Goal: Task Accomplishment & Management: Complete application form

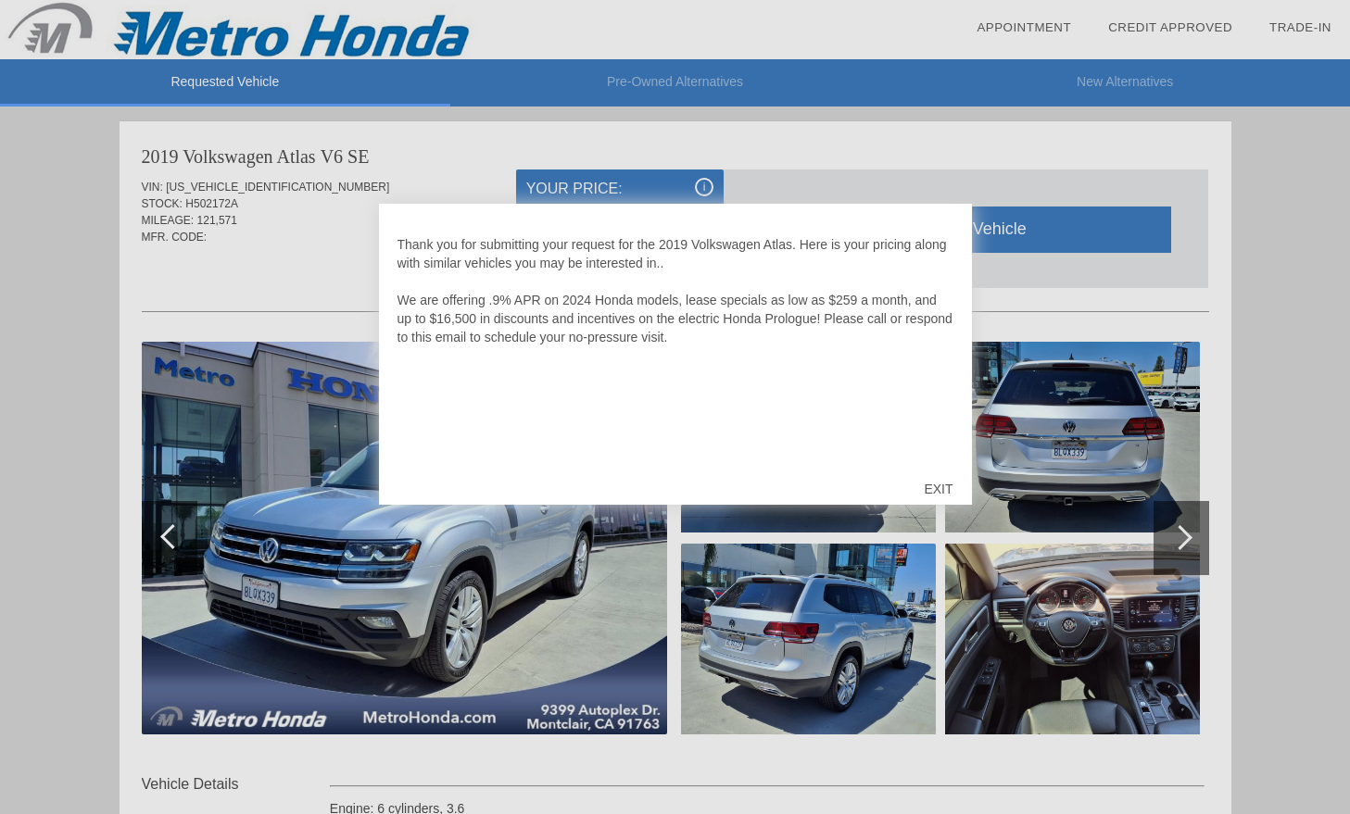
click at [941, 483] on div "EXIT" at bounding box center [938, 489] width 66 height 56
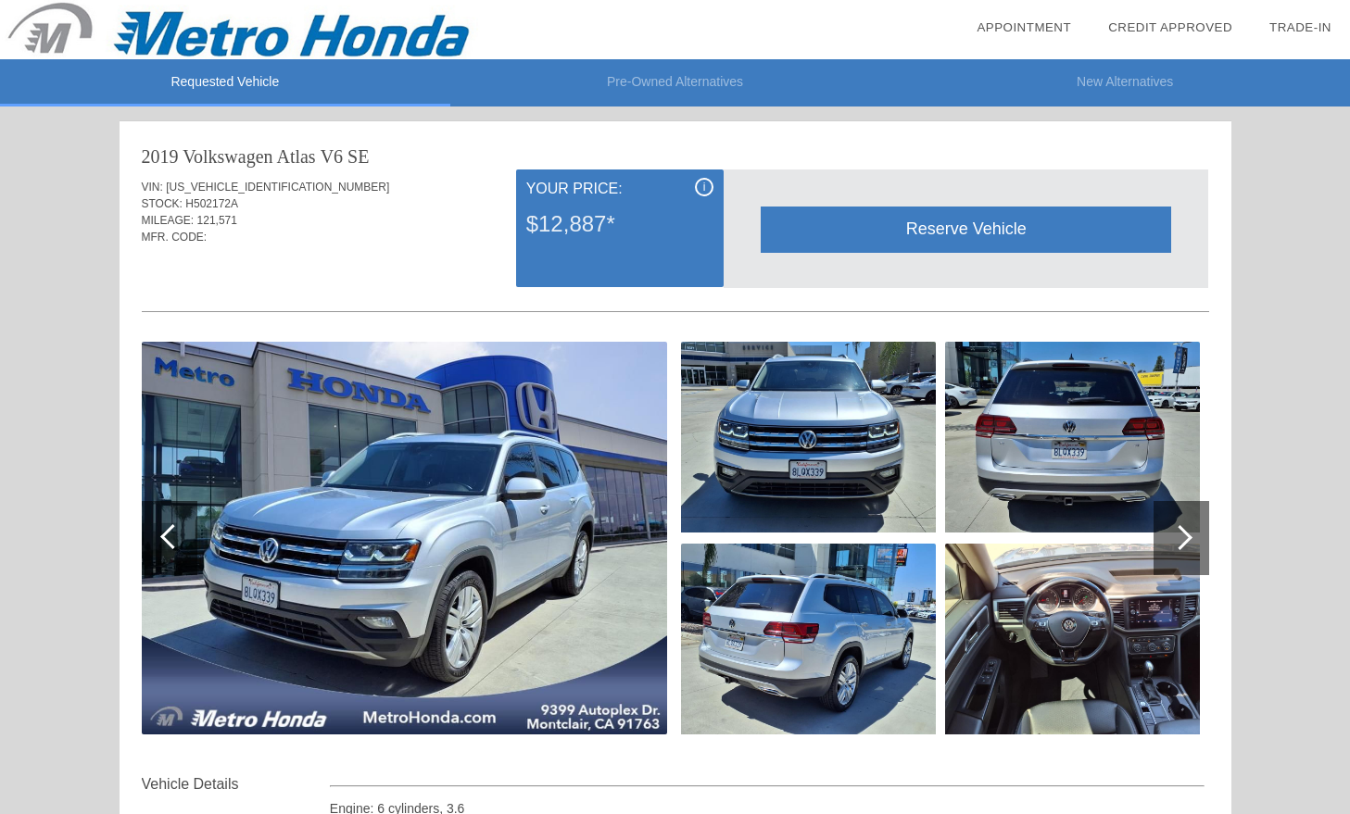
click at [503, 502] on img at bounding box center [404, 538] width 525 height 393
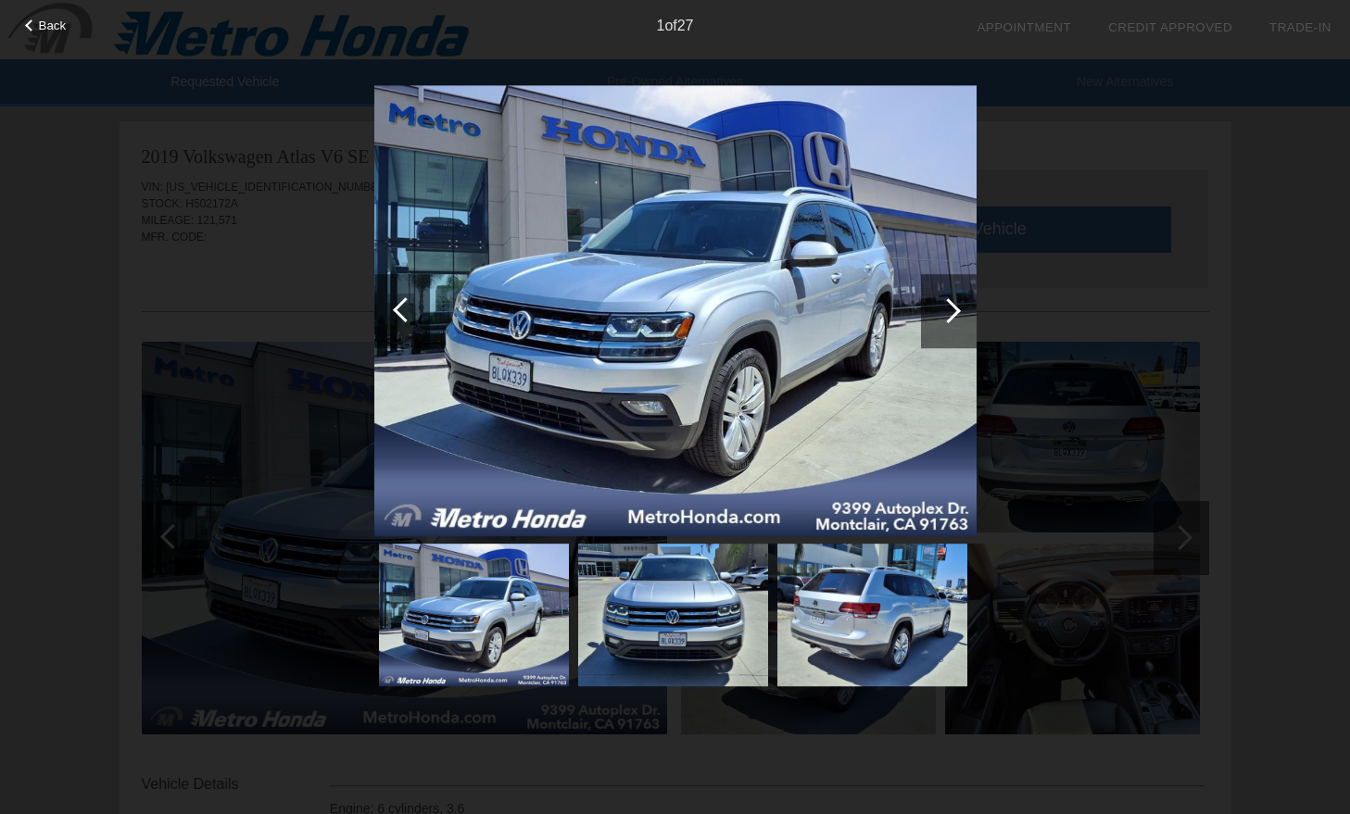
click at [950, 292] on div at bounding box center [949, 311] width 56 height 74
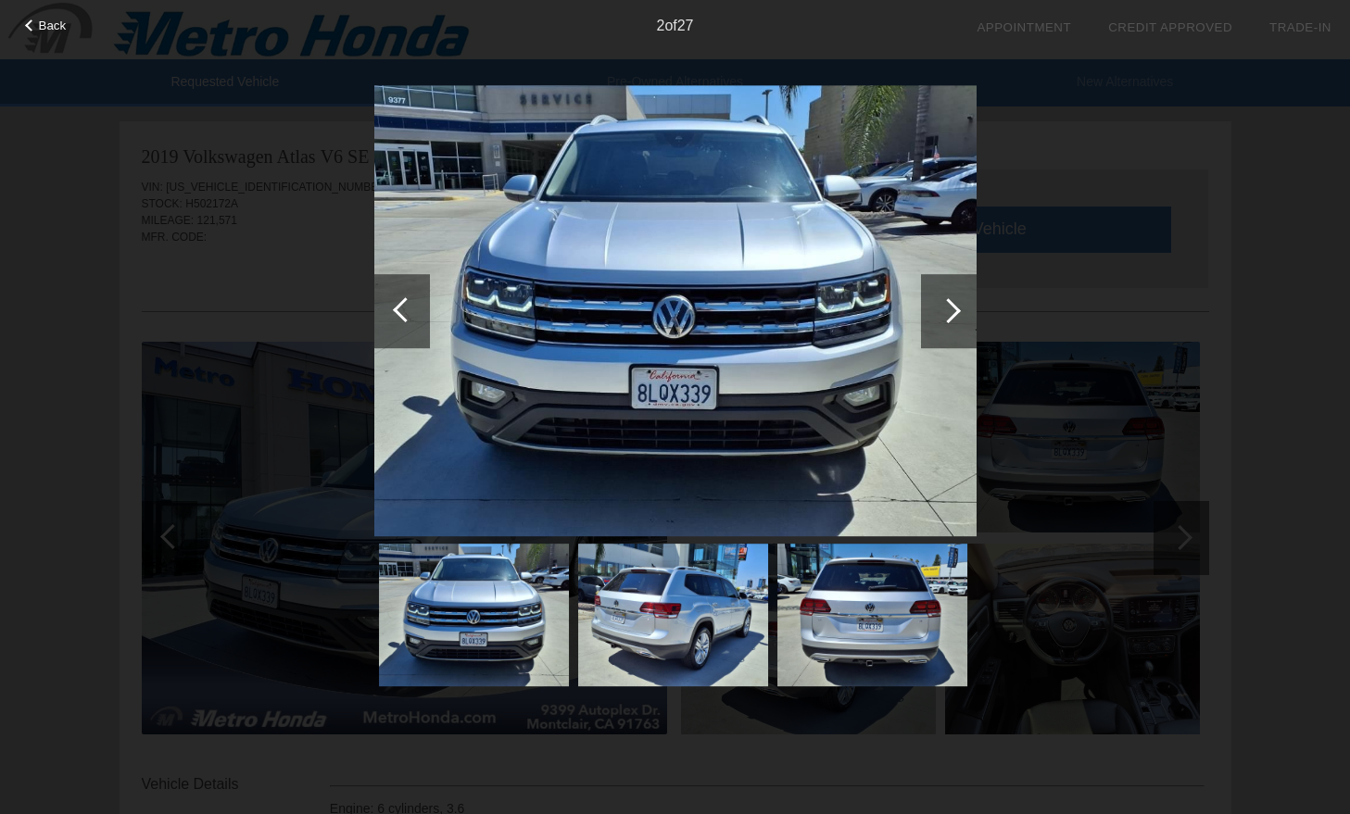
click at [950, 292] on div at bounding box center [949, 311] width 56 height 74
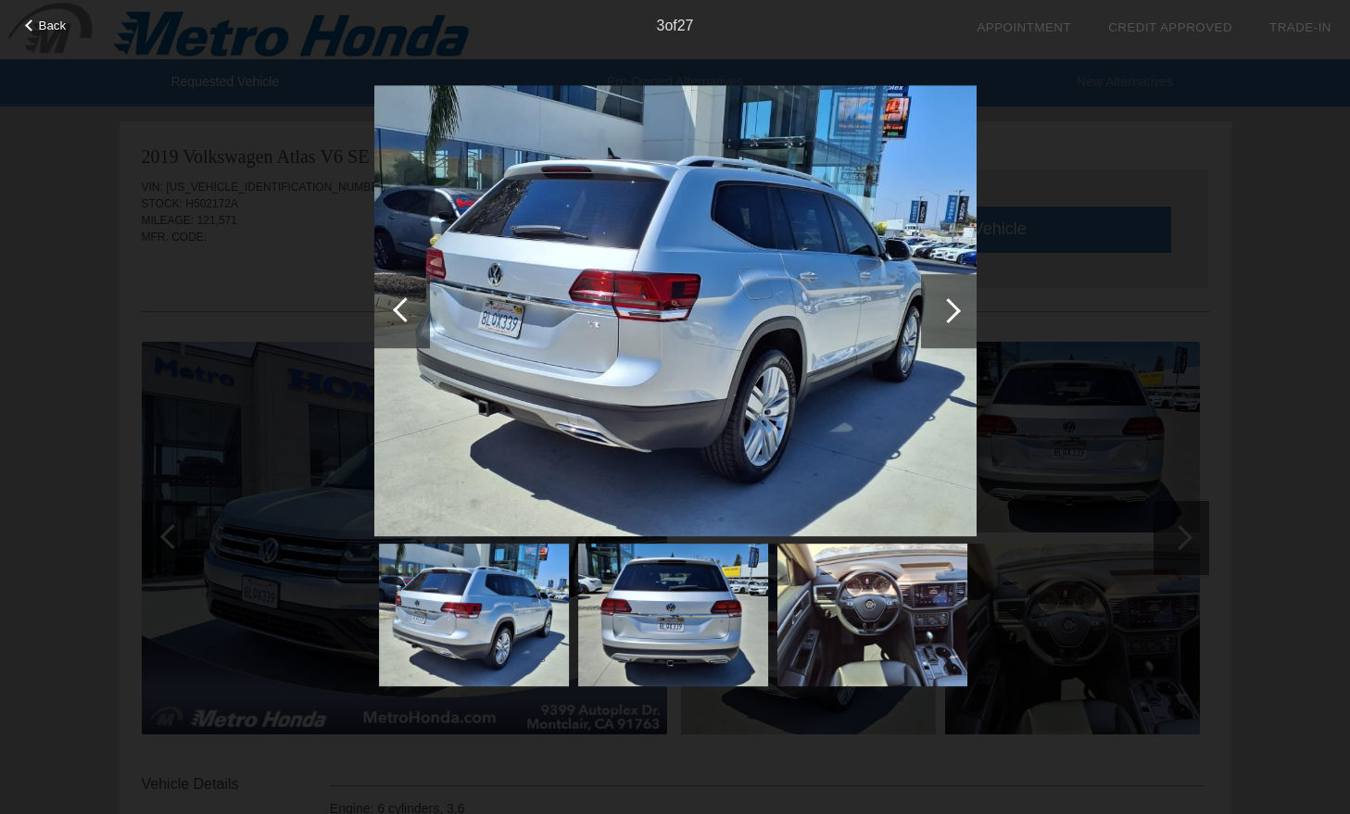
click at [950, 292] on div at bounding box center [949, 311] width 56 height 74
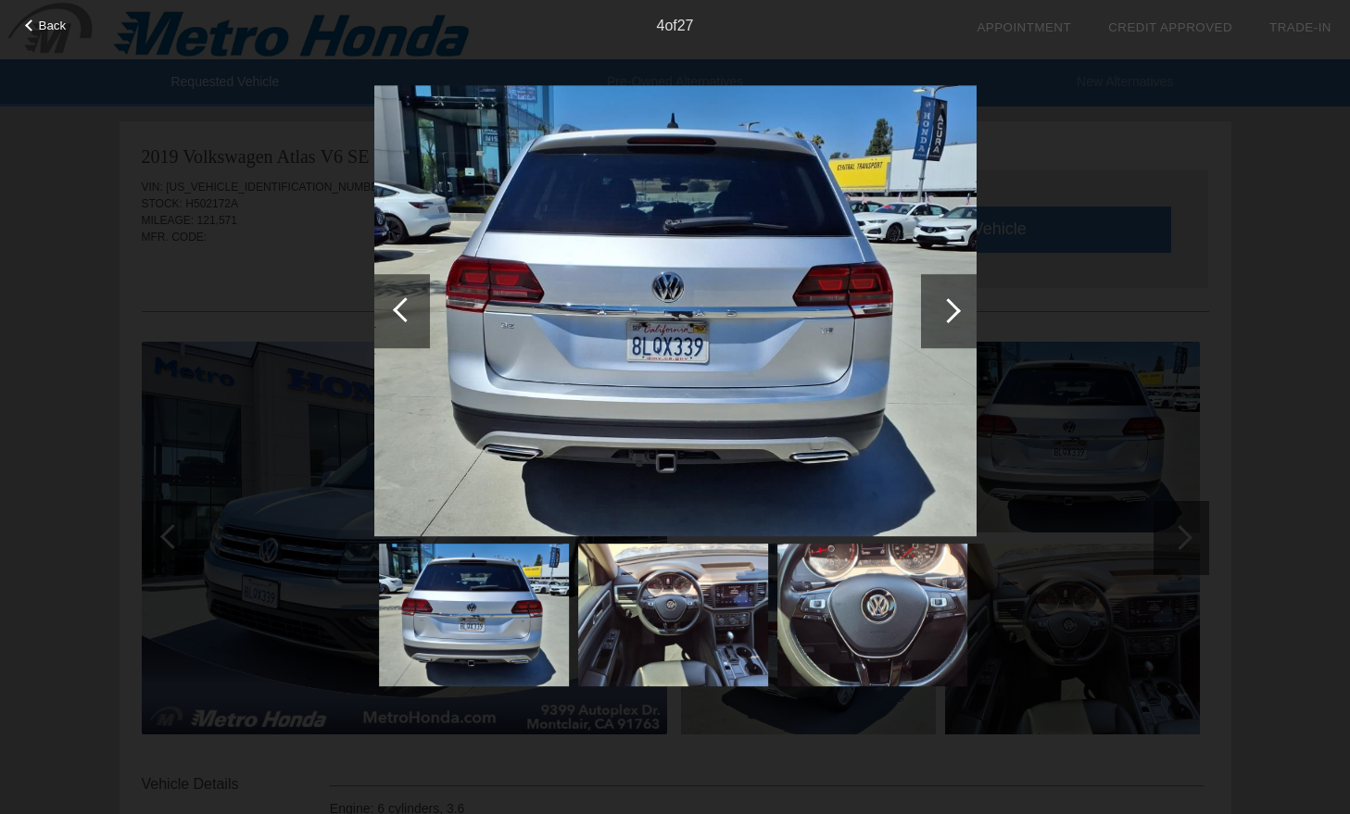
click at [950, 292] on div at bounding box center [949, 311] width 56 height 74
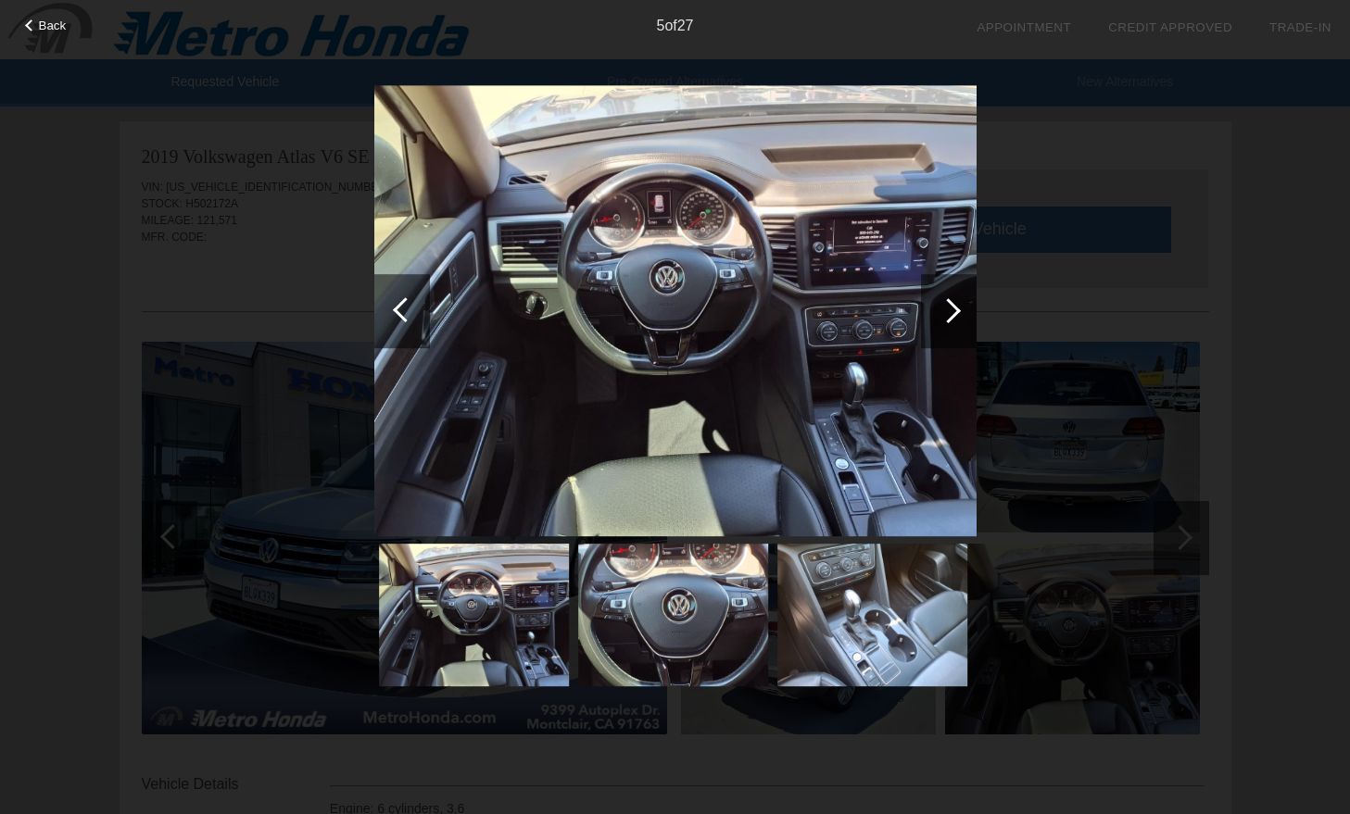
click at [950, 292] on div at bounding box center [949, 311] width 56 height 74
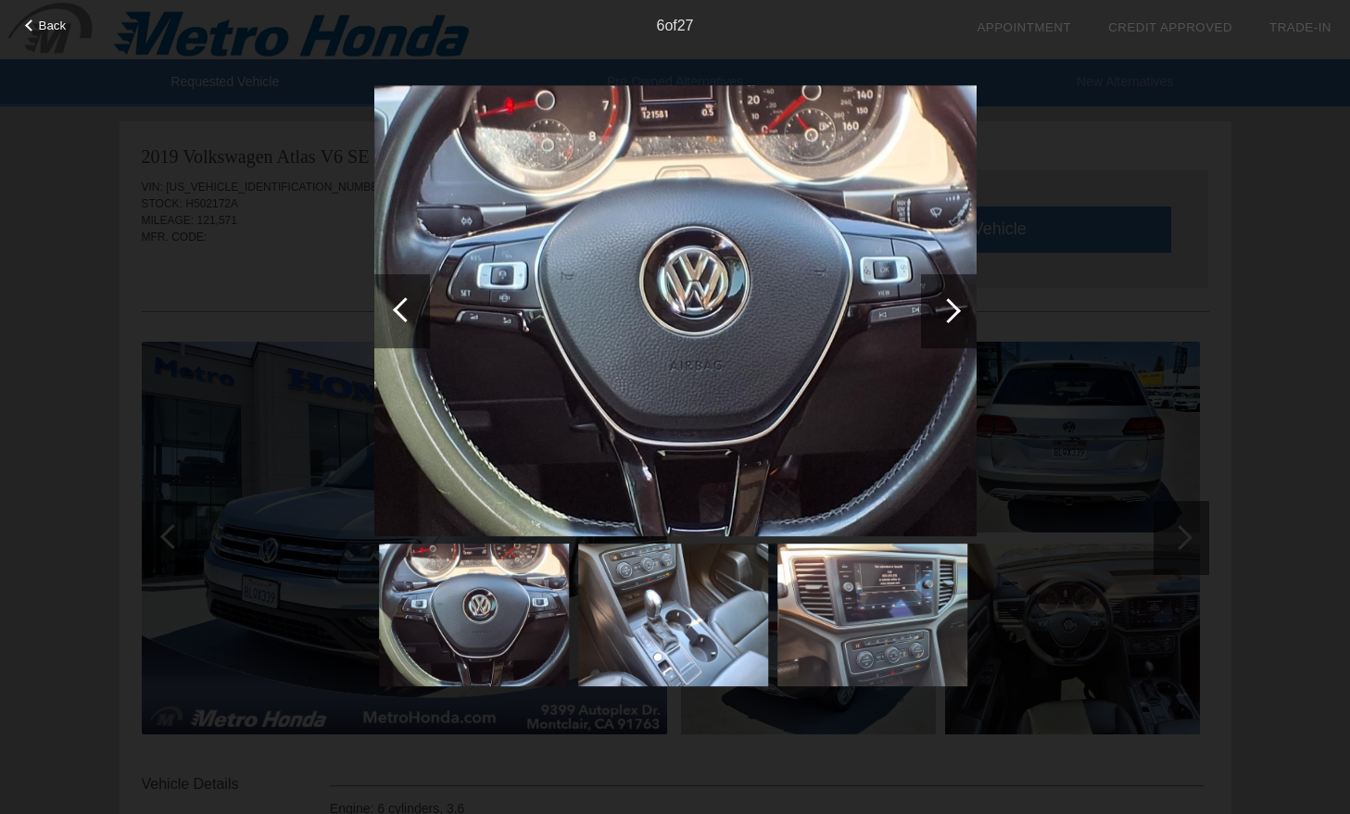
click at [950, 292] on div at bounding box center [949, 311] width 56 height 74
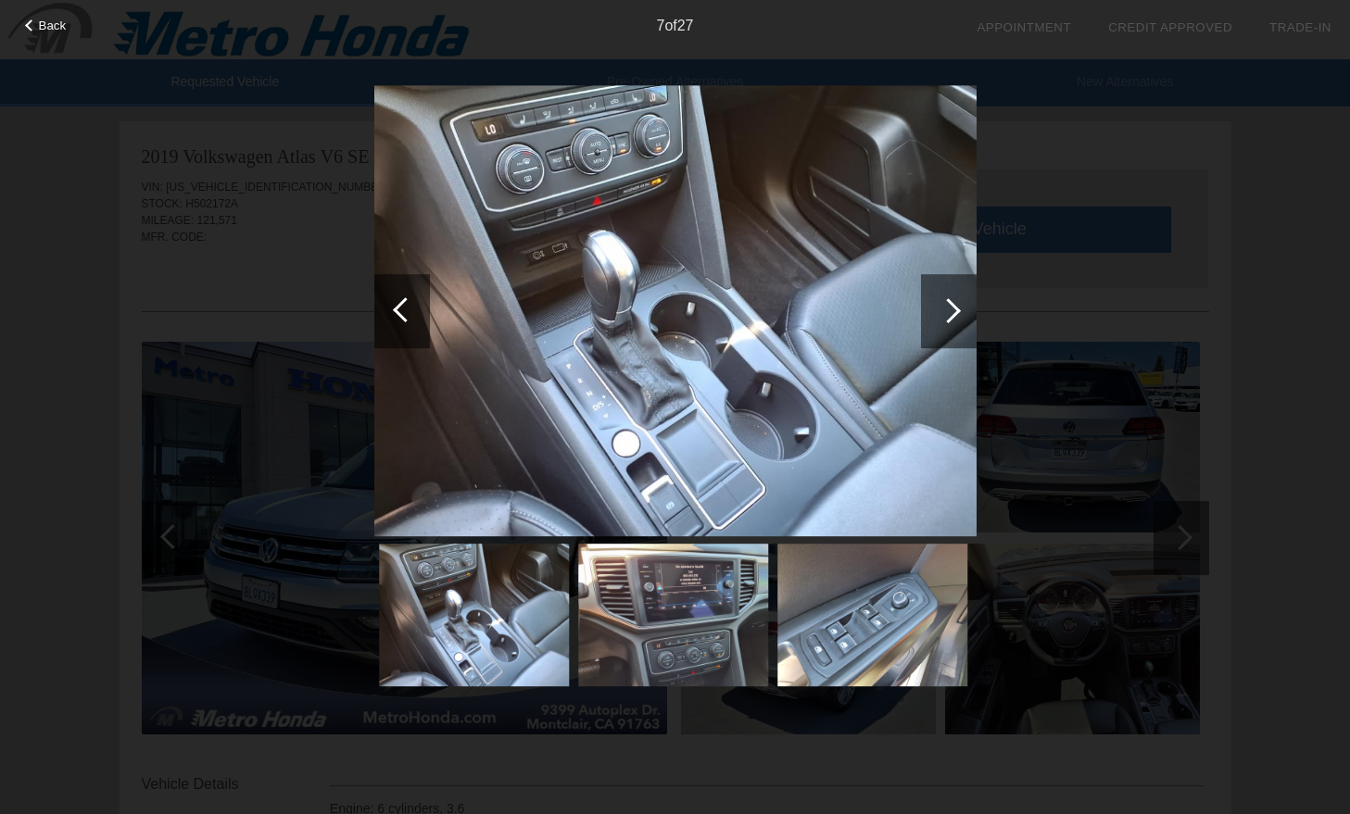
click at [950, 292] on div at bounding box center [949, 311] width 56 height 74
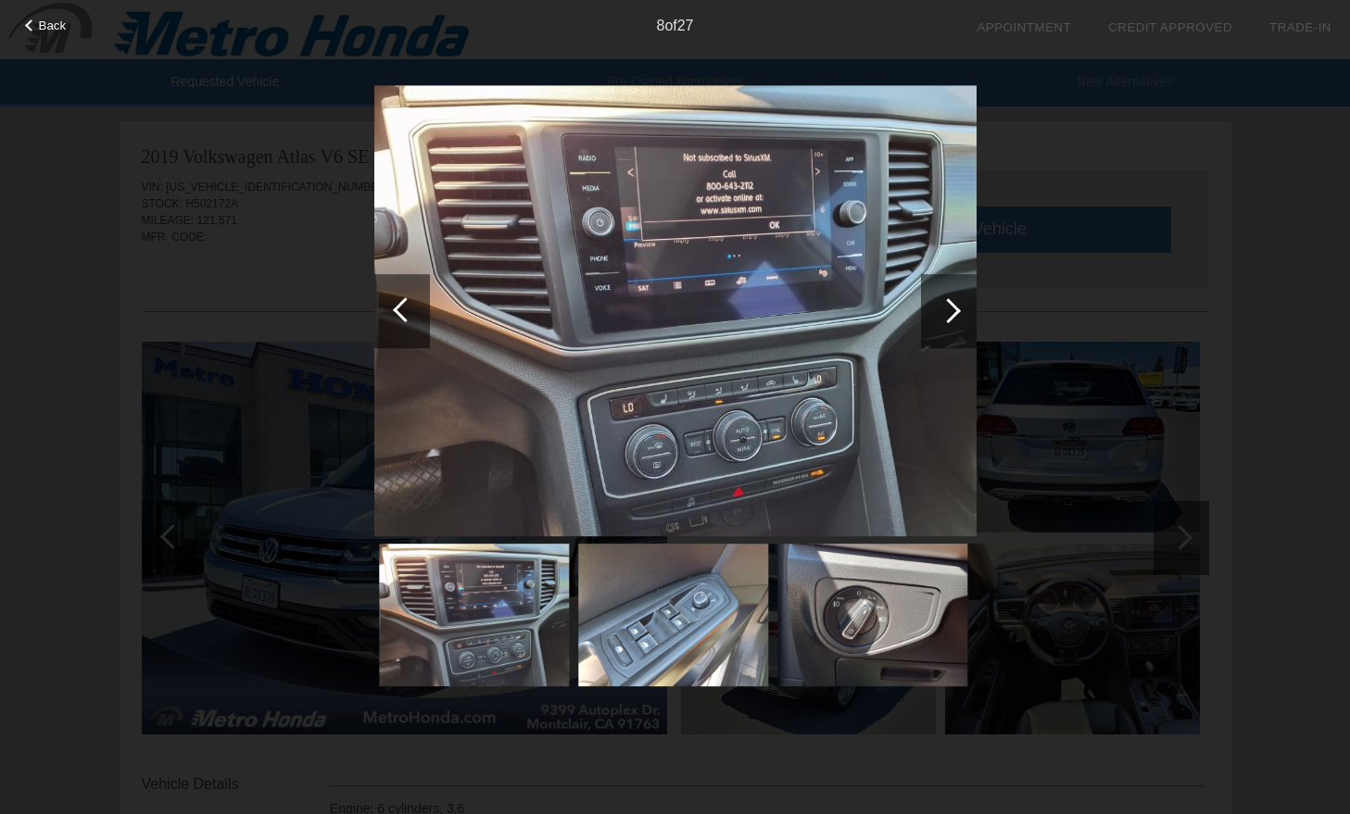
click at [950, 292] on div at bounding box center [949, 311] width 56 height 74
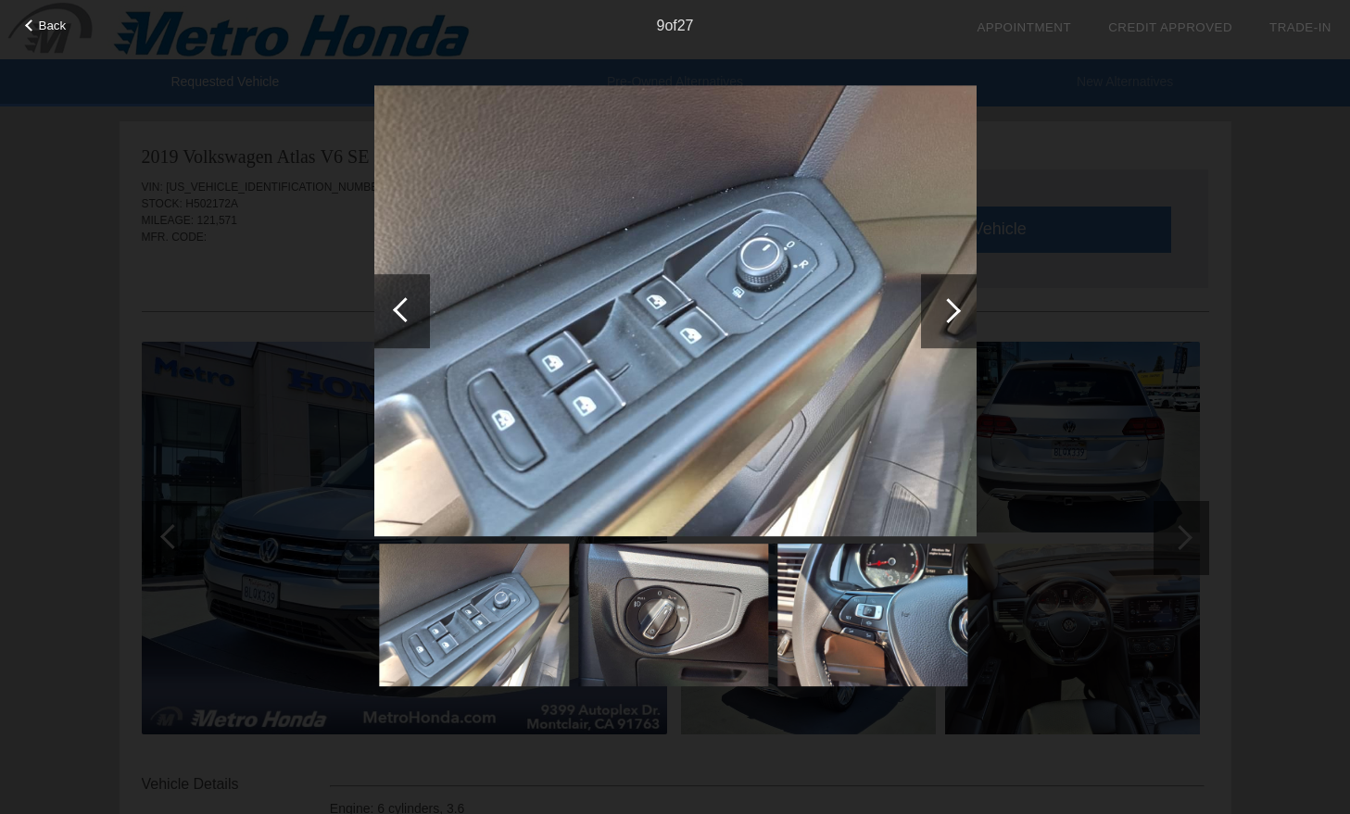
click at [950, 292] on div at bounding box center [949, 311] width 56 height 74
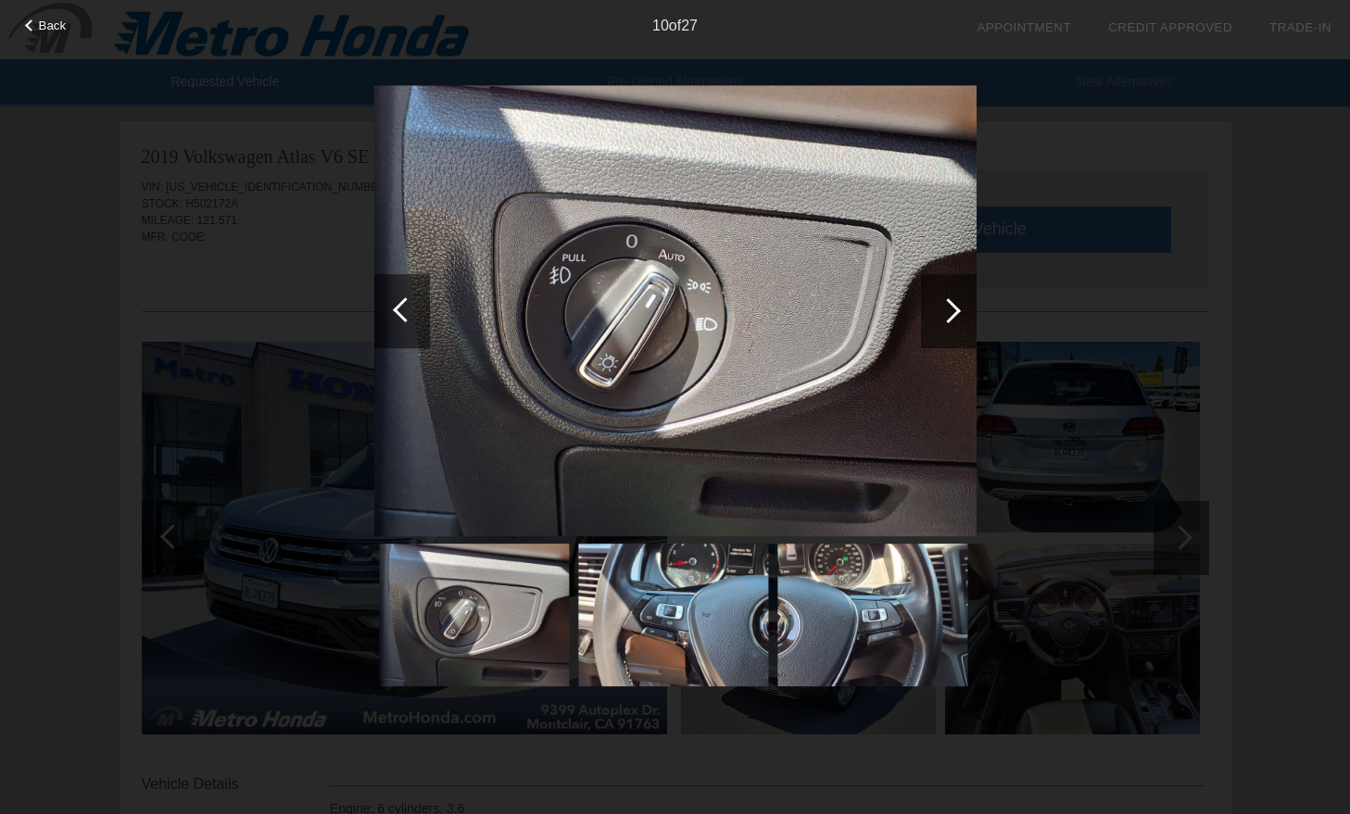
click at [950, 292] on div at bounding box center [949, 311] width 56 height 74
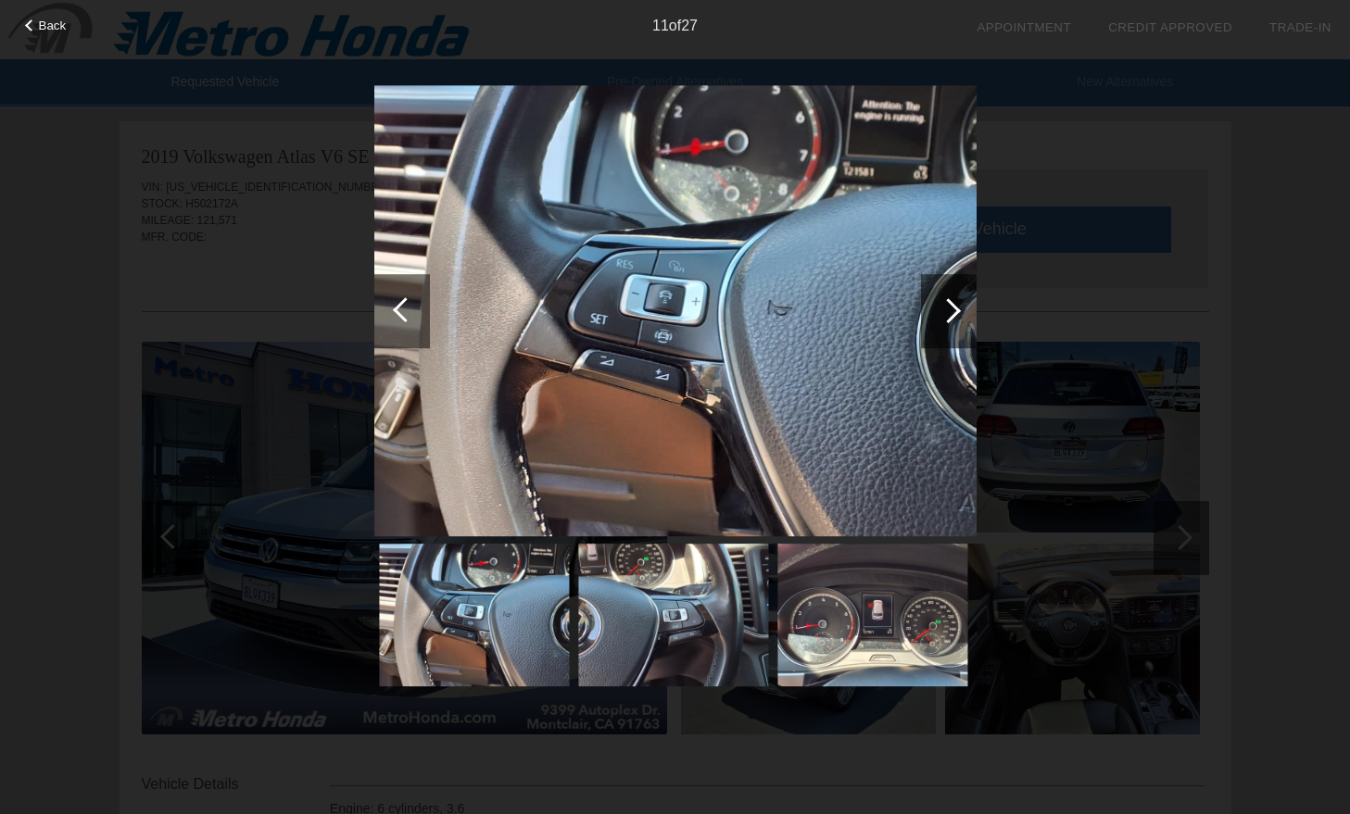
click at [950, 292] on div at bounding box center [949, 311] width 56 height 74
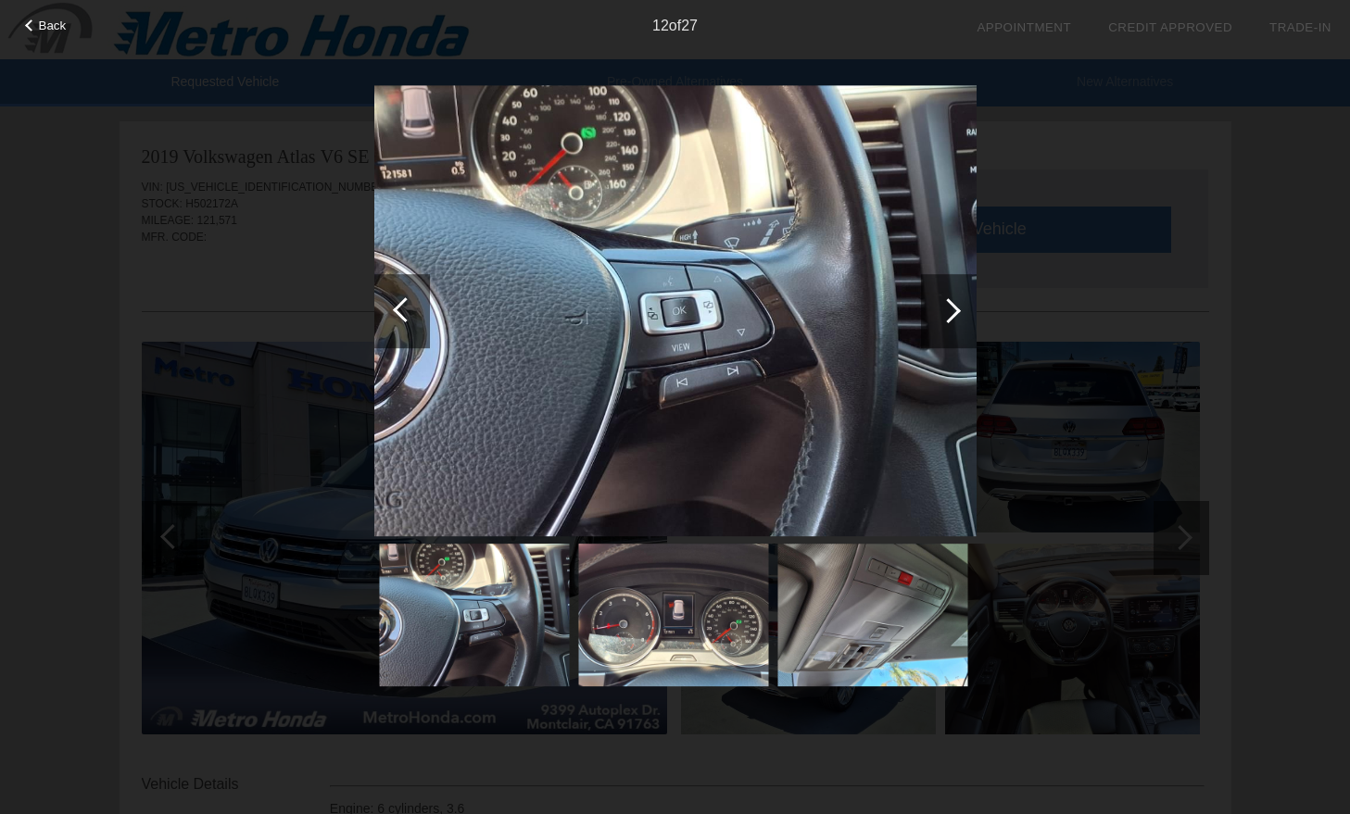
click at [950, 292] on div at bounding box center [949, 311] width 56 height 74
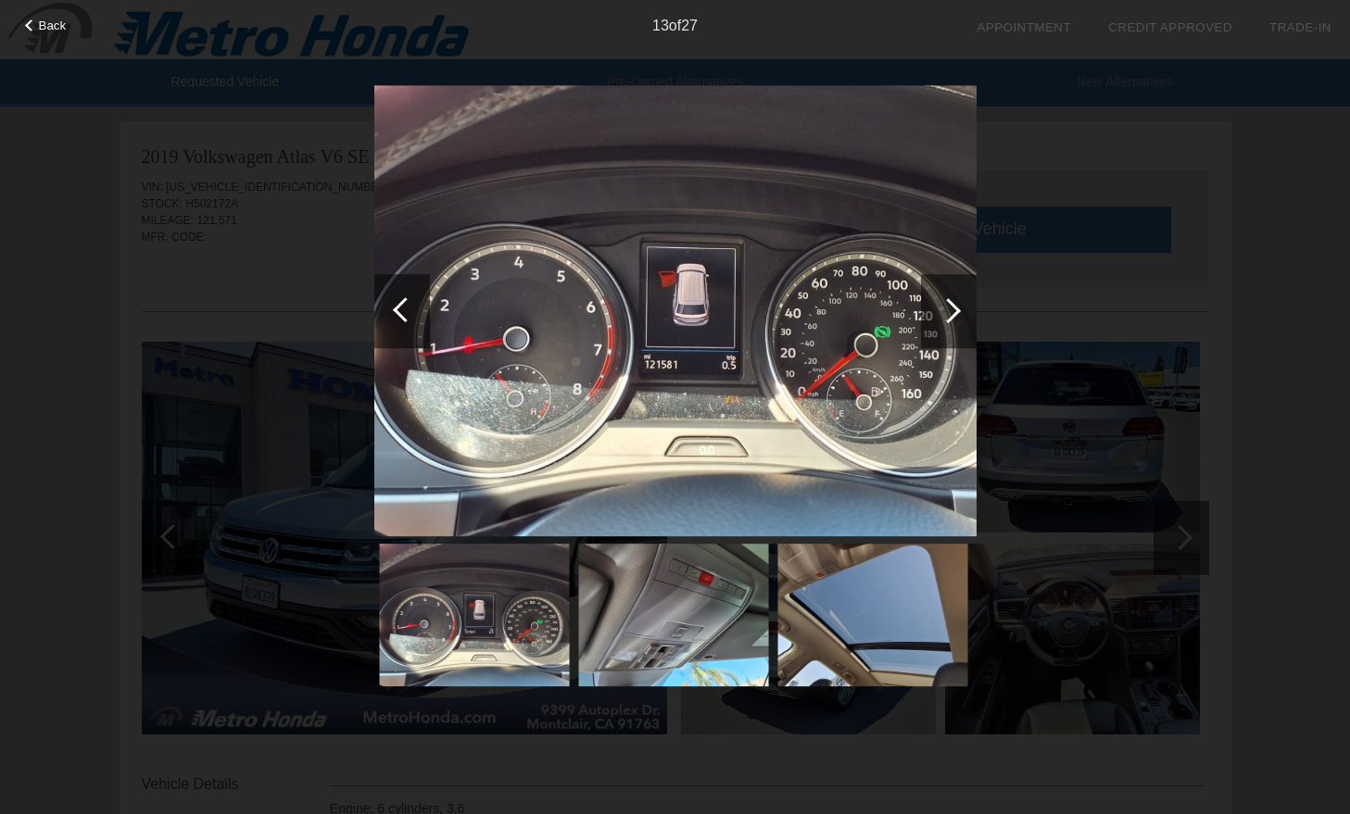
click at [950, 292] on div at bounding box center [949, 311] width 56 height 74
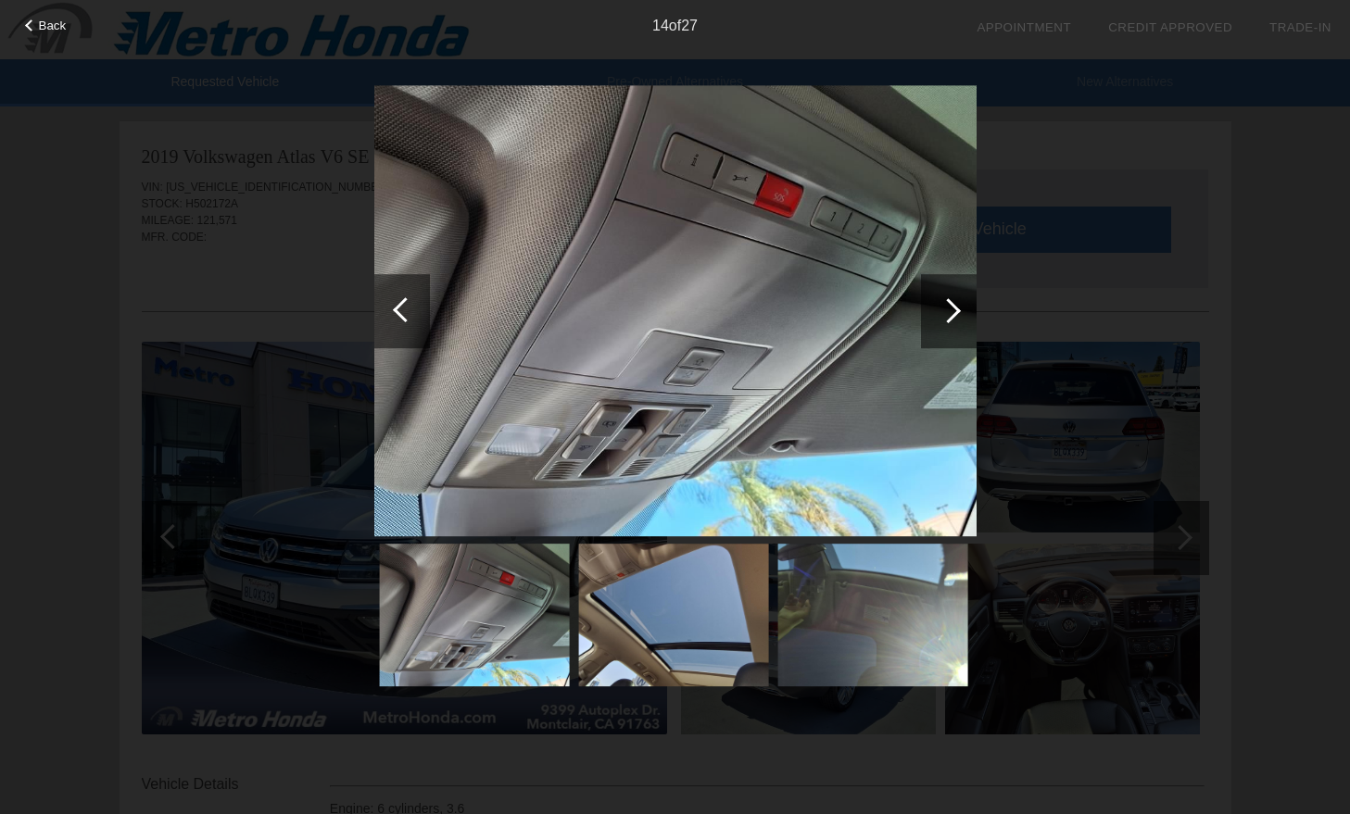
click at [950, 292] on div at bounding box center [949, 311] width 56 height 74
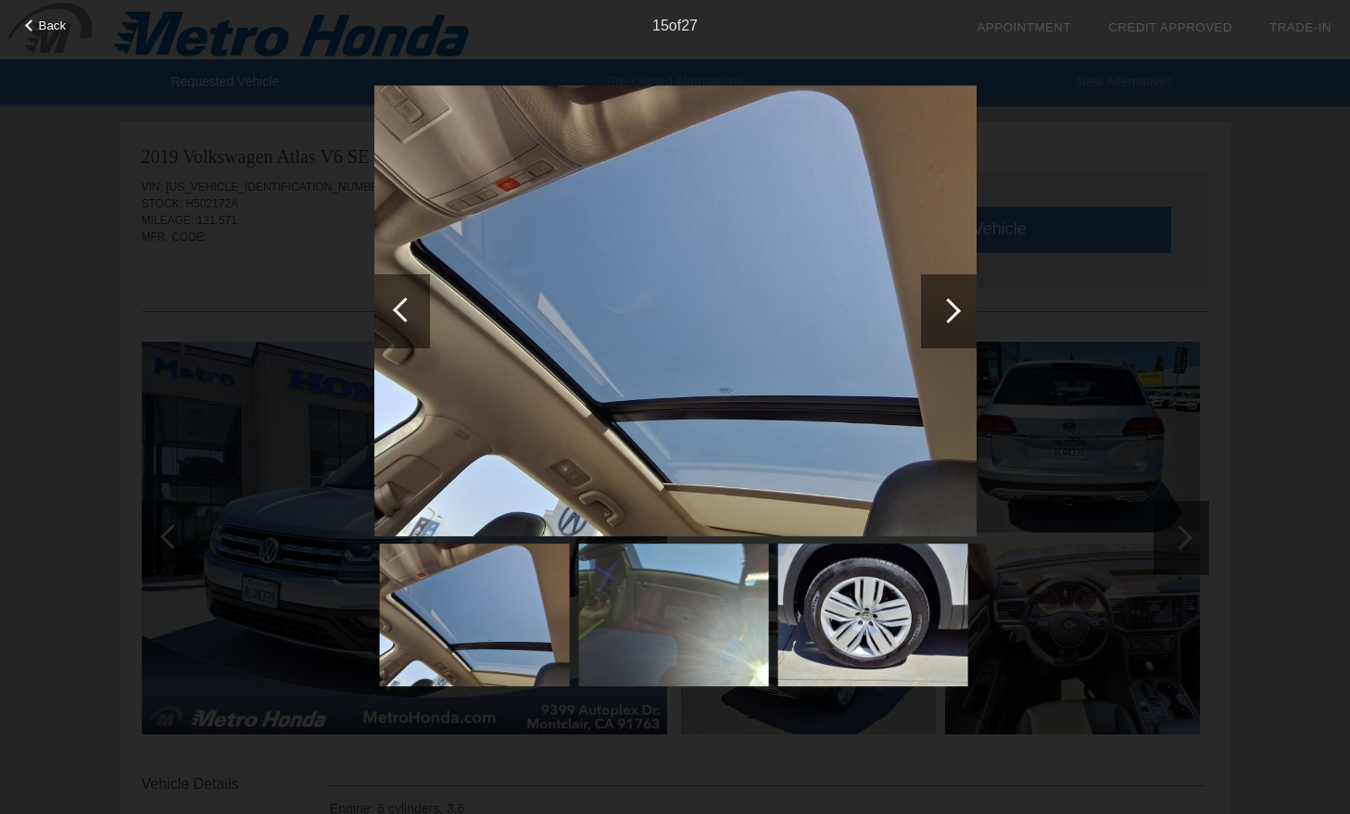
click at [950, 292] on div at bounding box center [949, 311] width 56 height 74
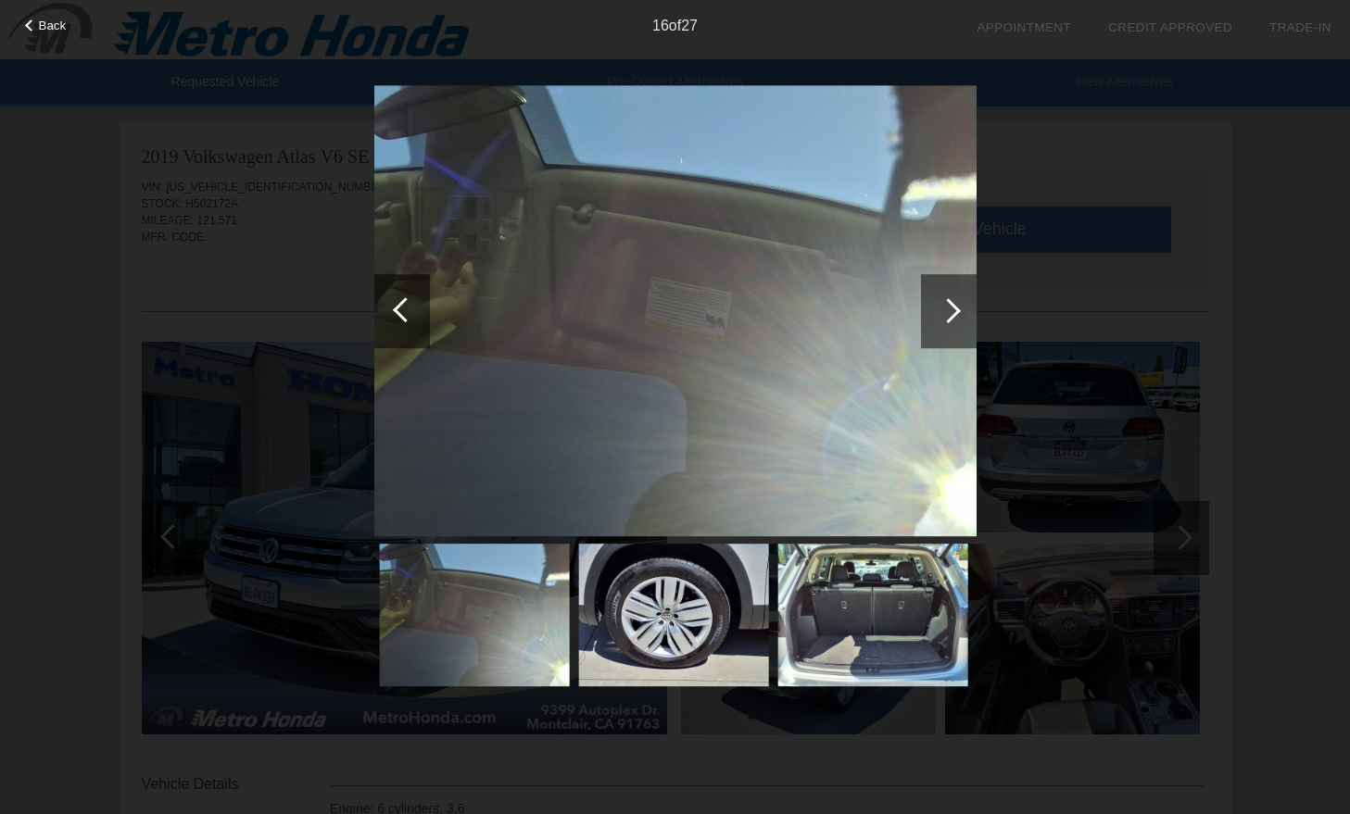
click at [950, 292] on div at bounding box center [949, 311] width 56 height 74
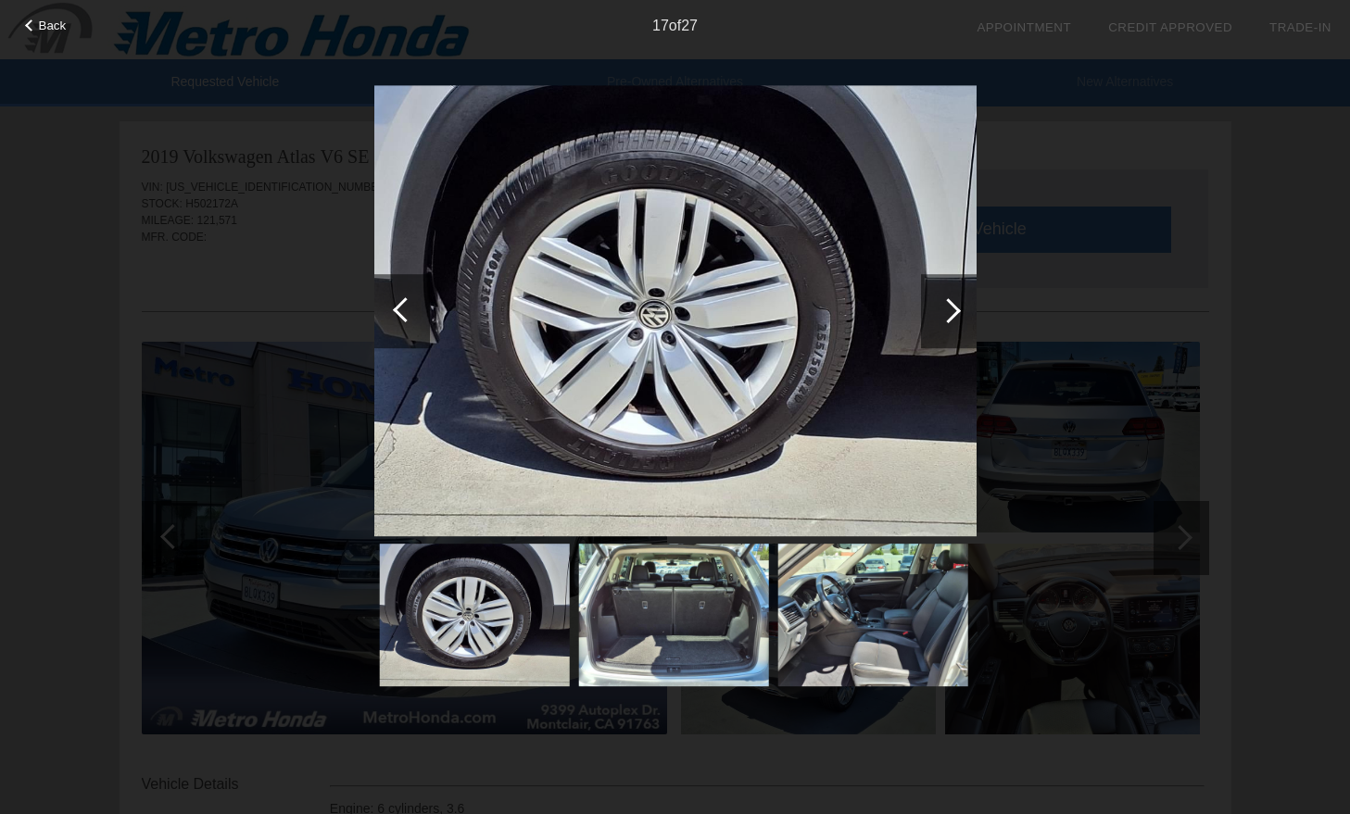
click at [950, 292] on div at bounding box center [949, 311] width 56 height 74
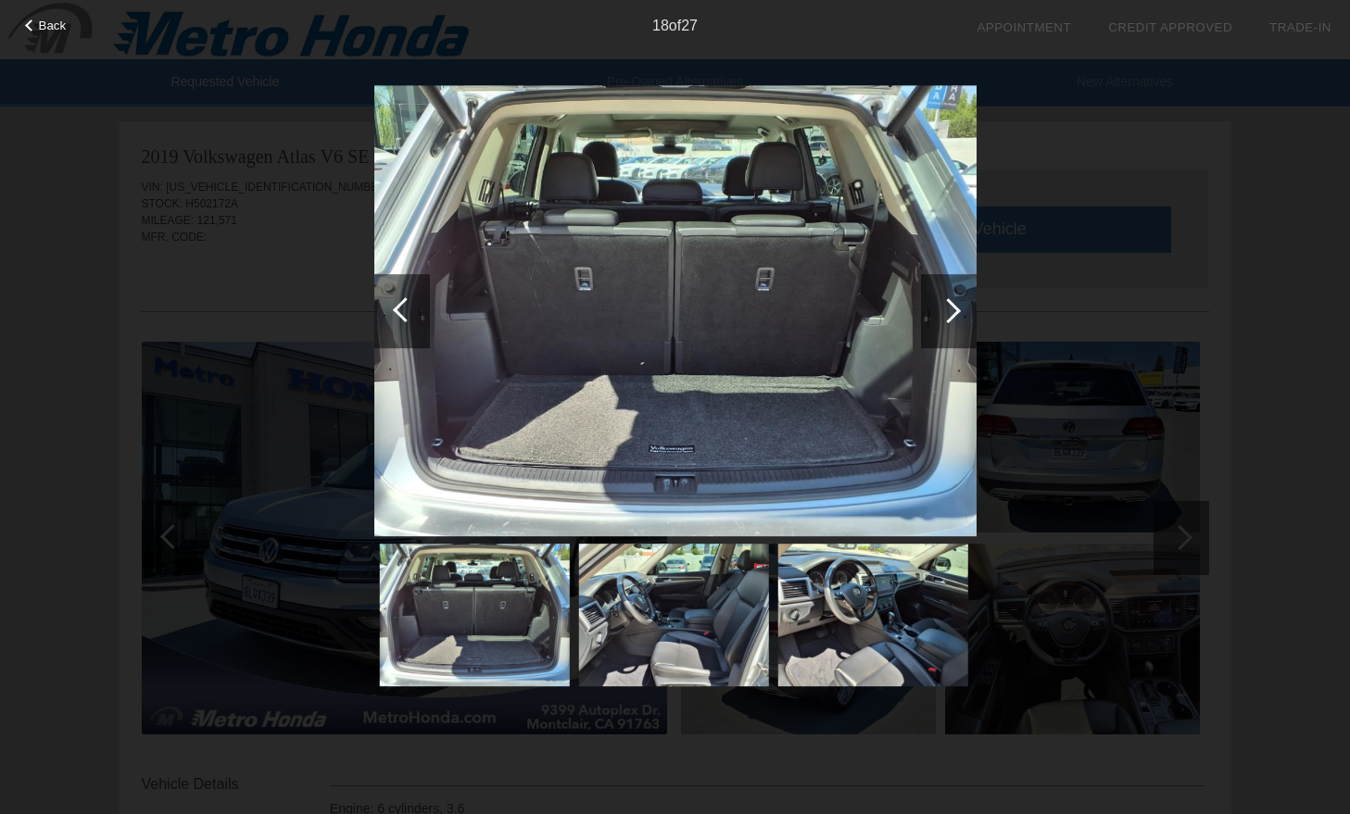
click at [950, 292] on div at bounding box center [949, 311] width 56 height 74
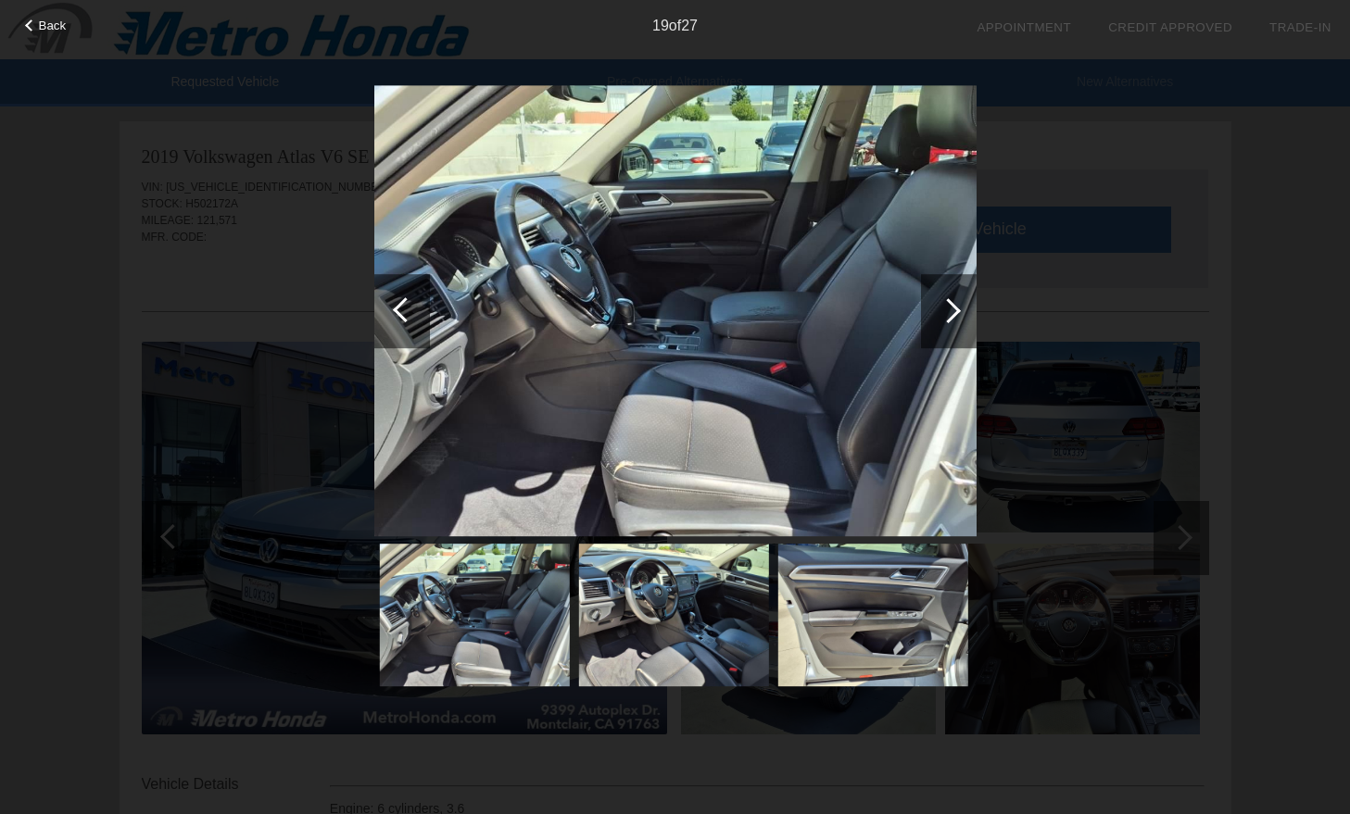
click at [950, 292] on div at bounding box center [949, 311] width 56 height 74
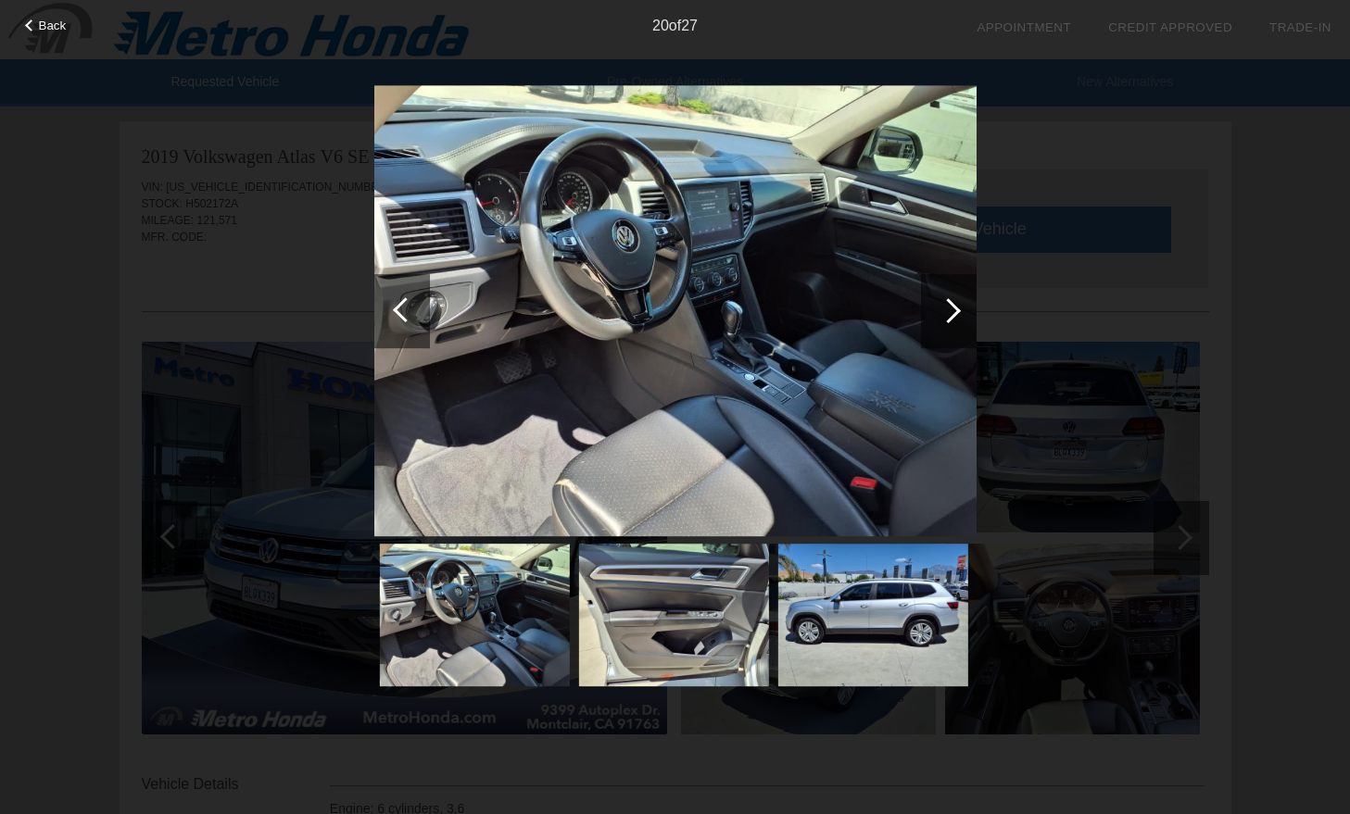
click at [950, 292] on div at bounding box center [949, 311] width 56 height 74
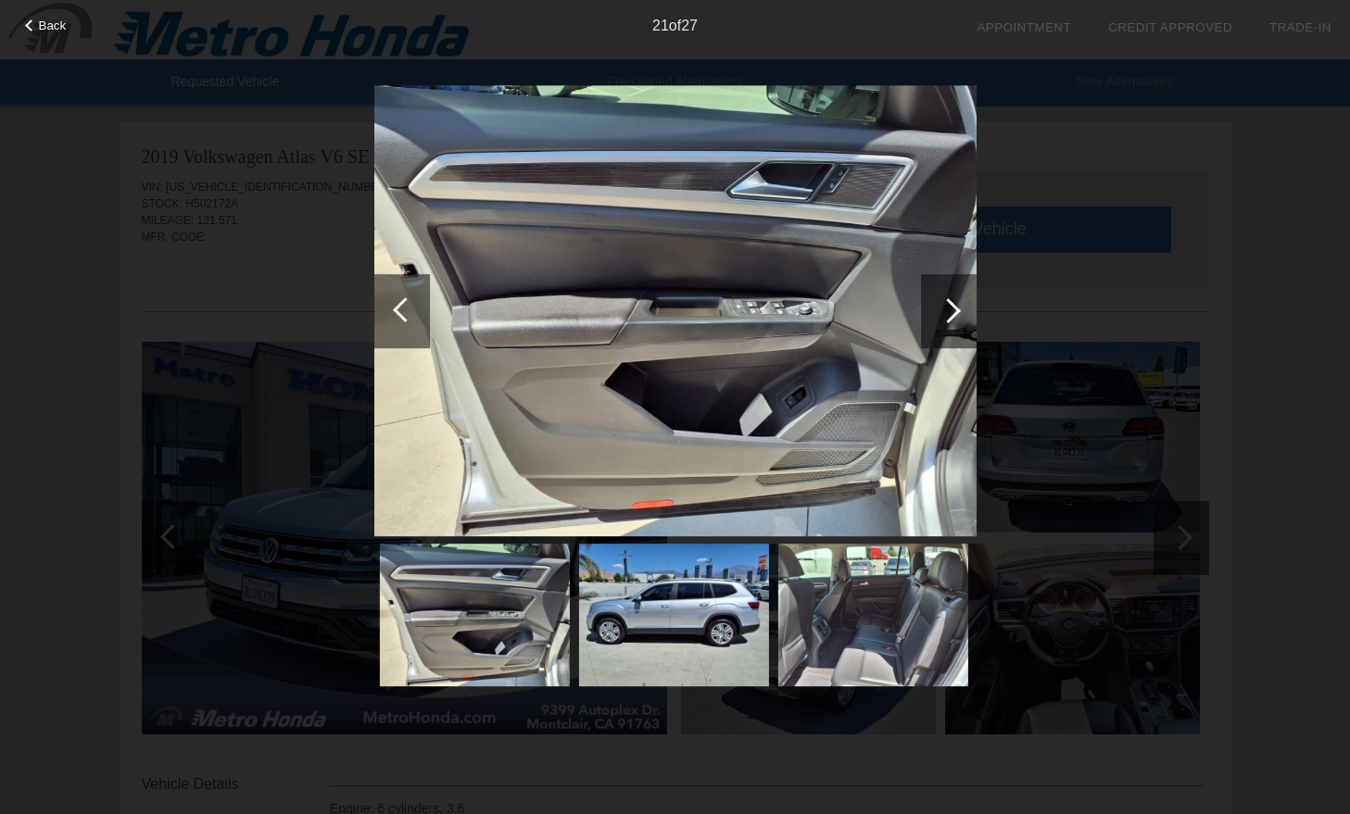
click at [950, 292] on div at bounding box center [949, 311] width 56 height 74
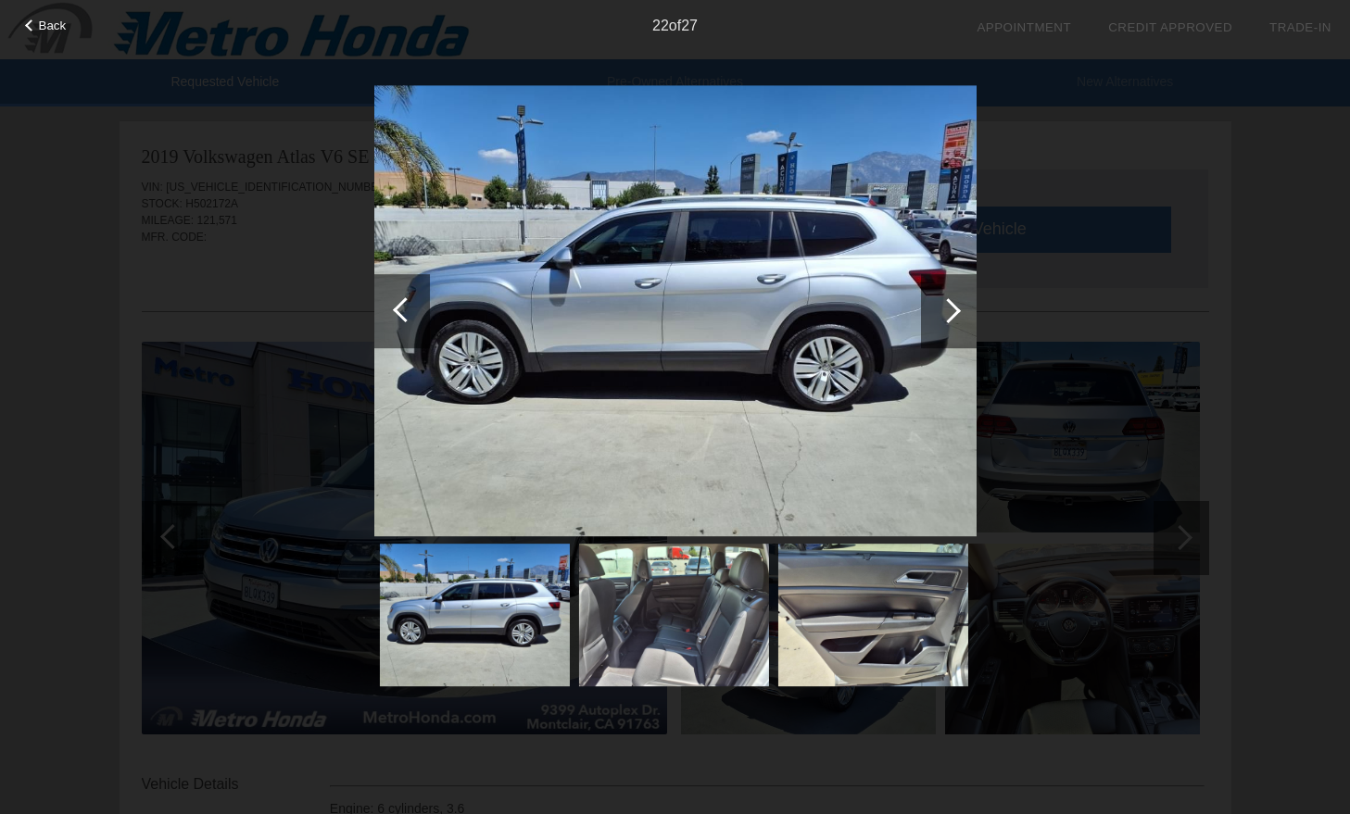
click at [950, 292] on div at bounding box center [949, 311] width 56 height 74
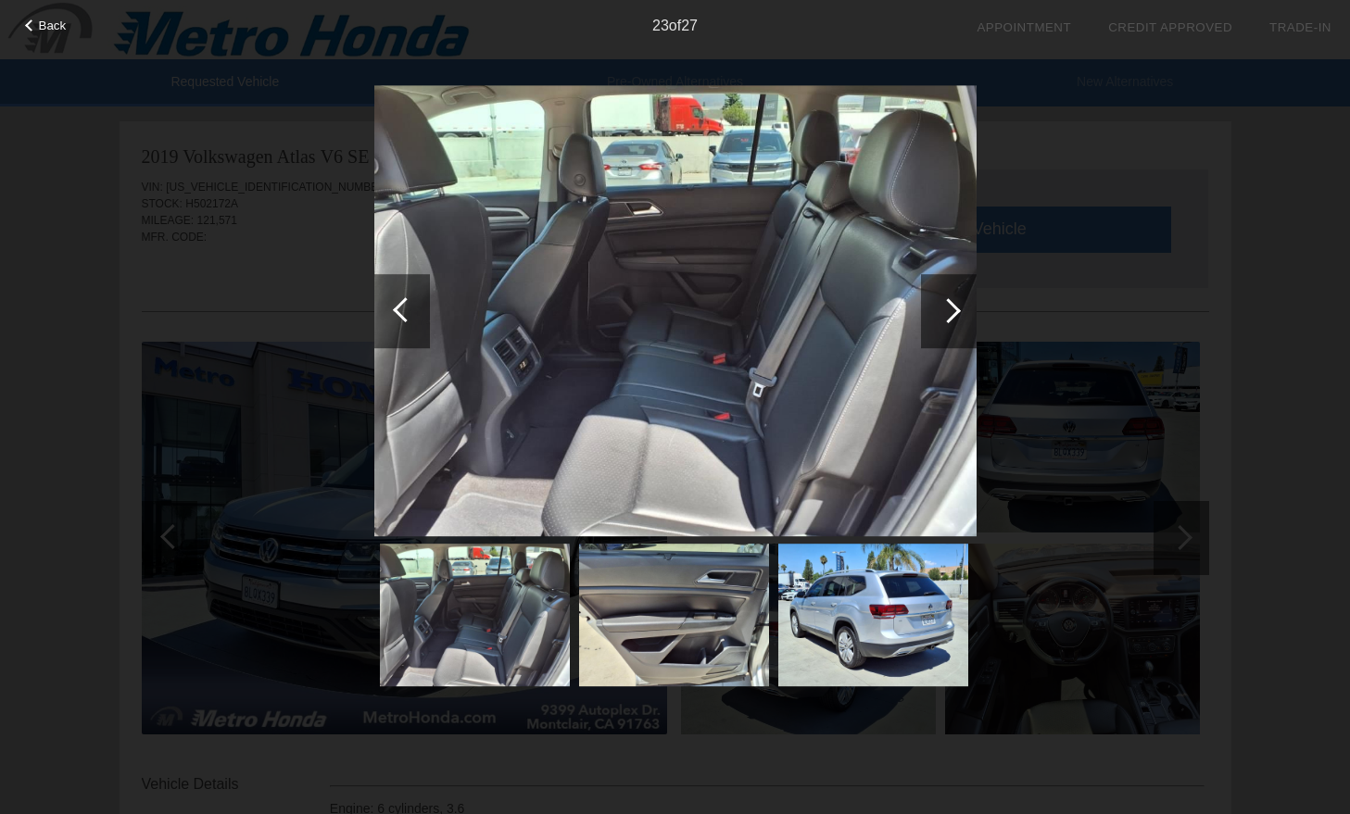
click at [950, 292] on div at bounding box center [949, 311] width 56 height 74
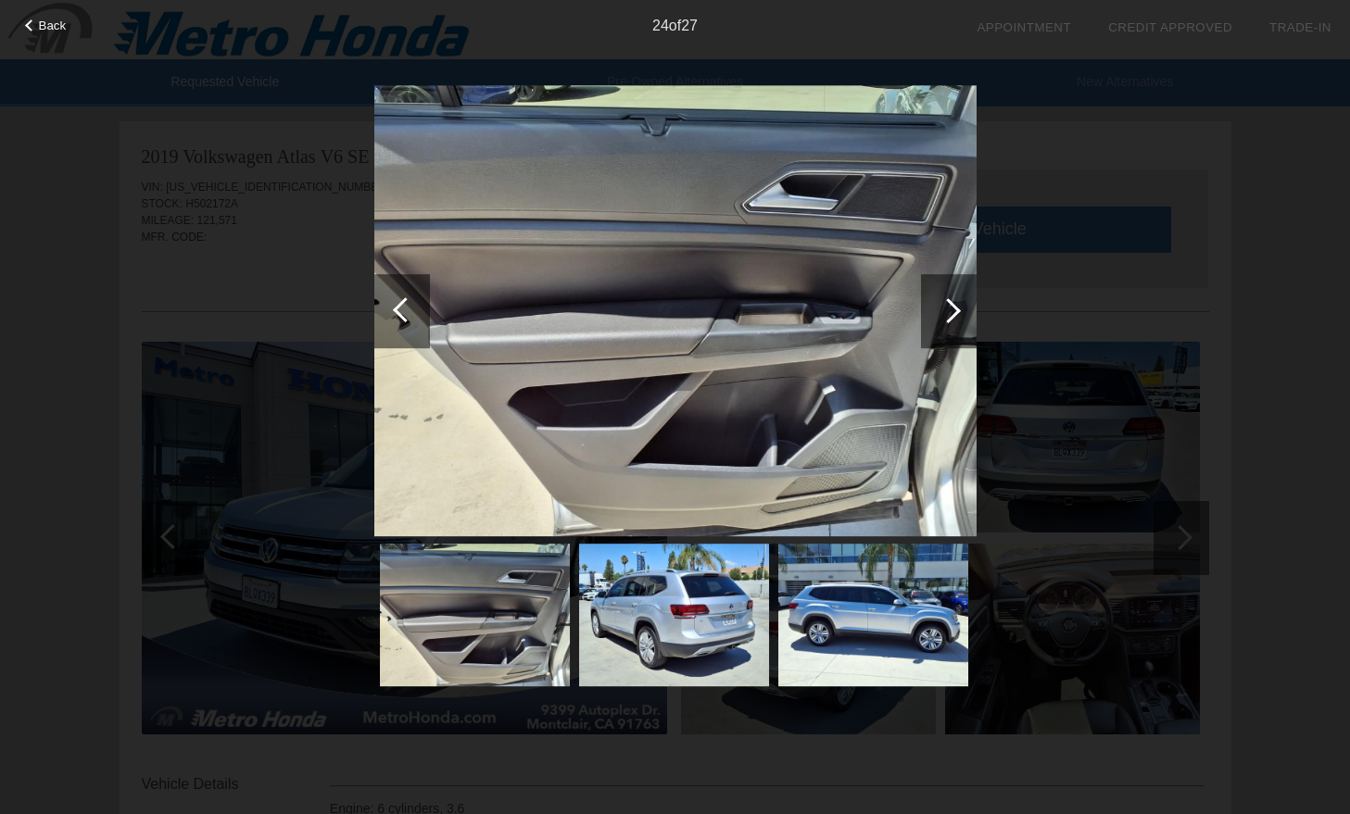
click at [950, 292] on div at bounding box center [949, 311] width 56 height 74
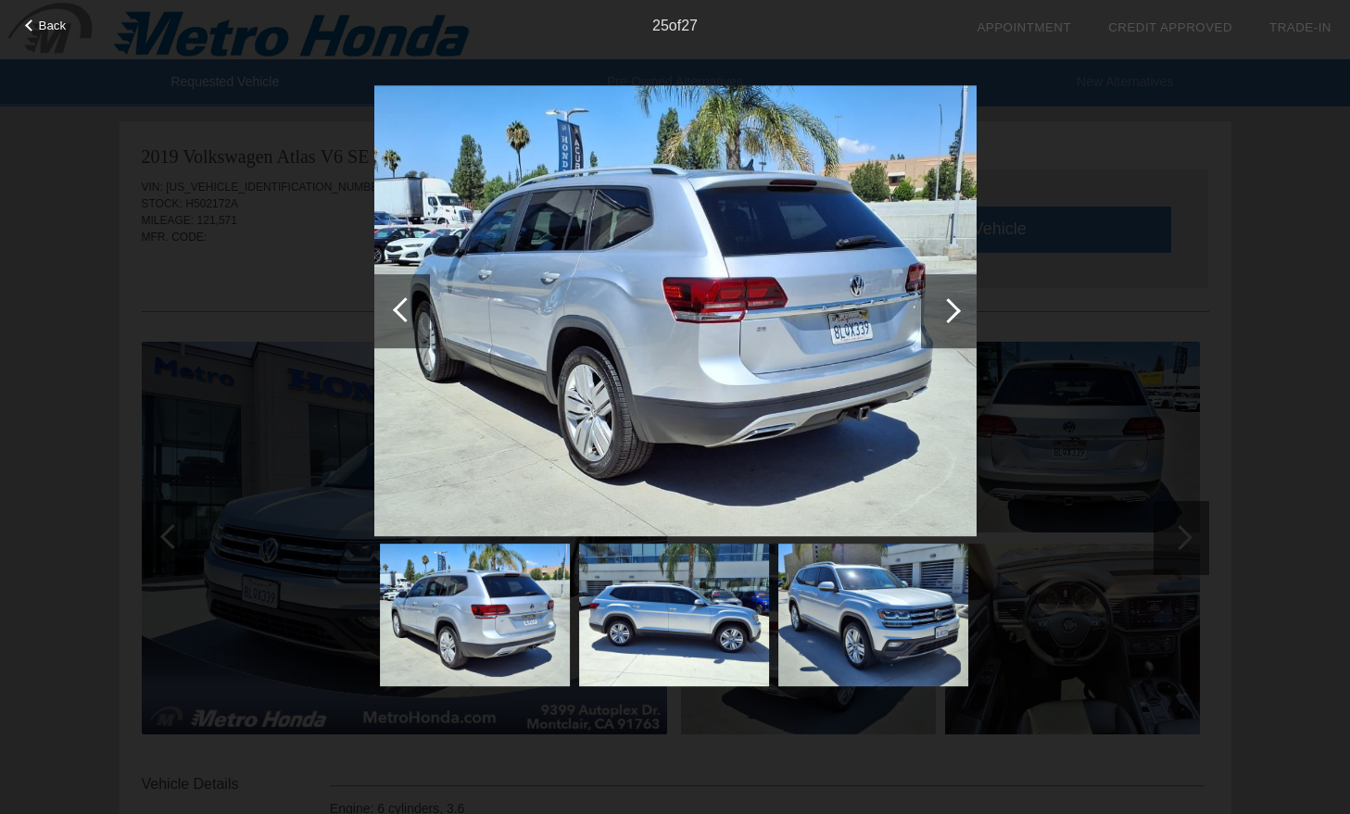
click at [950, 292] on div at bounding box center [949, 311] width 56 height 74
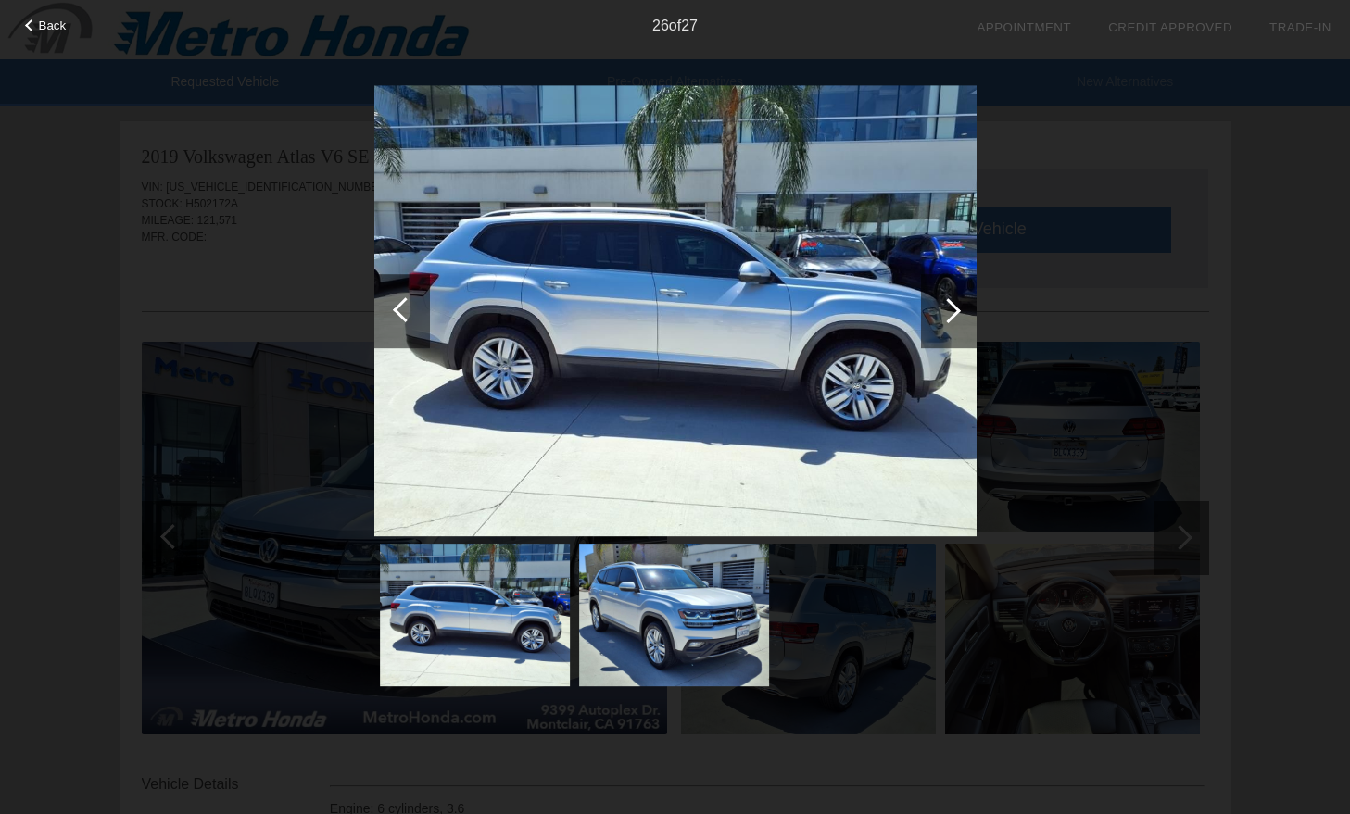
click at [950, 292] on div at bounding box center [949, 311] width 56 height 74
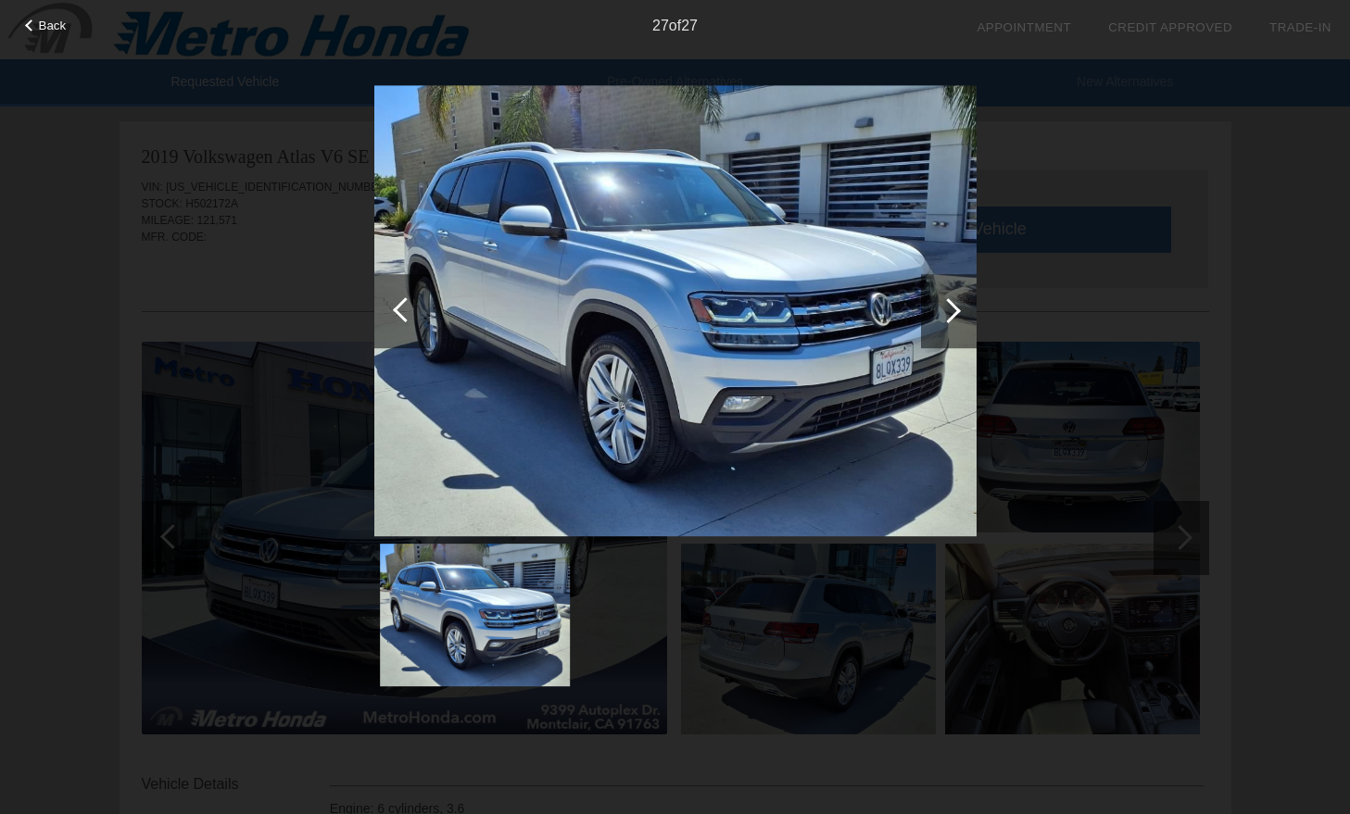
click at [950, 292] on div at bounding box center [949, 311] width 56 height 74
click at [950, 320] on div at bounding box center [947, 310] width 25 height 25
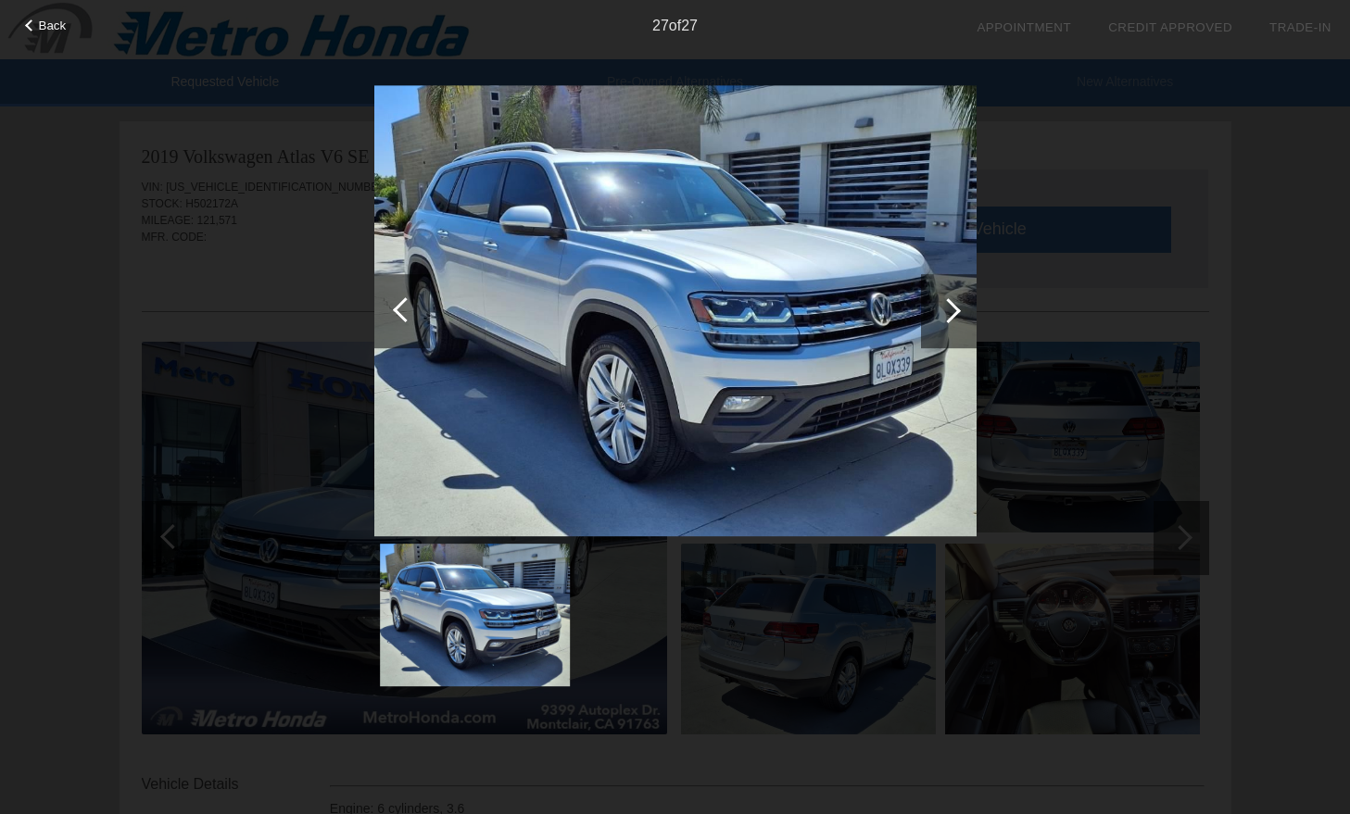
click at [950, 320] on div at bounding box center [947, 310] width 25 height 25
click at [1190, 542] on div "Back 27 of 27" at bounding box center [675, 407] width 1350 height 814
click at [1285, 122] on div "Back 27 of 27" at bounding box center [675, 407] width 1350 height 814
click at [59, 19] on span "Back" at bounding box center [53, 26] width 28 height 14
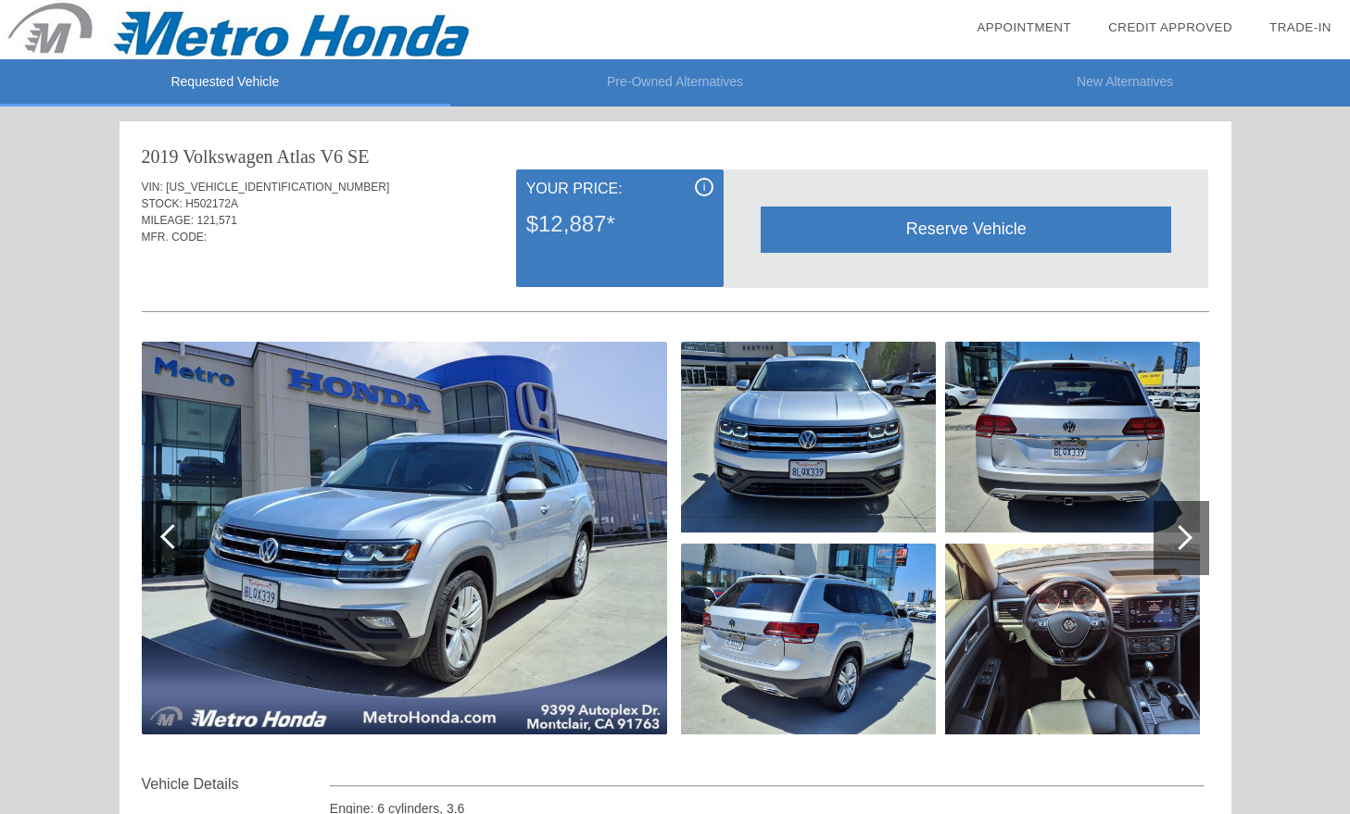
click at [1185, 536] on div at bounding box center [1179, 537] width 25 height 25
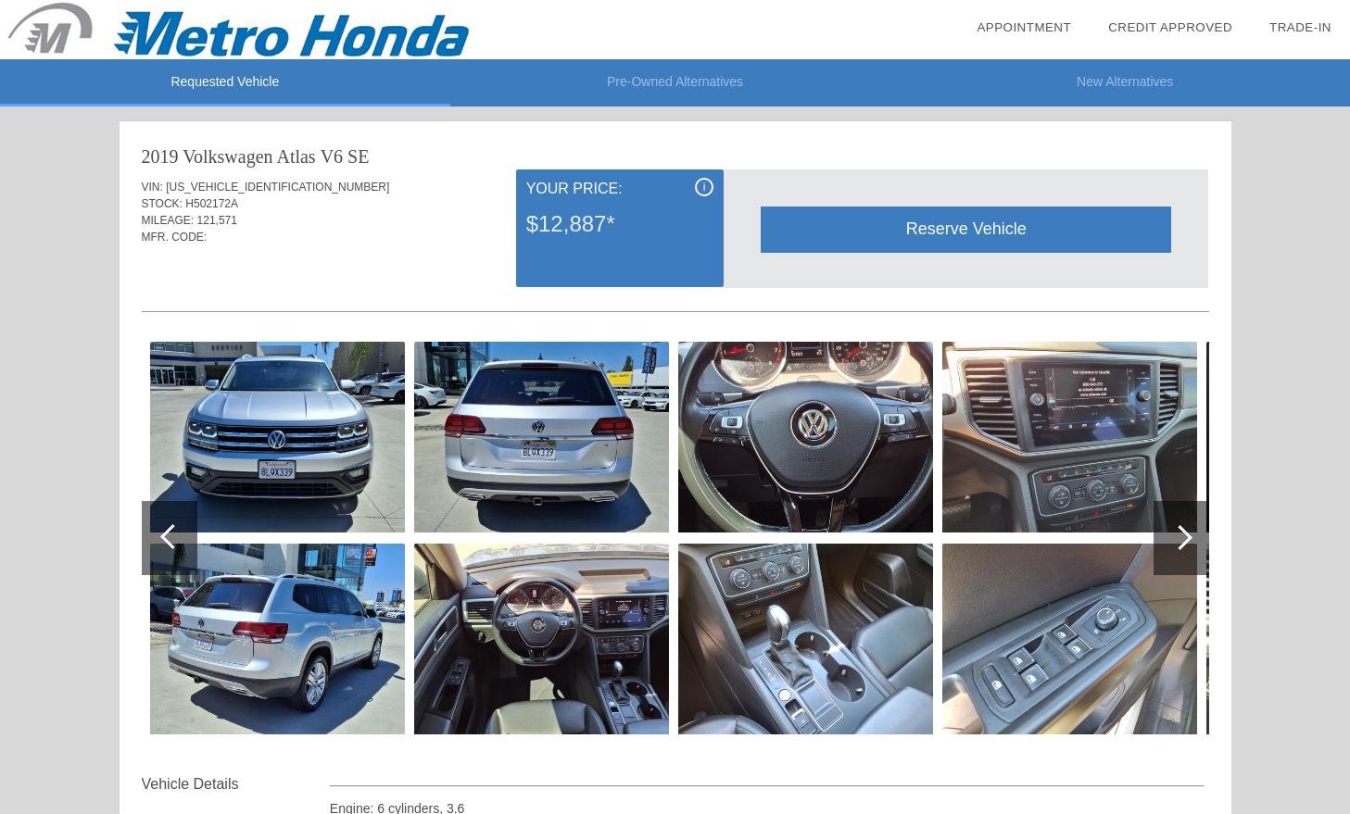
click at [1185, 536] on div at bounding box center [1179, 537] width 25 height 25
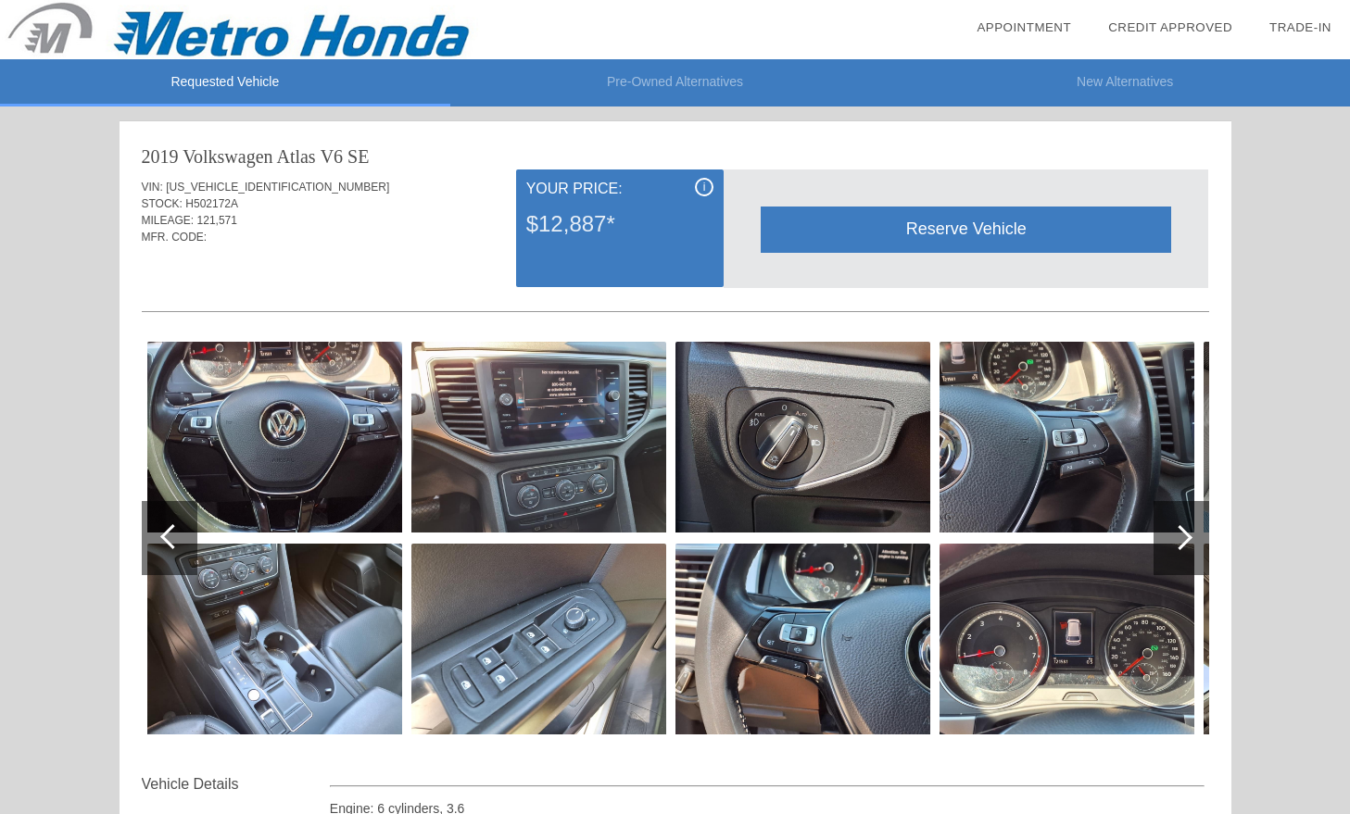
click at [1185, 536] on div at bounding box center [1179, 537] width 25 height 25
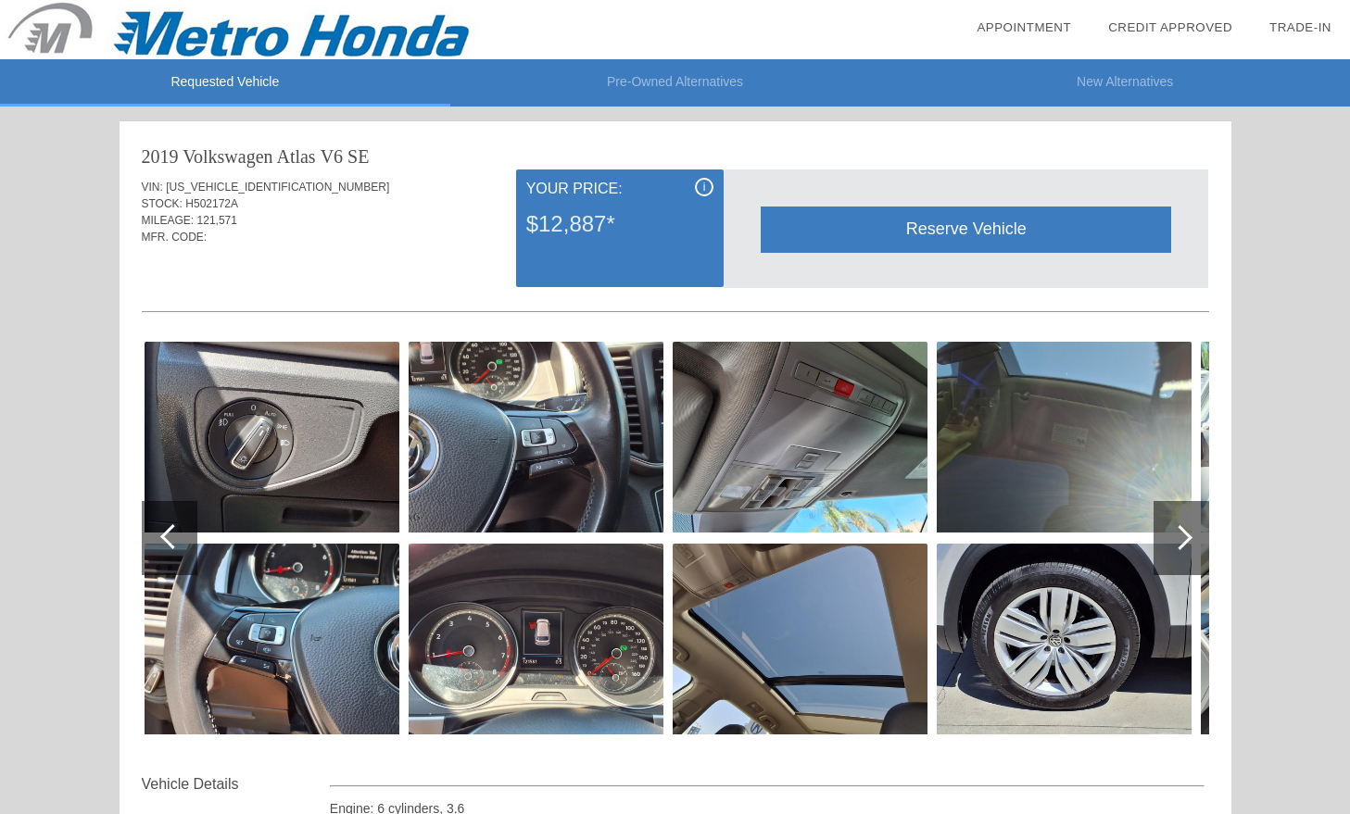
click at [1185, 536] on div at bounding box center [1179, 537] width 25 height 25
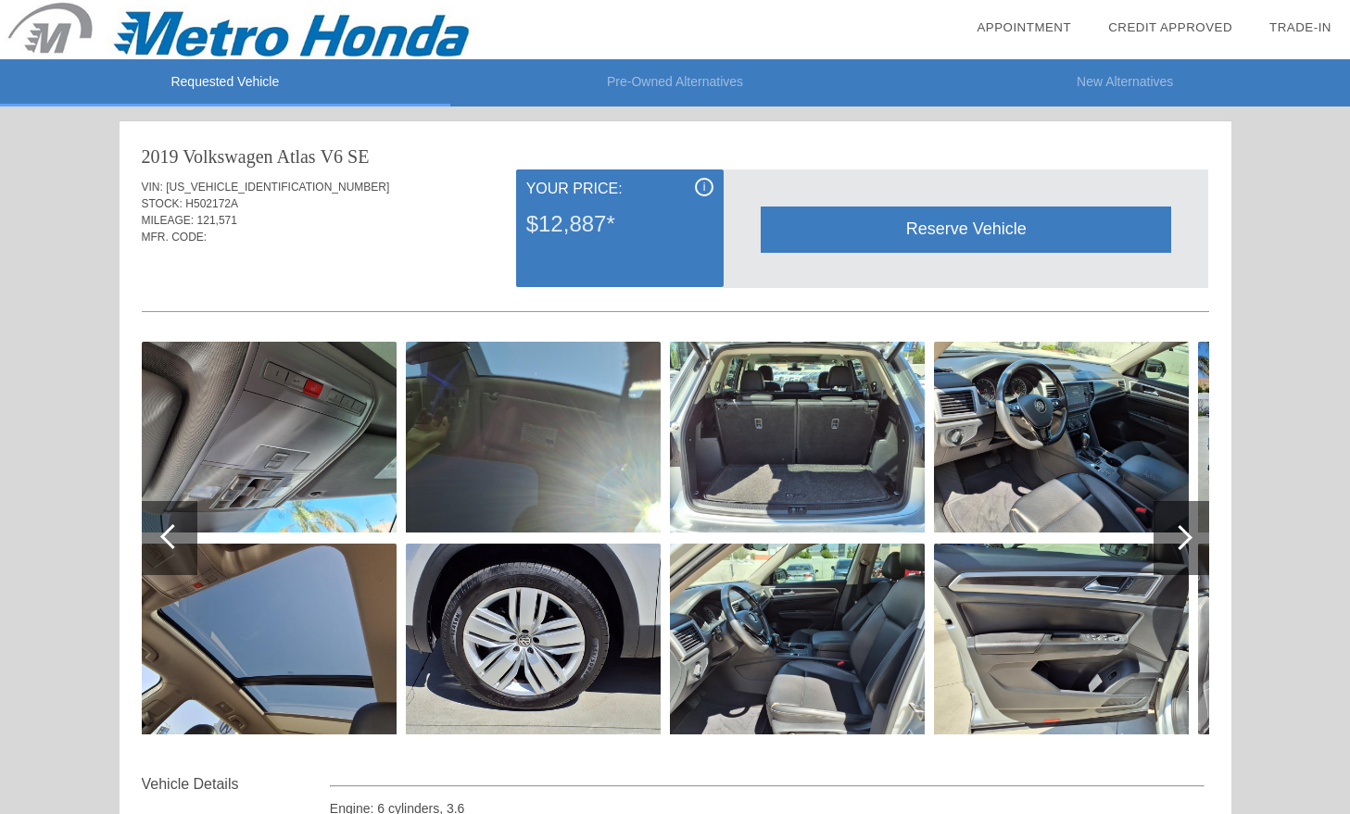
click at [831, 621] on img at bounding box center [797, 639] width 255 height 191
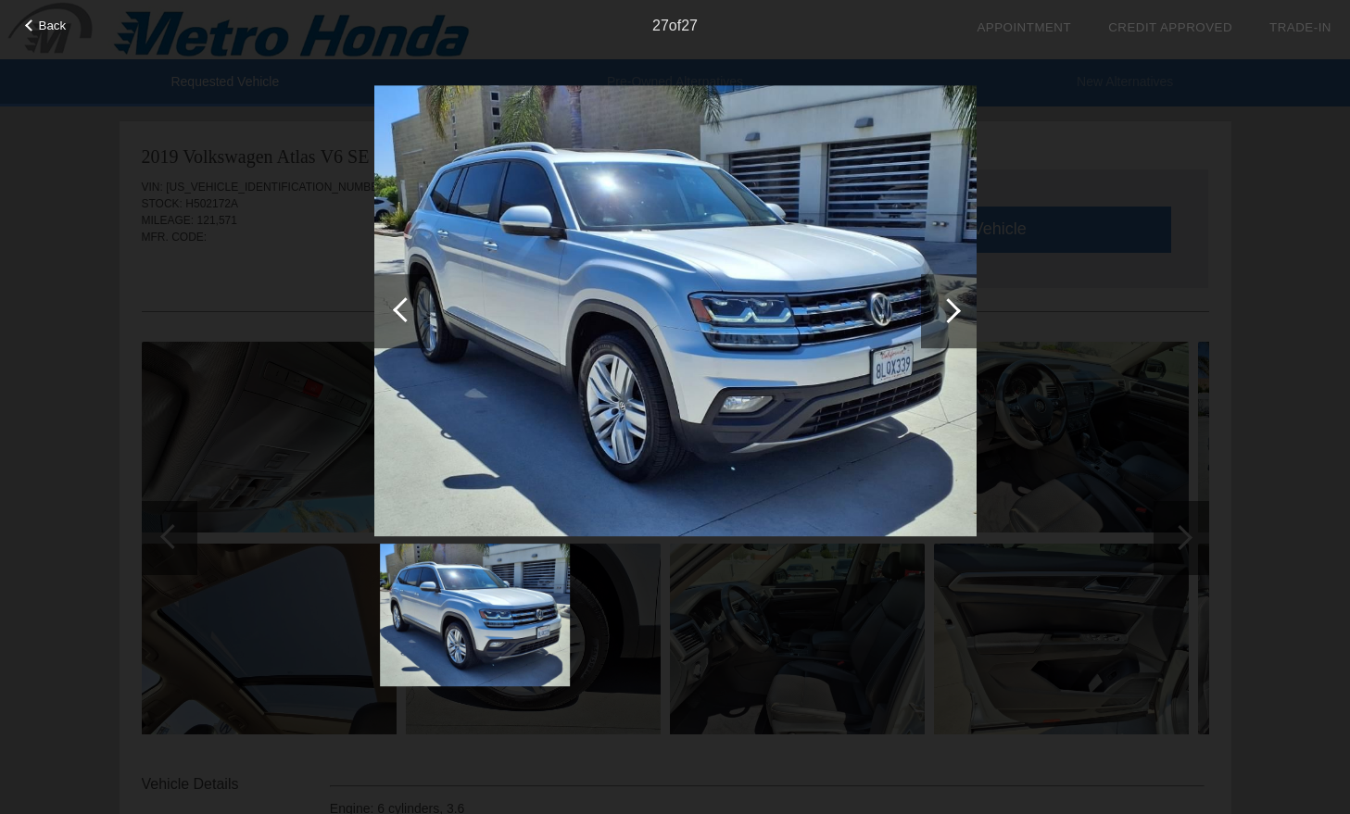
click at [951, 327] on div at bounding box center [949, 311] width 56 height 74
click at [397, 320] on div at bounding box center [402, 311] width 56 height 74
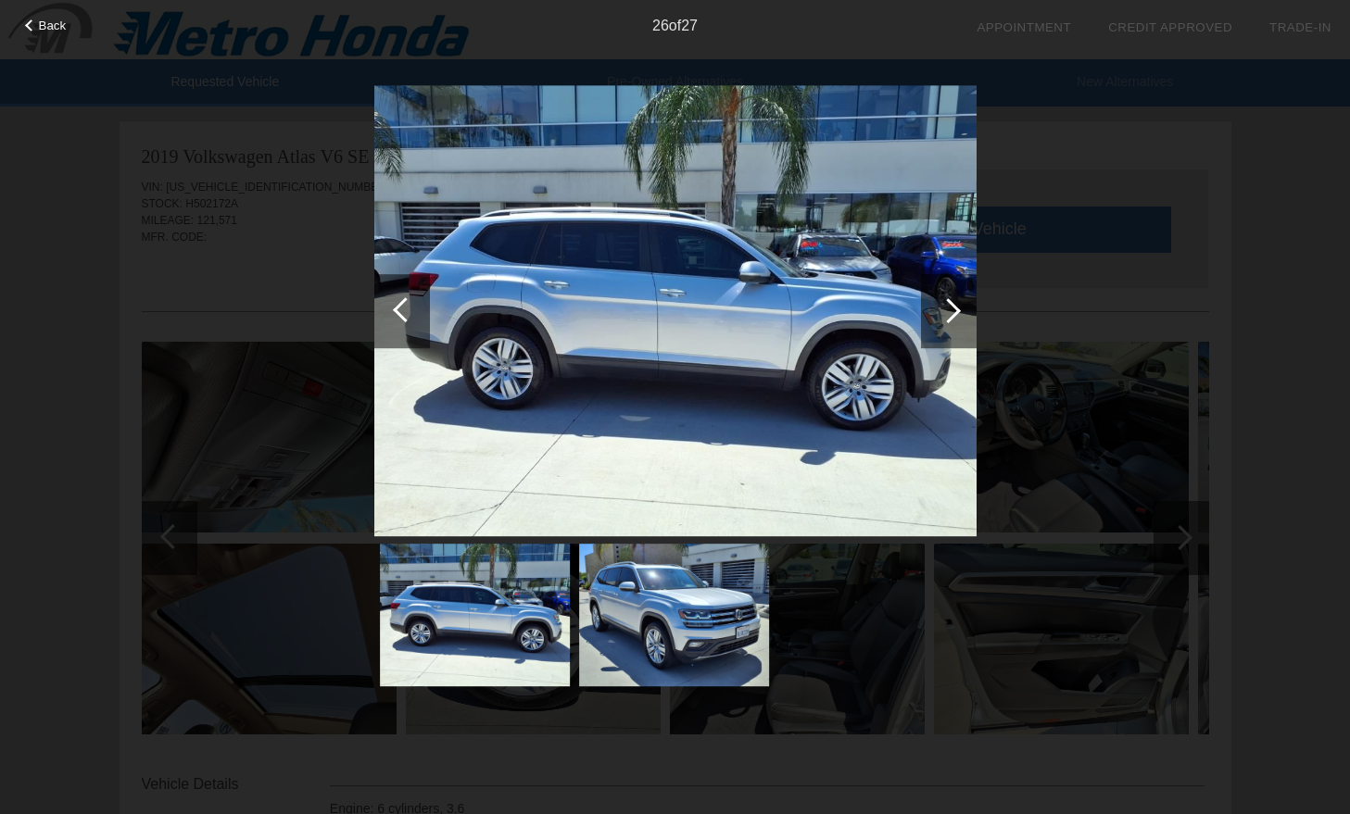
click at [397, 320] on div at bounding box center [402, 311] width 56 height 74
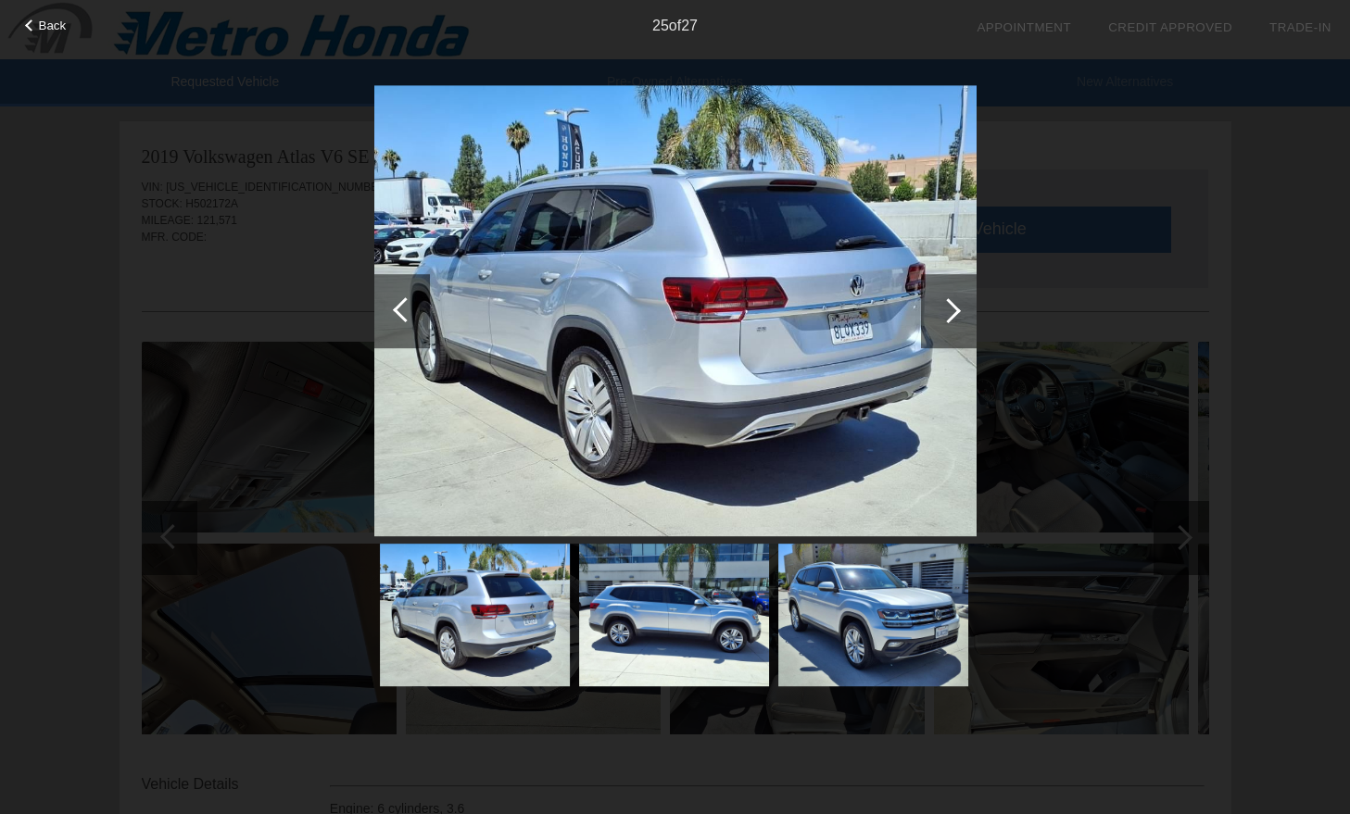
click at [397, 320] on div at bounding box center [402, 311] width 56 height 74
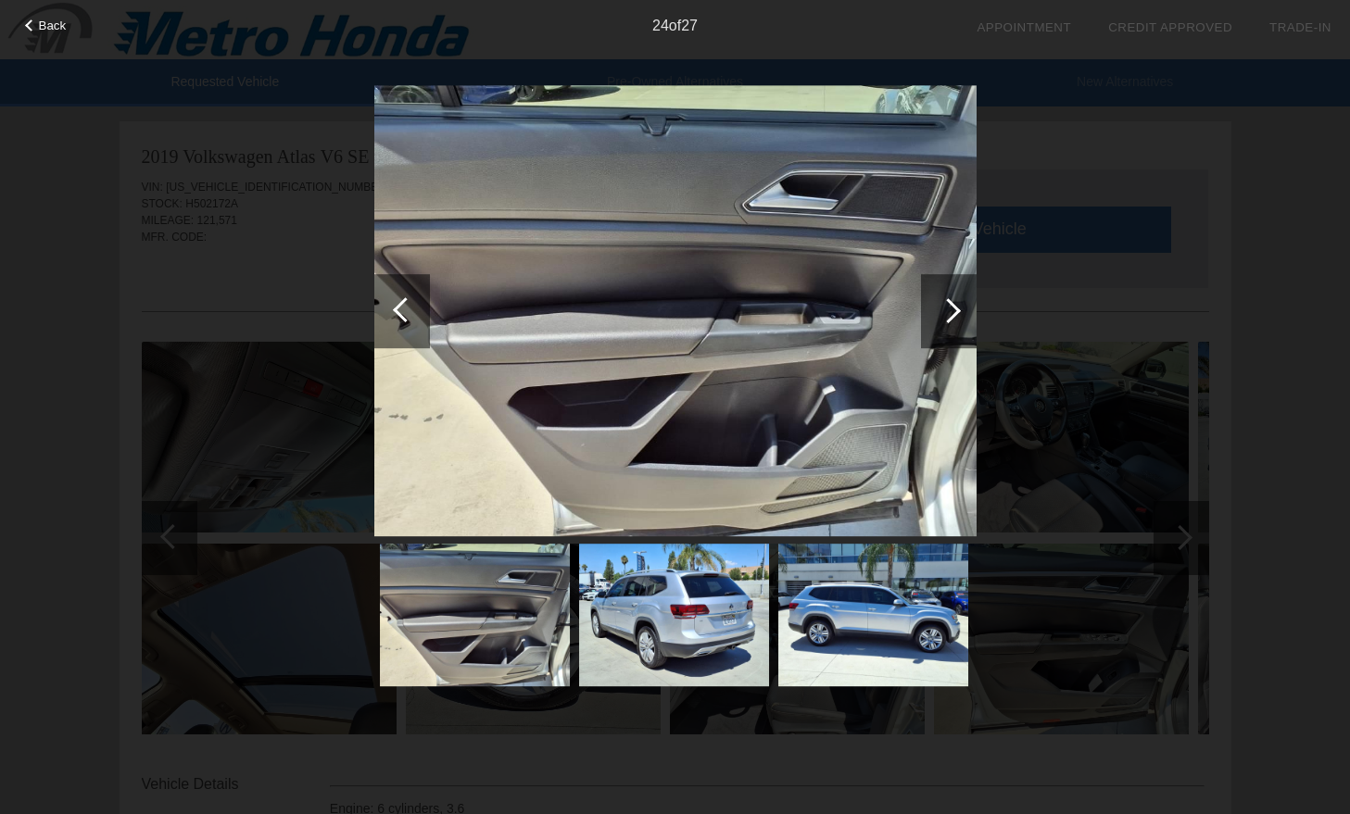
click at [397, 320] on div at bounding box center [402, 311] width 56 height 74
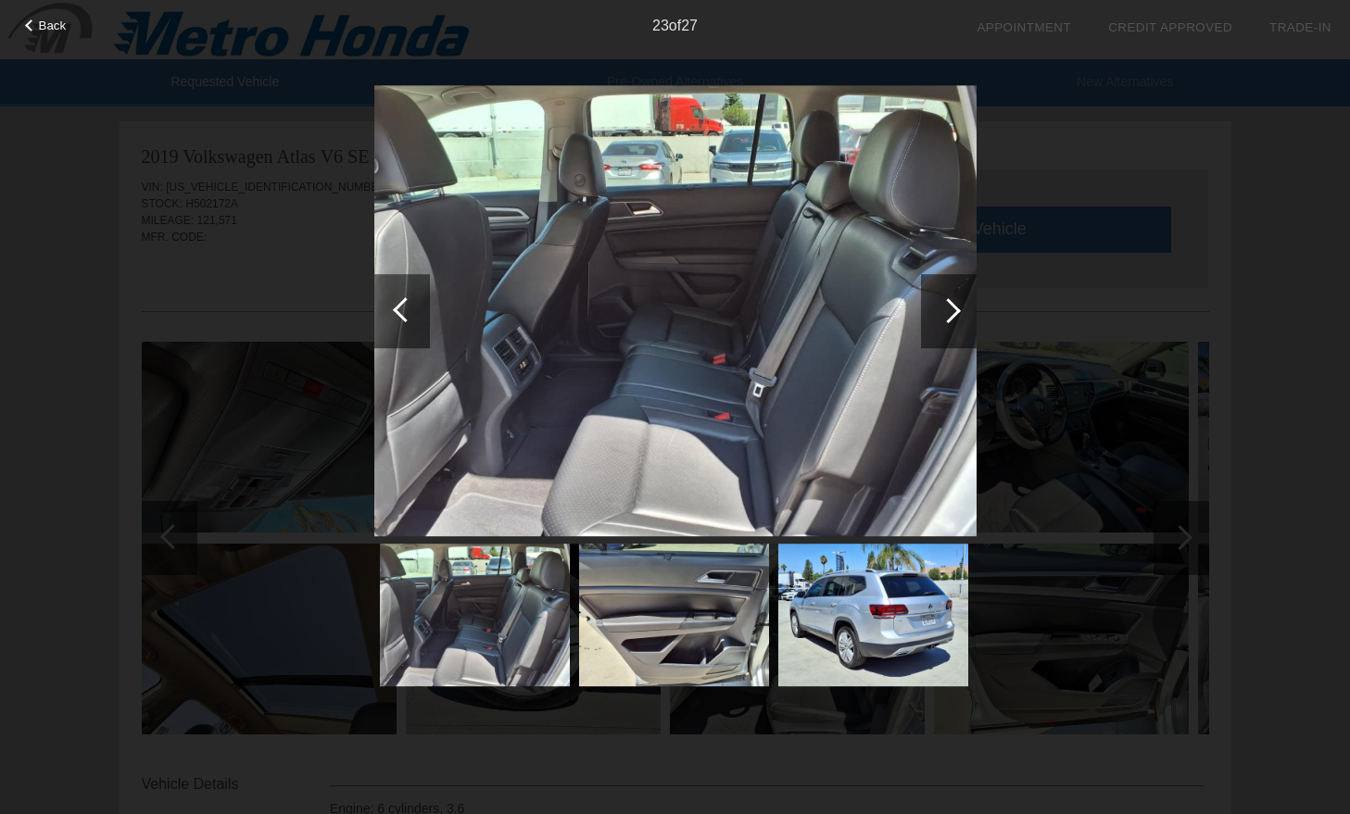
click at [397, 320] on div at bounding box center [402, 311] width 56 height 74
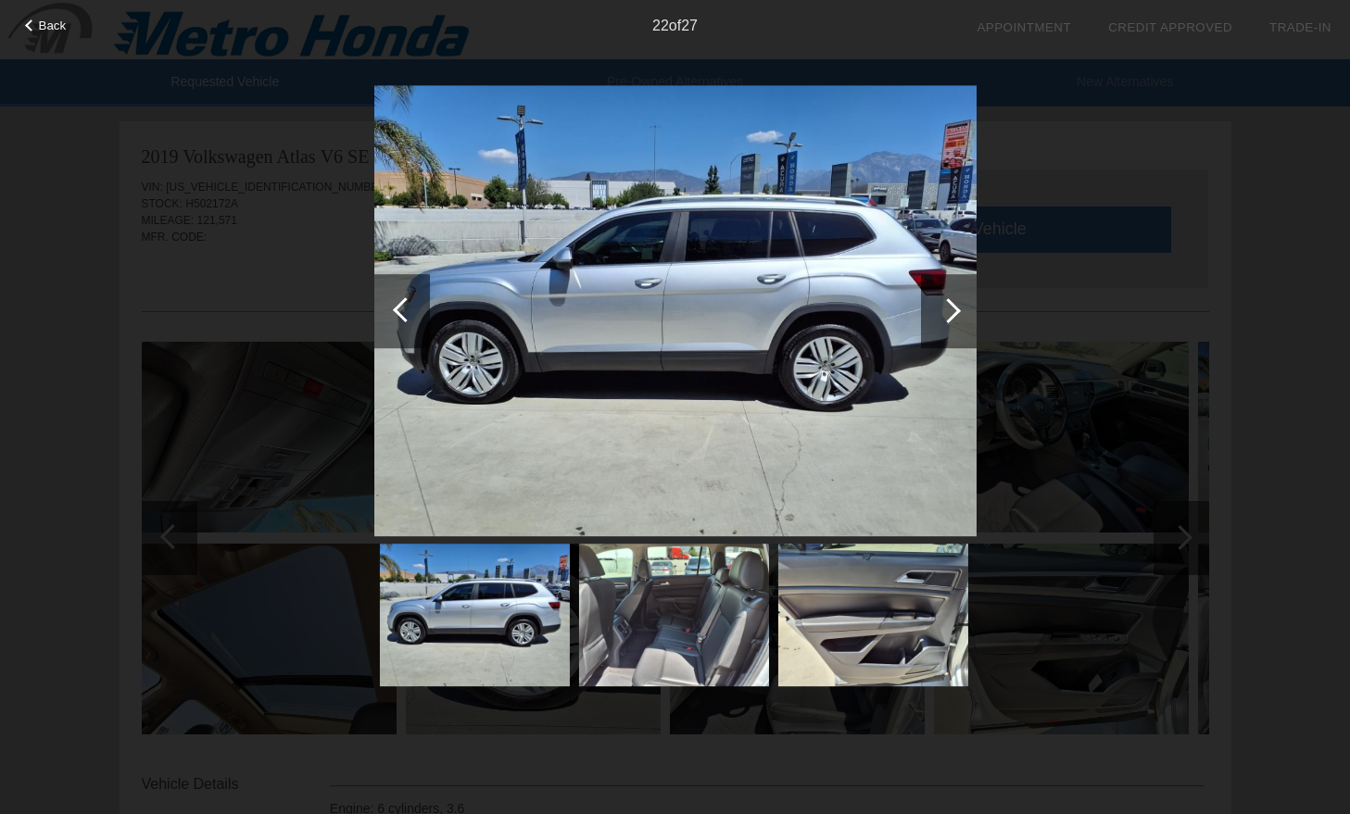
click at [397, 320] on div at bounding box center [402, 311] width 56 height 74
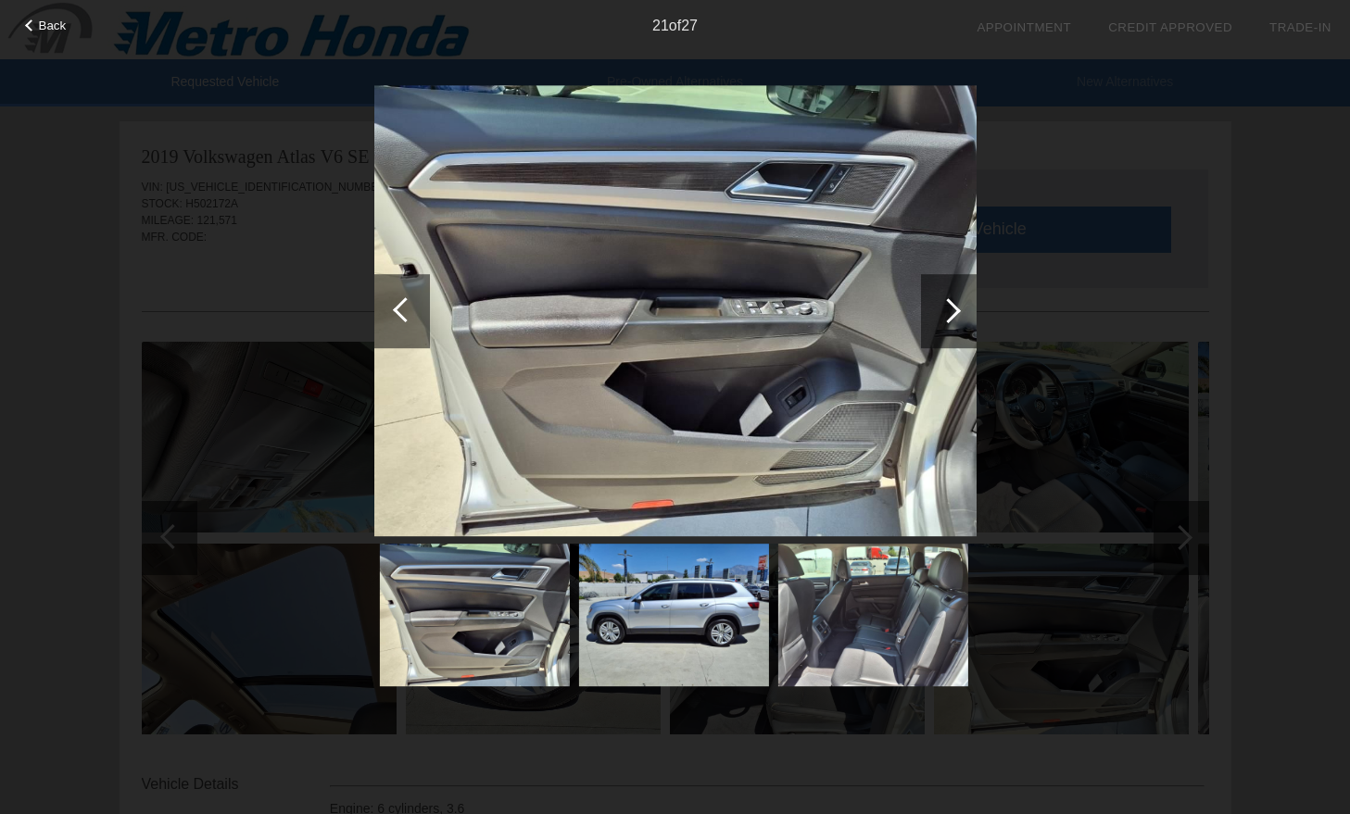
click at [397, 320] on div at bounding box center [402, 311] width 56 height 74
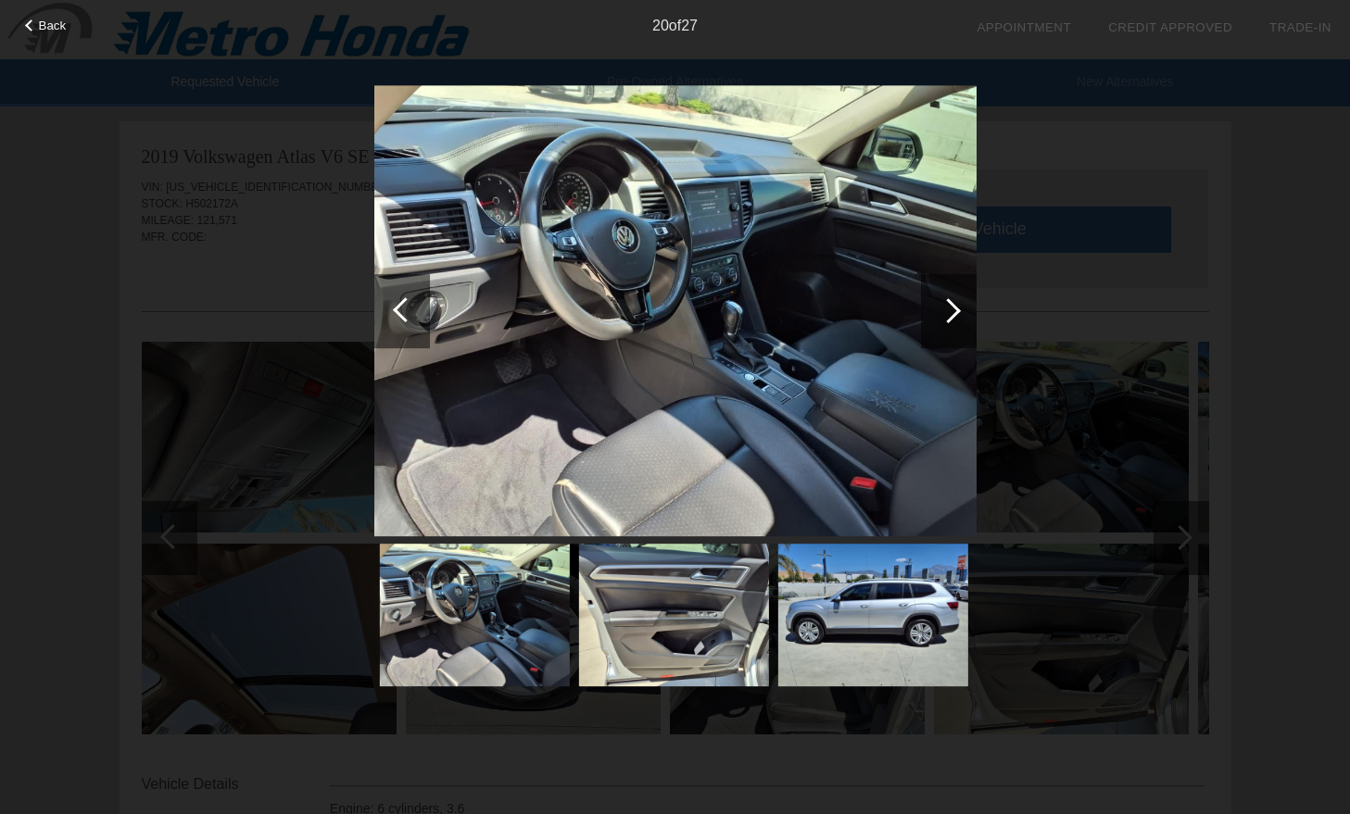
click at [397, 320] on div at bounding box center [402, 311] width 56 height 74
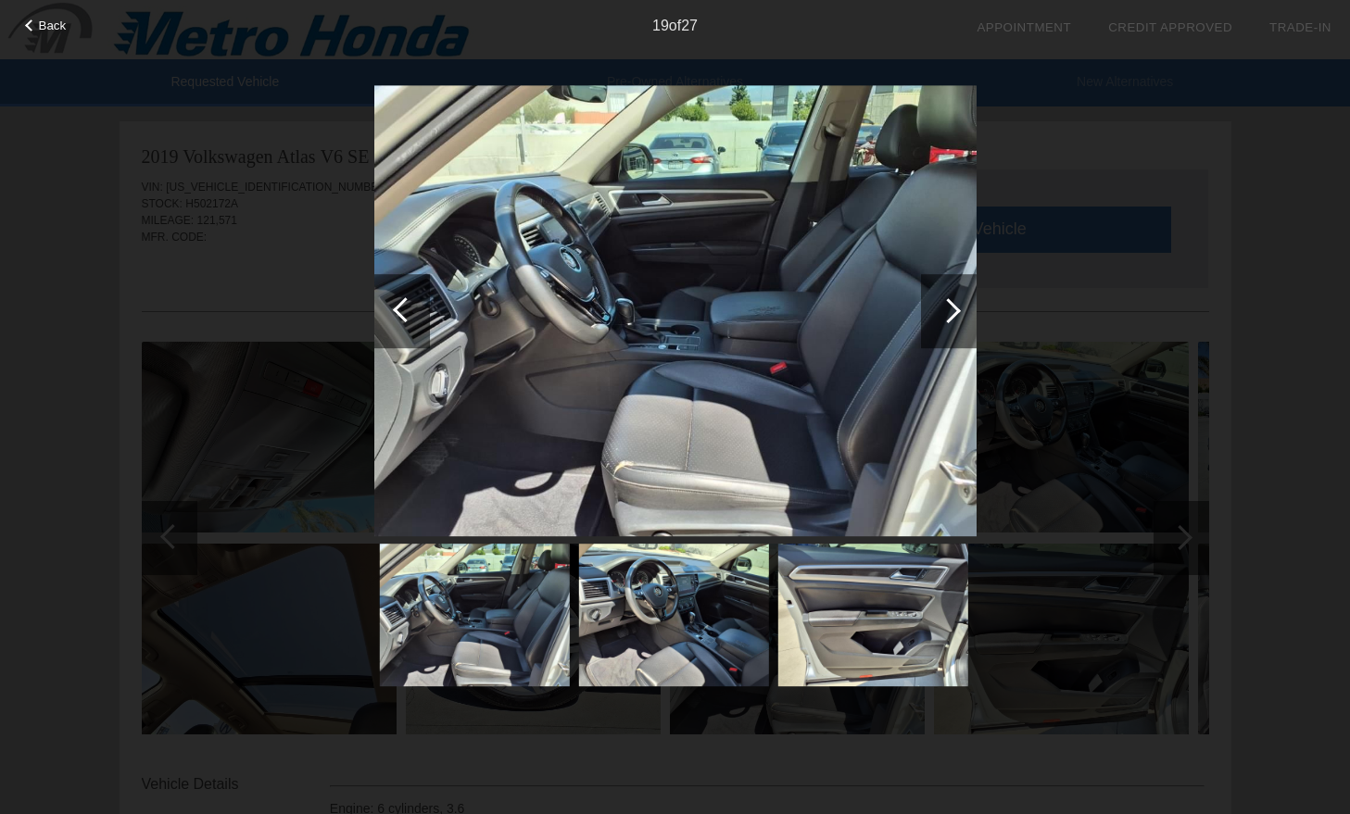
click at [397, 320] on div at bounding box center [402, 311] width 56 height 74
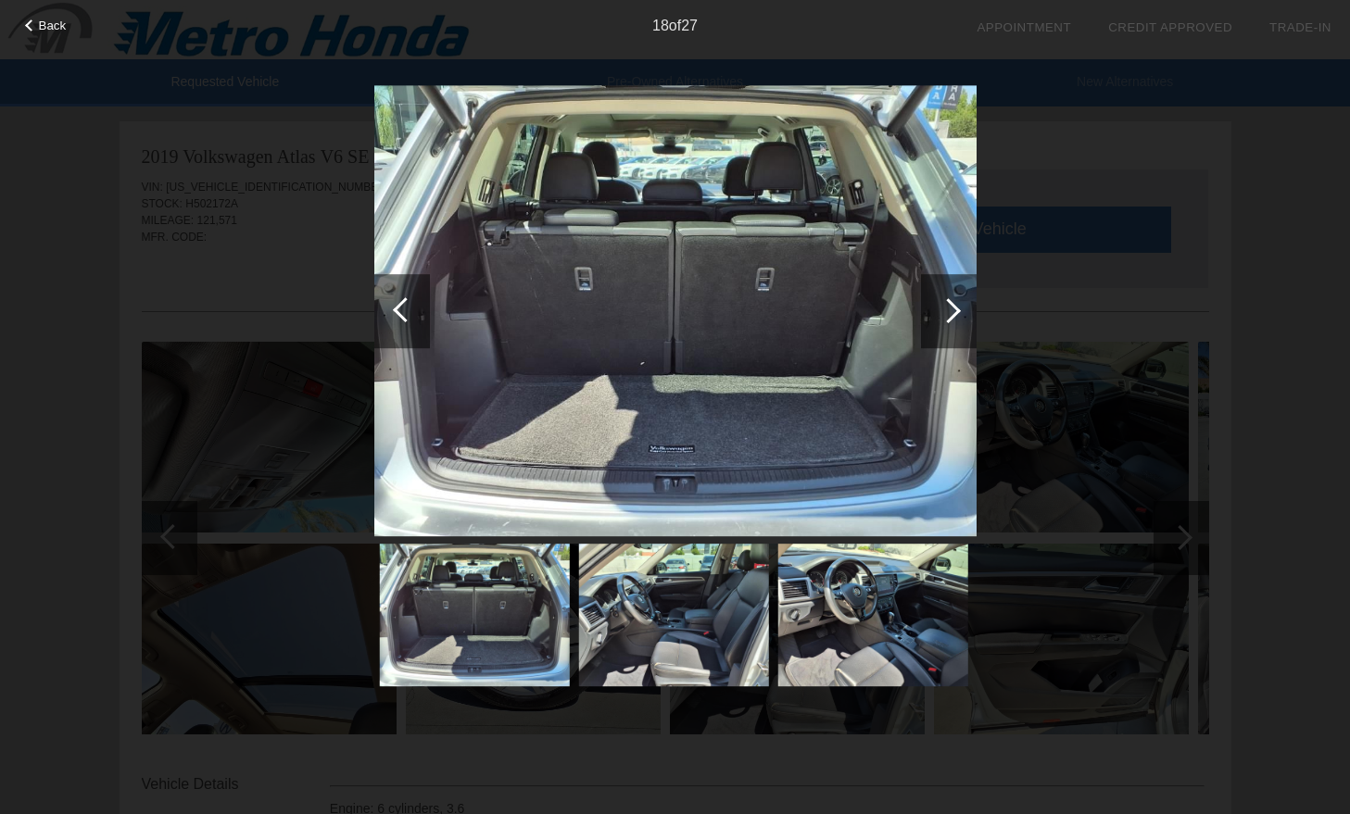
click at [397, 320] on div at bounding box center [402, 311] width 56 height 74
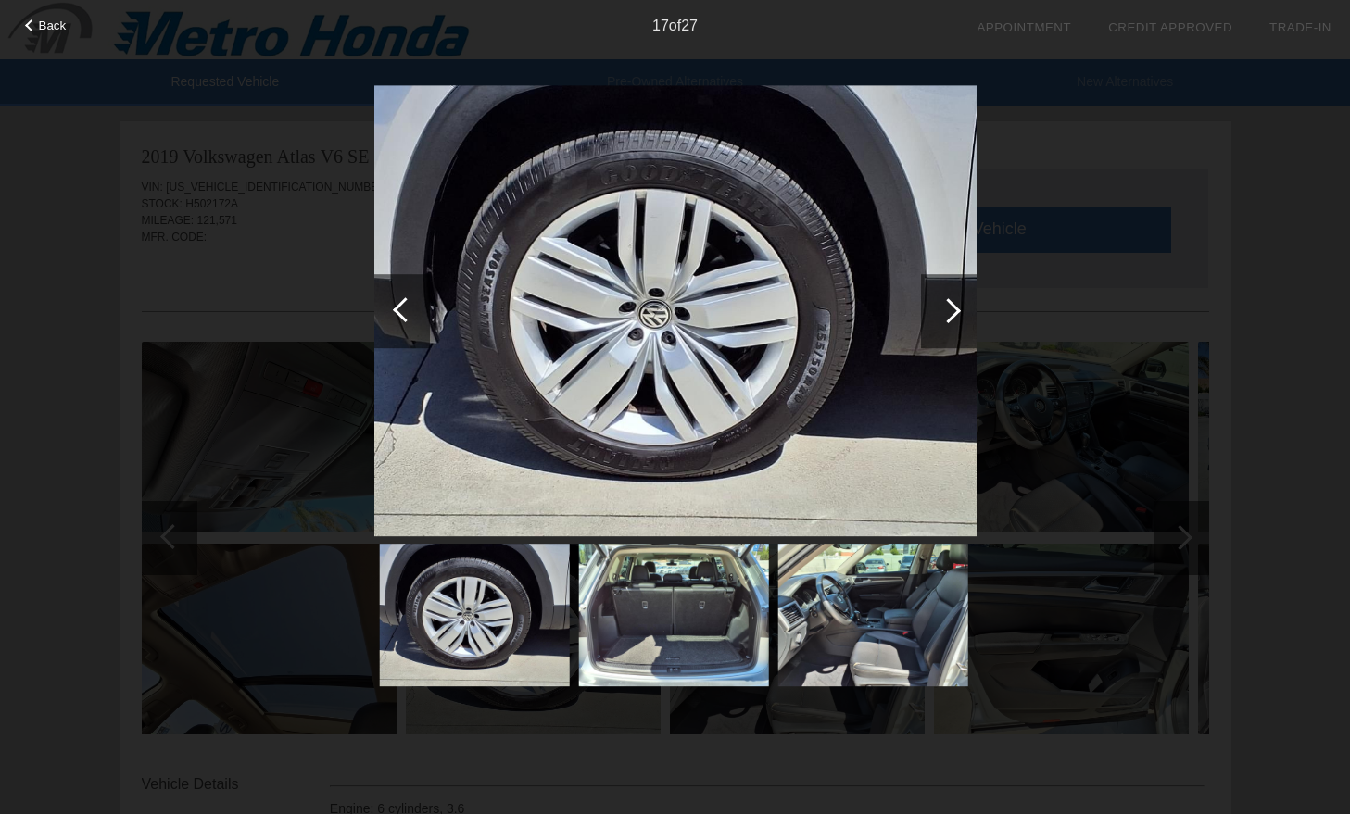
click at [397, 320] on div at bounding box center [402, 311] width 56 height 74
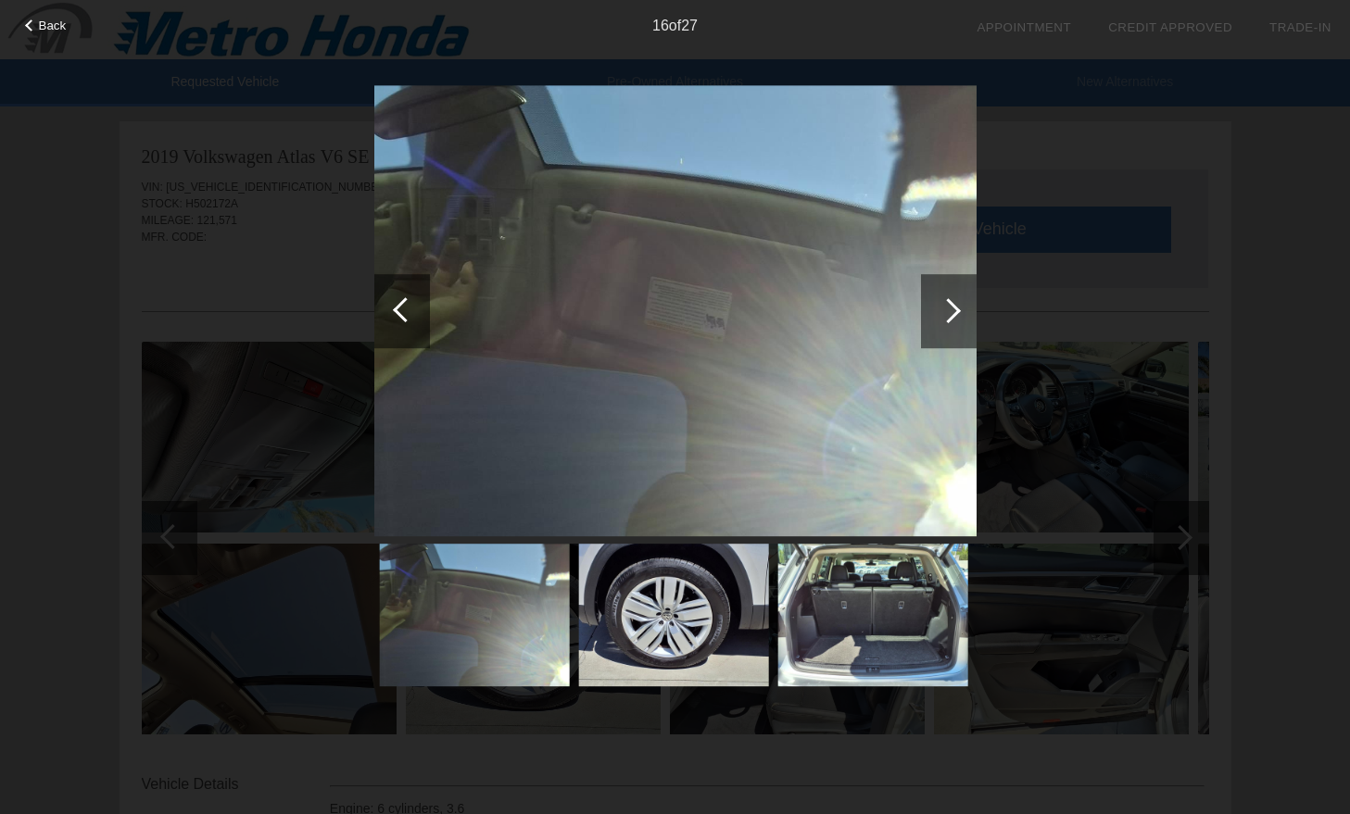
click at [397, 320] on div at bounding box center [402, 311] width 56 height 74
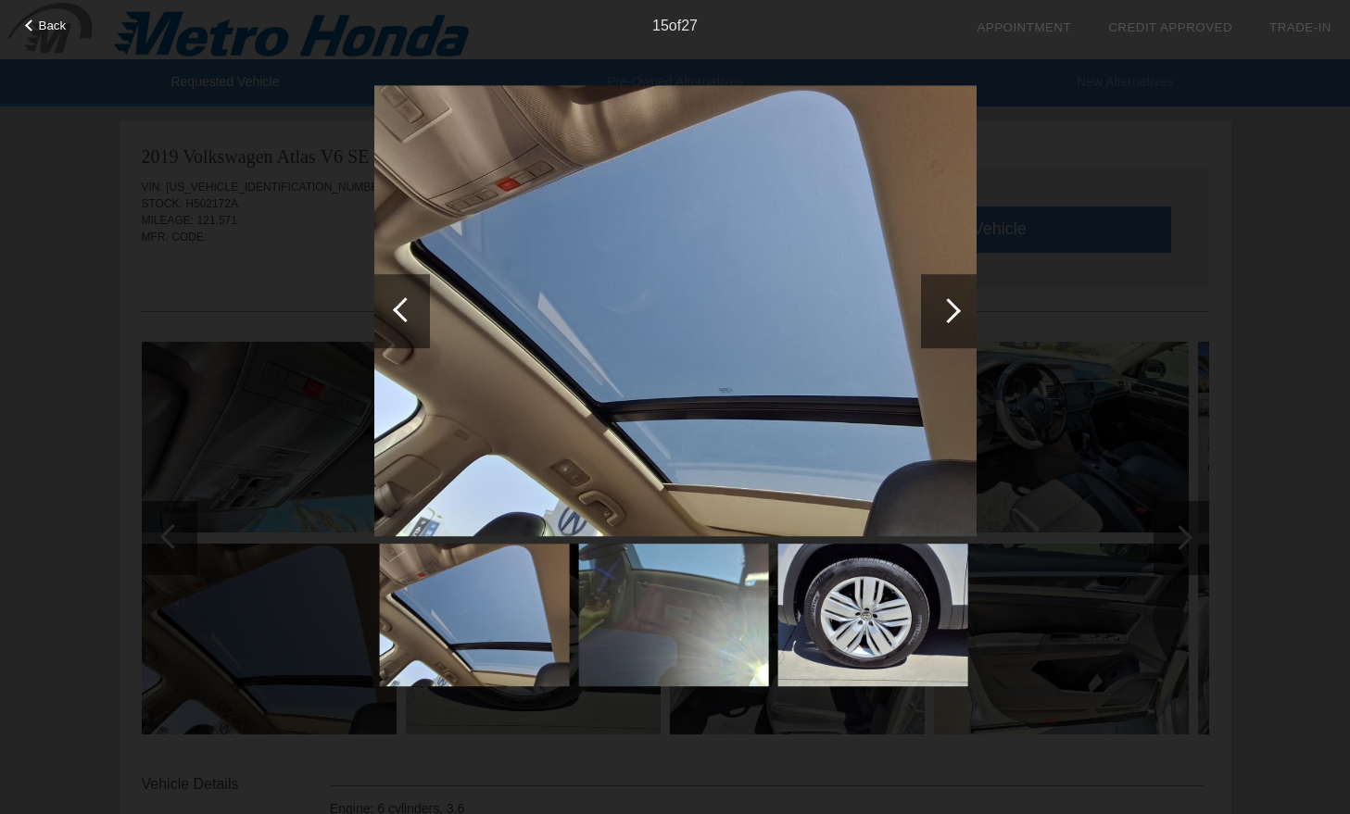
click at [397, 320] on div at bounding box center [402, 311] width 56 height 74
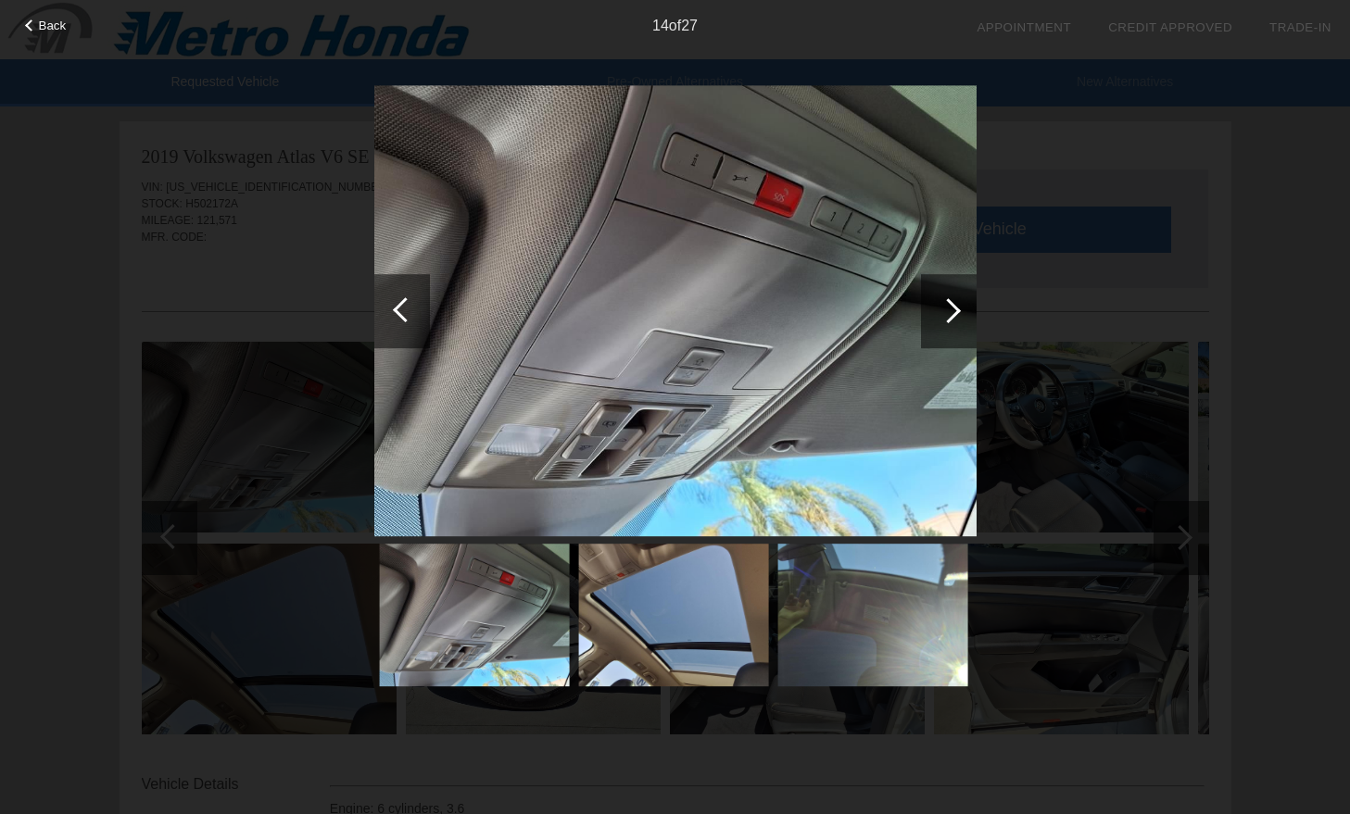
click at [397, 320] on div at bounding box center [402, 311] width 56 height 74
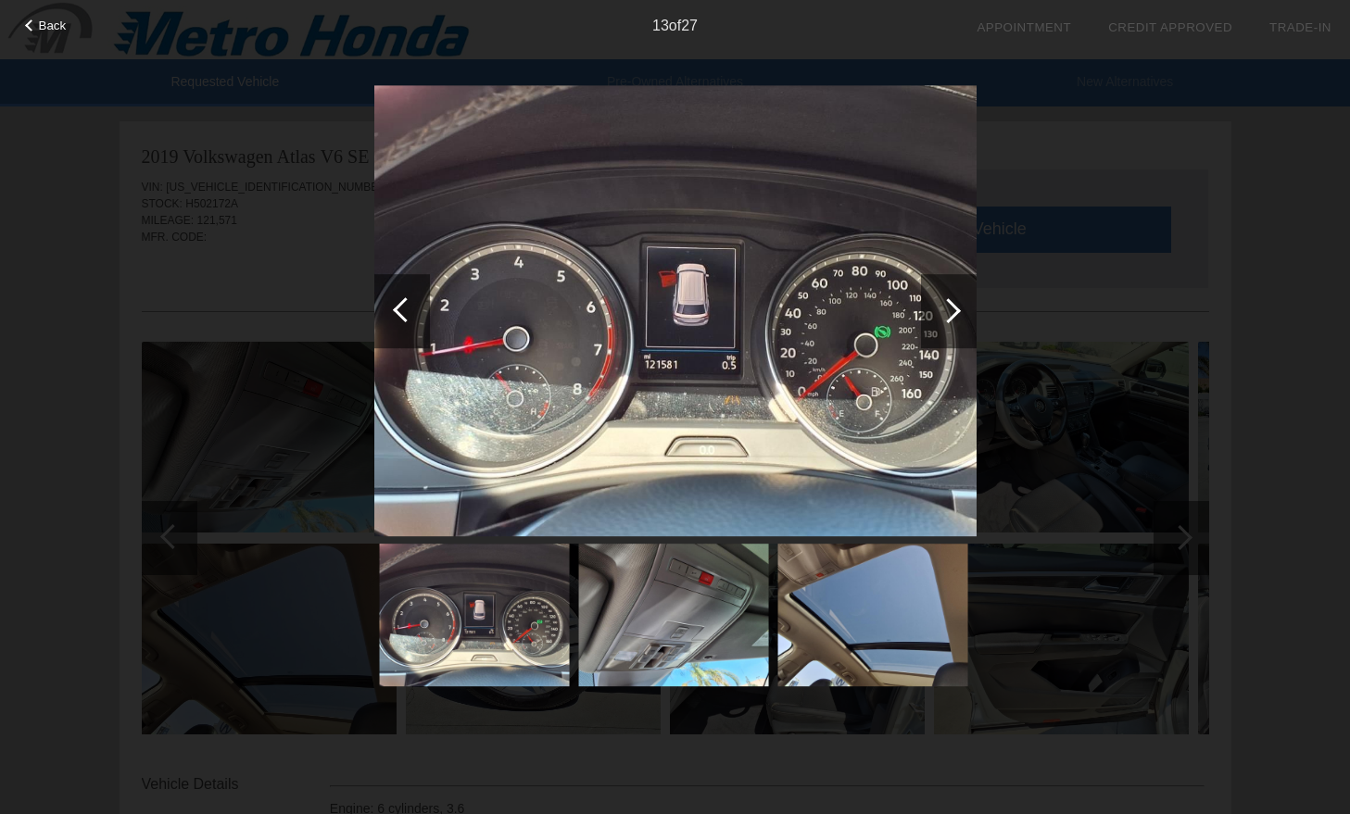
click at [397, 320] on div at bounding box center [402, 311] width 56 height 74
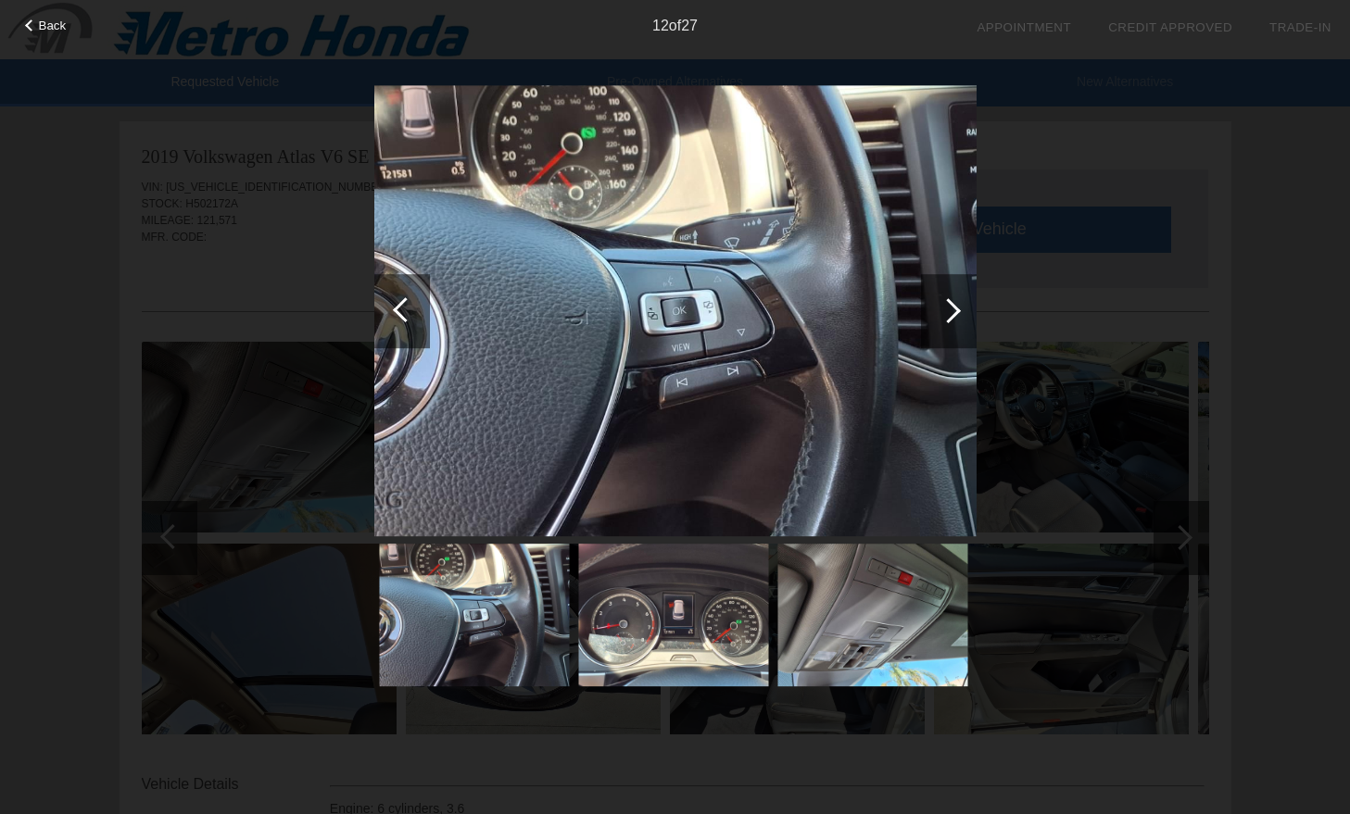
click at [397, 320] on div at bounding box center [402, 311] width 56 height 74
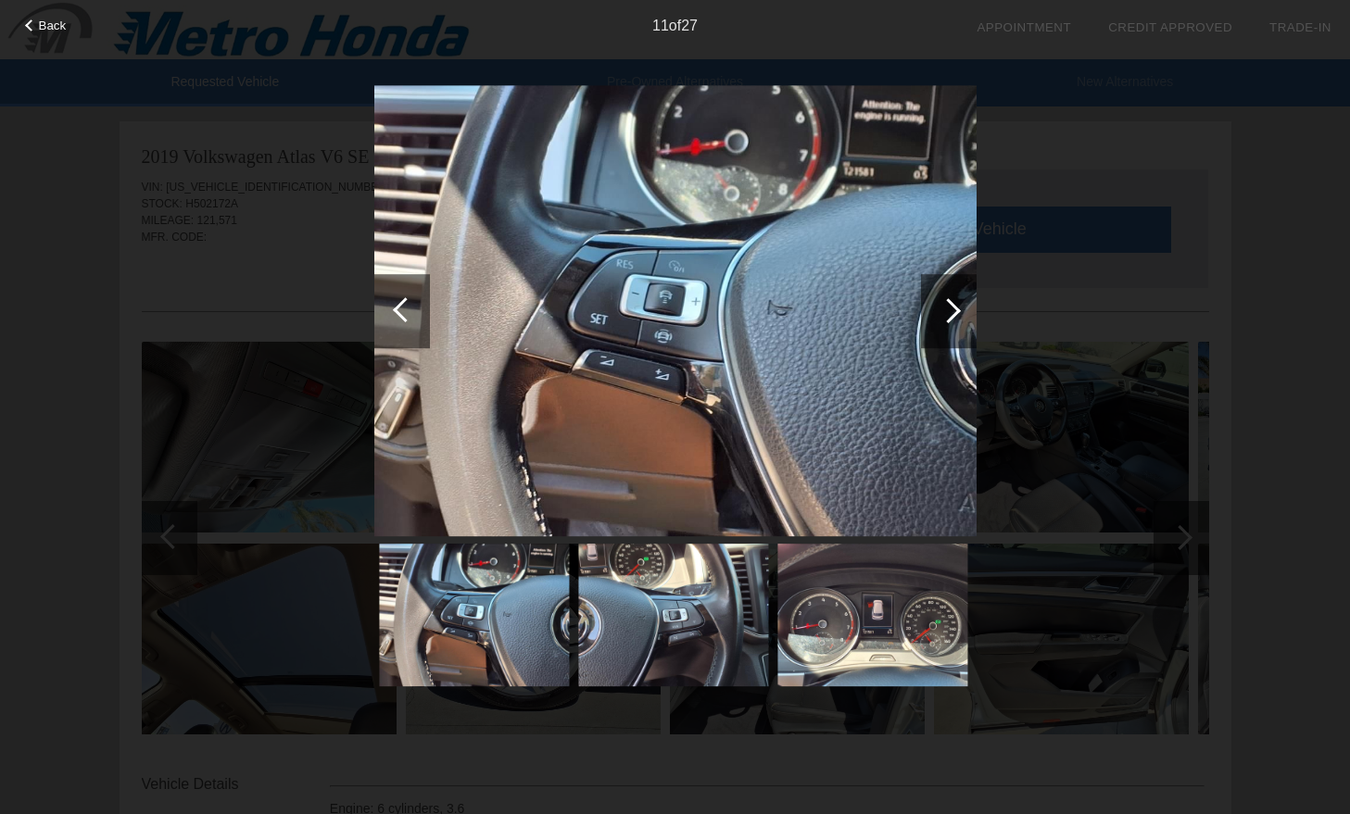
click at [397, 320] on div at bounding box center [402, 311] width 56 height 74
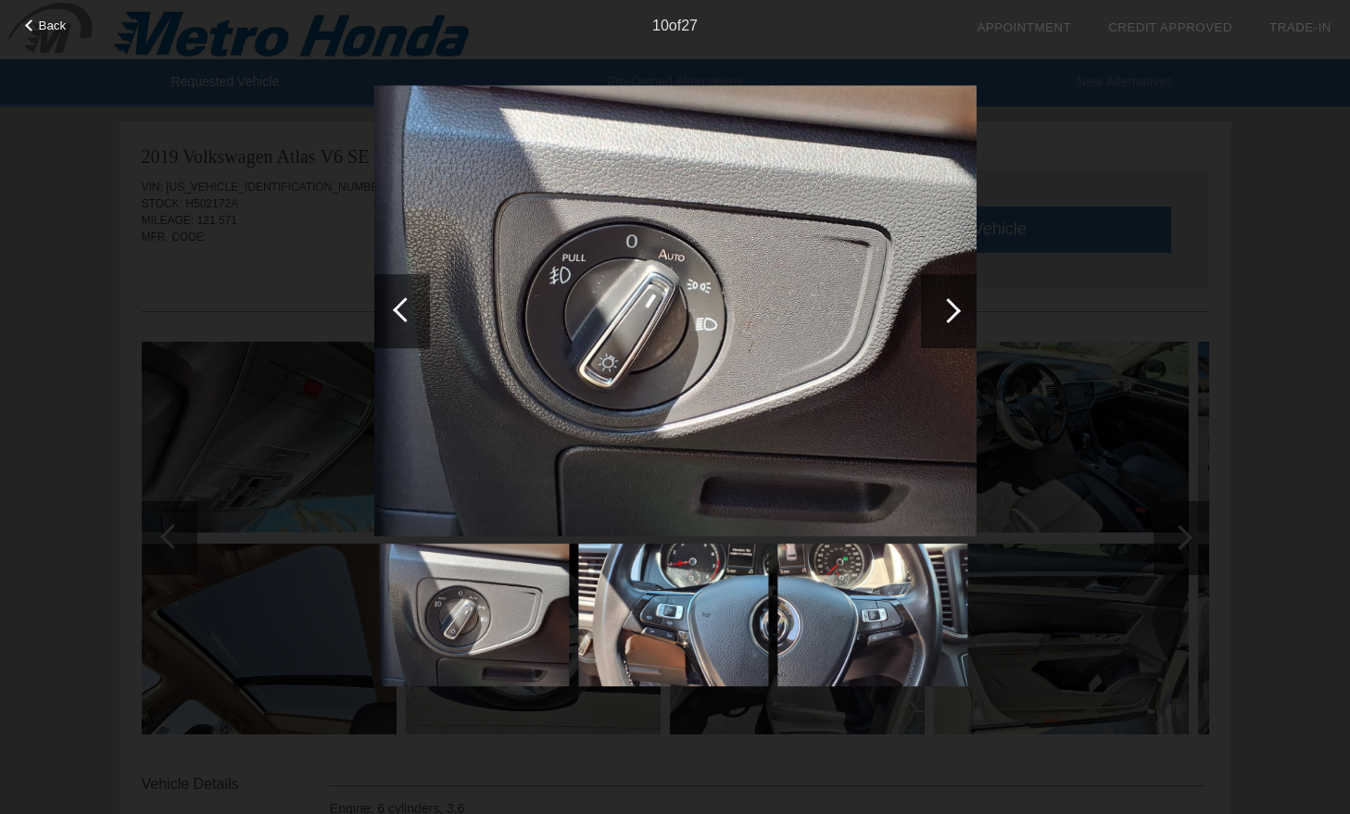
click at [397, 320] on div at bounding box center [402, 311] width 56 height 74
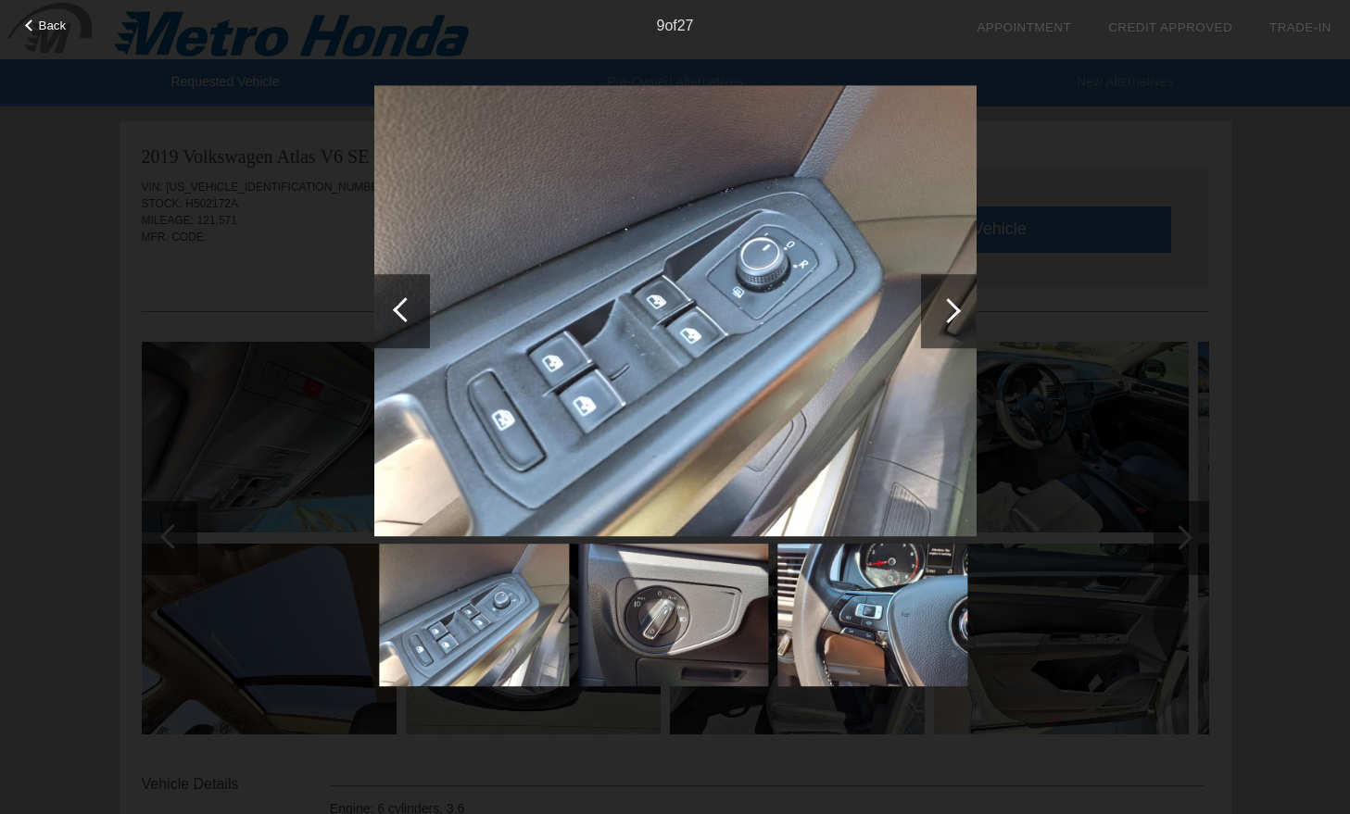
click at [397, 320] on div at bounding box center [402, 311] width 56 height 74
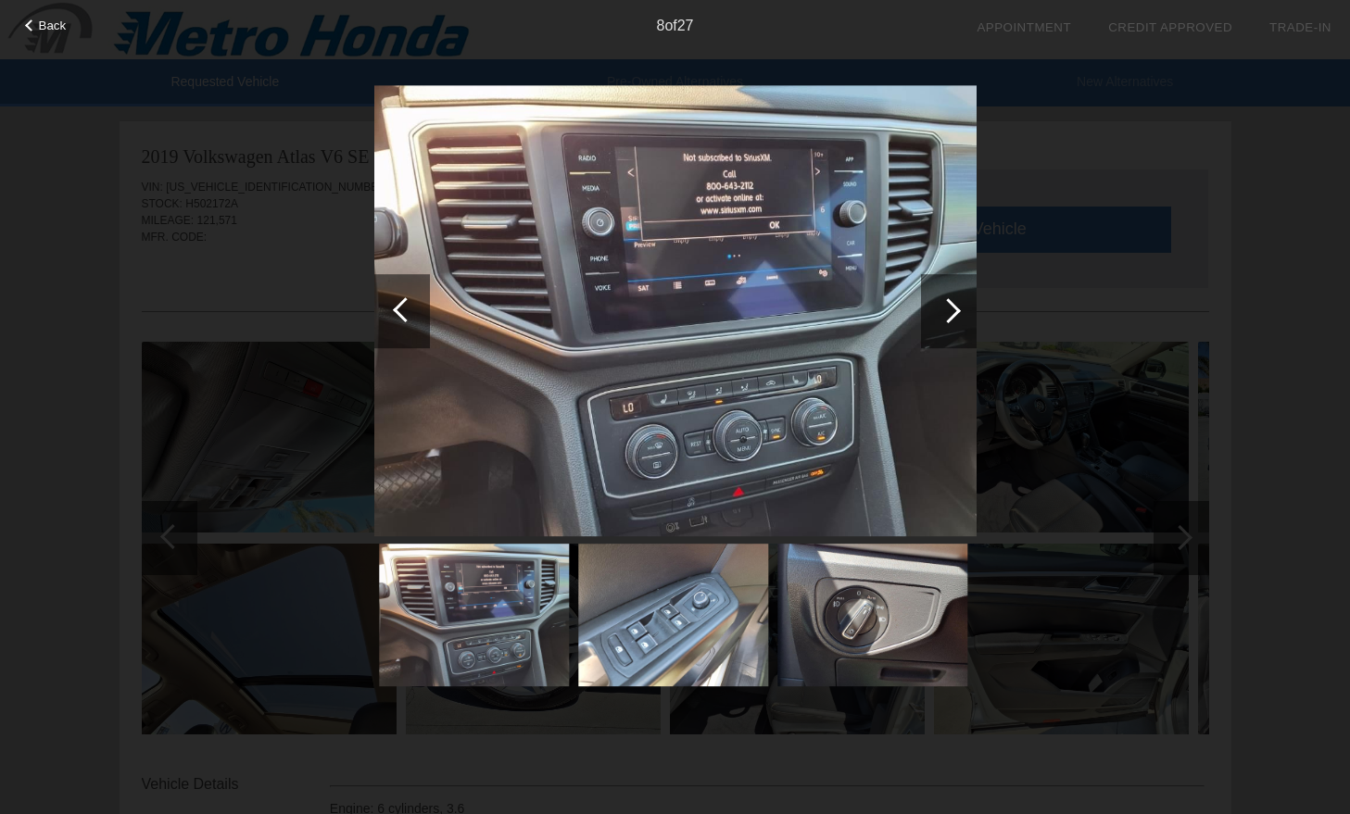
click at [397, 320] on div at bounding box center [402, 311] width 56 height 74
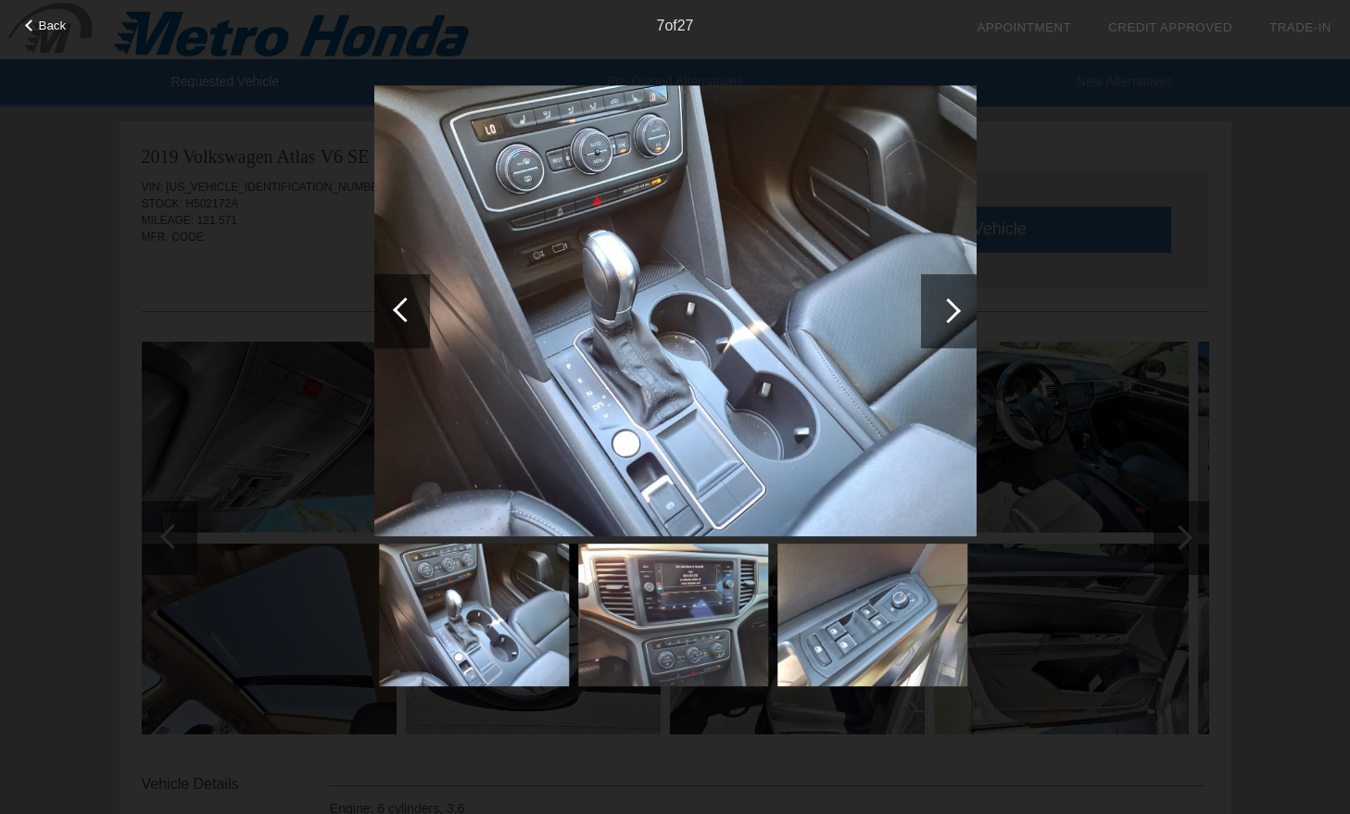
click at [397, 320] on div at bounding box center [402, 311] width 56 height 74
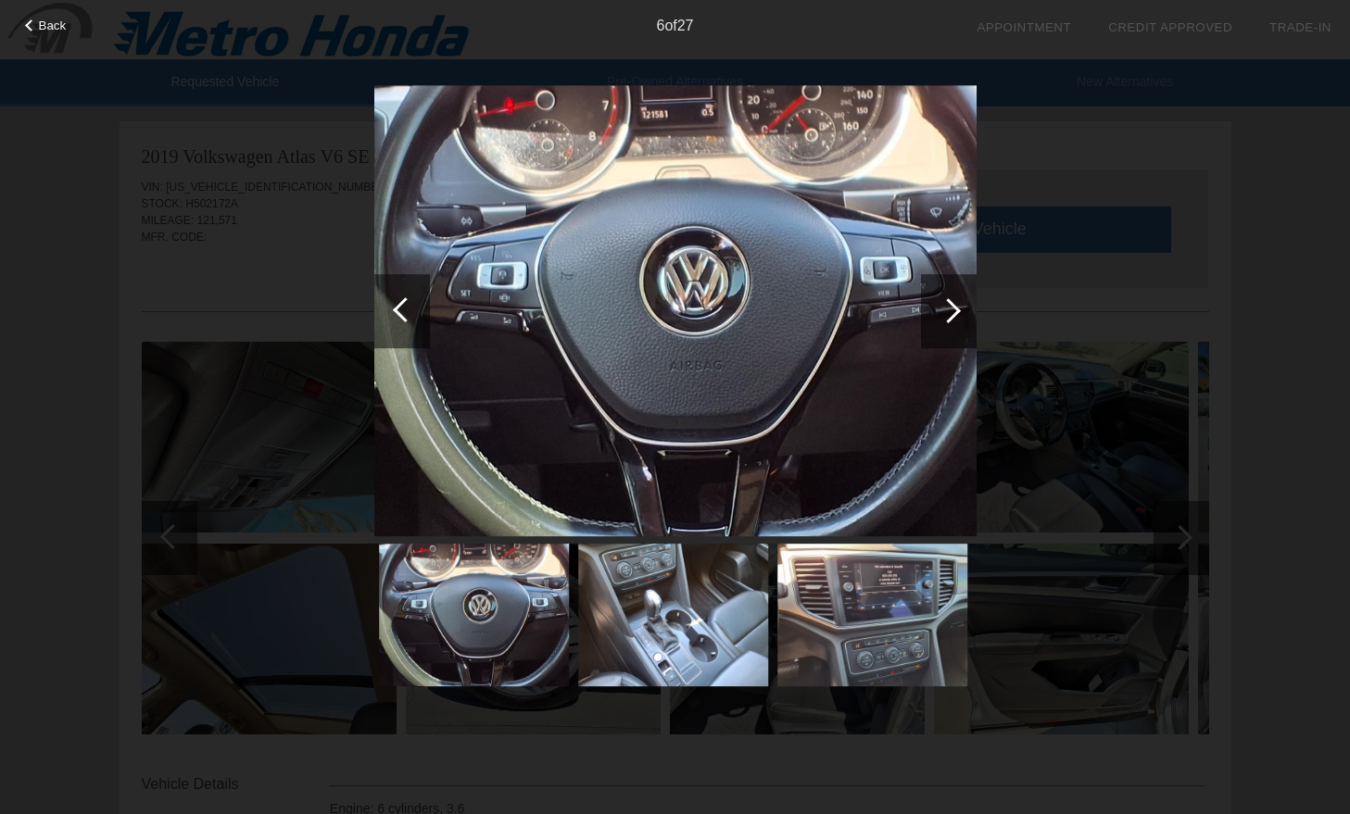
click at [397, 320] on div at bounding box center [402, 311] width 56 height 74
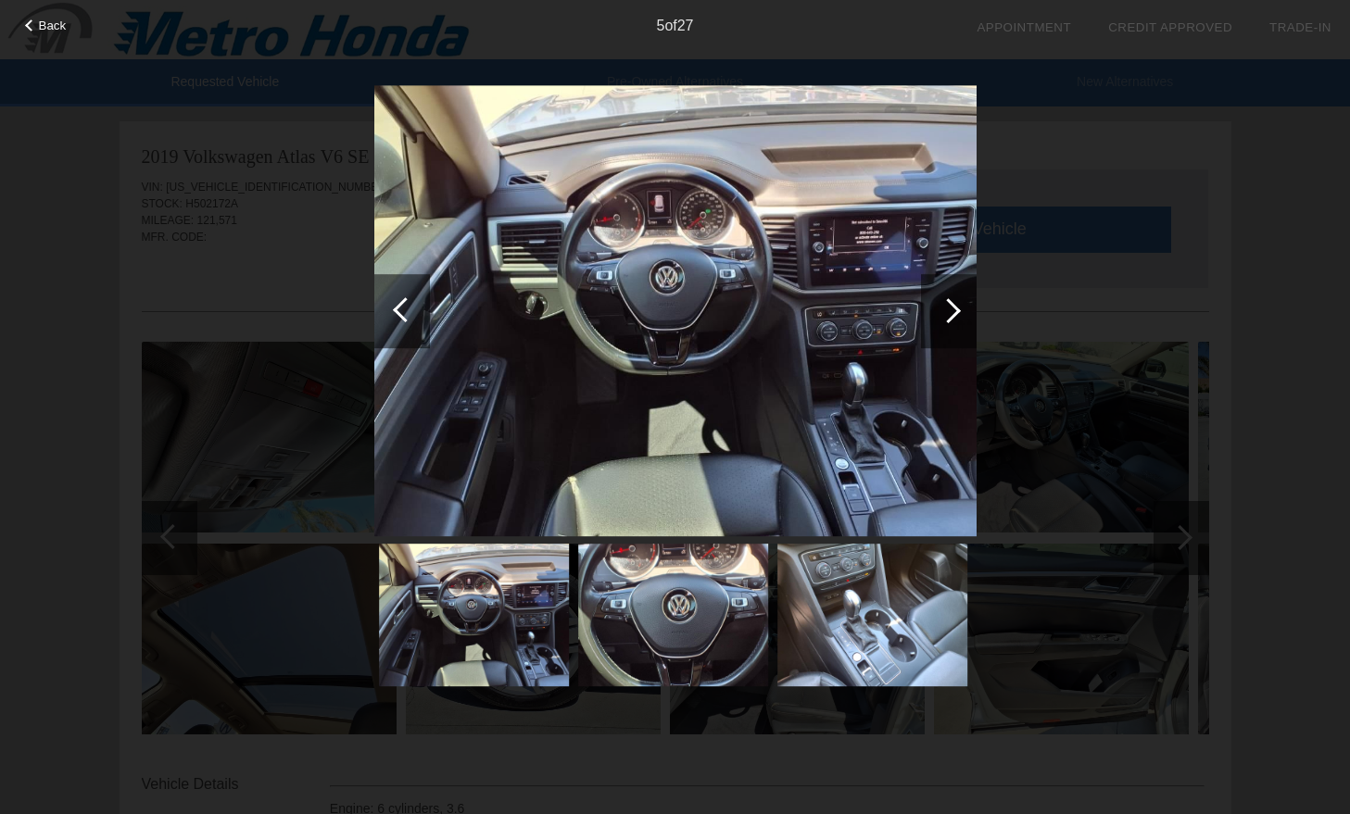
click at [397, 320] on div at bounding box center [402, 311] width 56 height 74
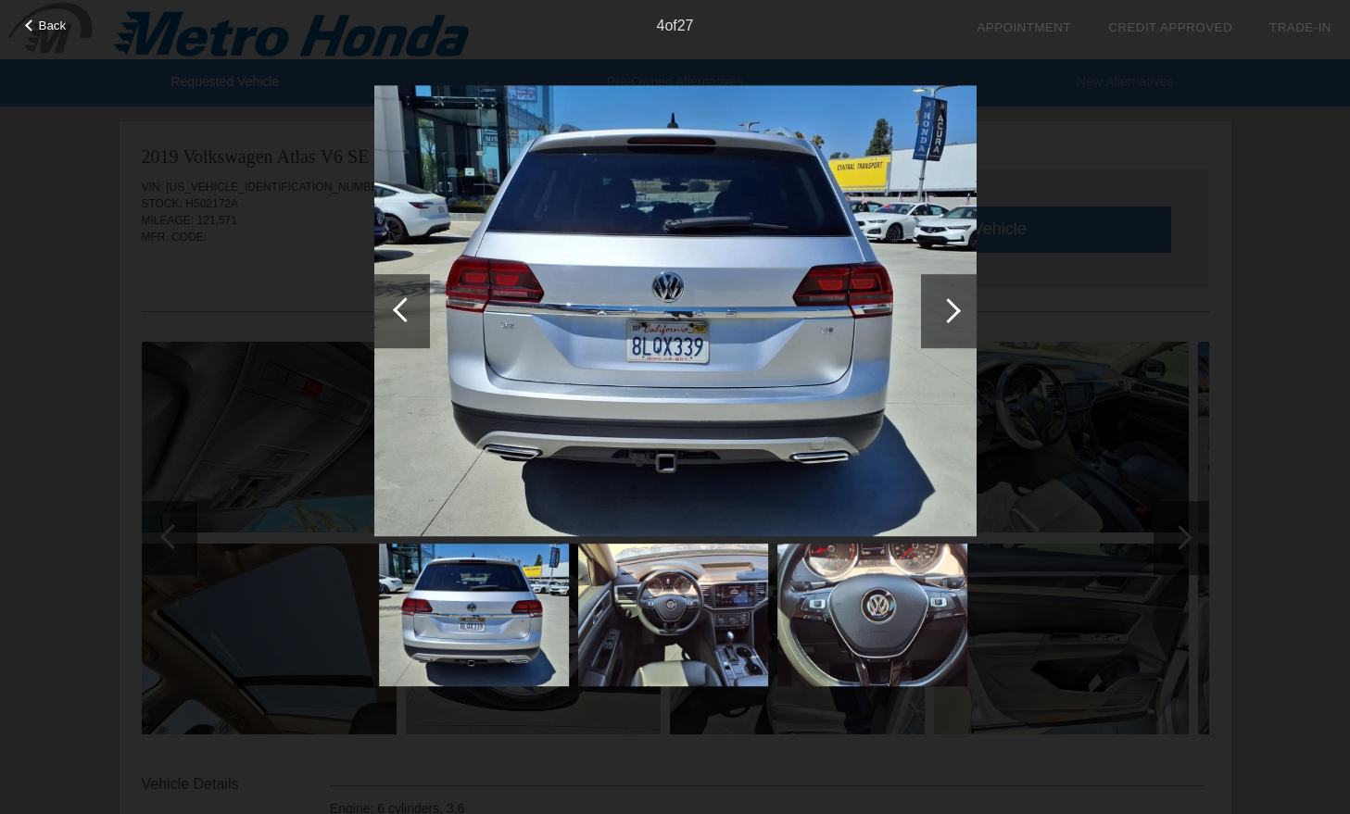
click at [397, 320] on div at bounding box center [402, 311] width 56 height 74
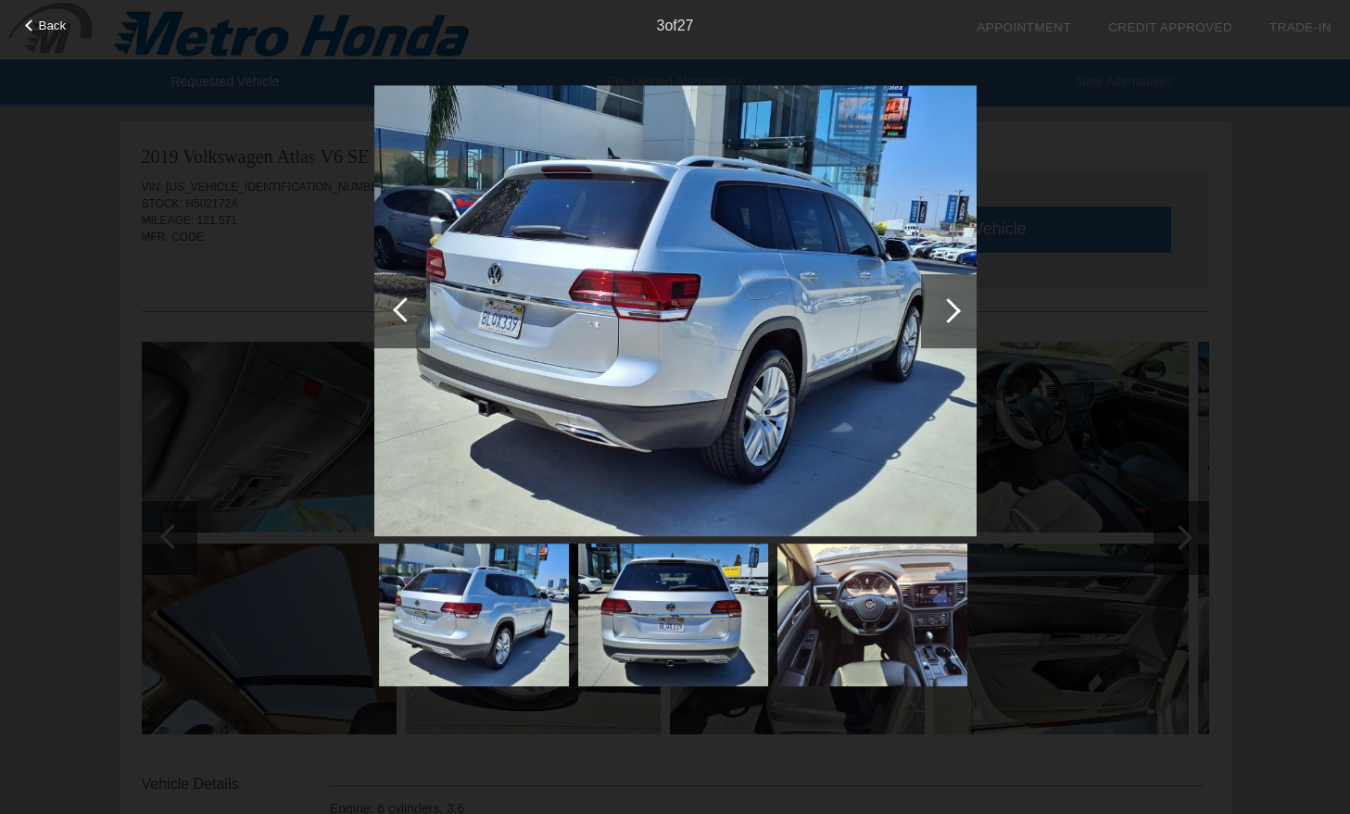
click at [397, 320] on div at bounding box center [402, 311] width 56 height 74
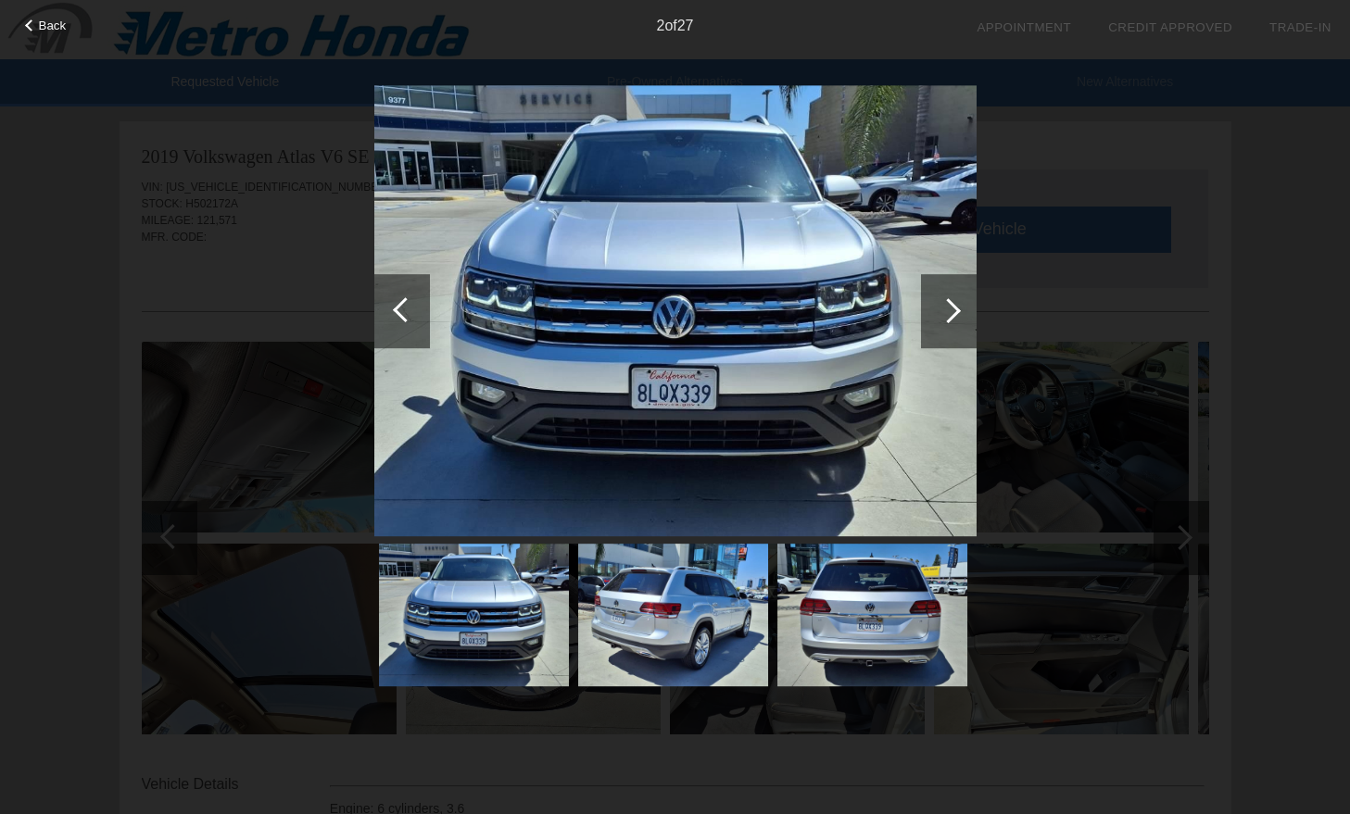
click at [397, 320] on div at bounding box center [402, 311] width 56 height 74
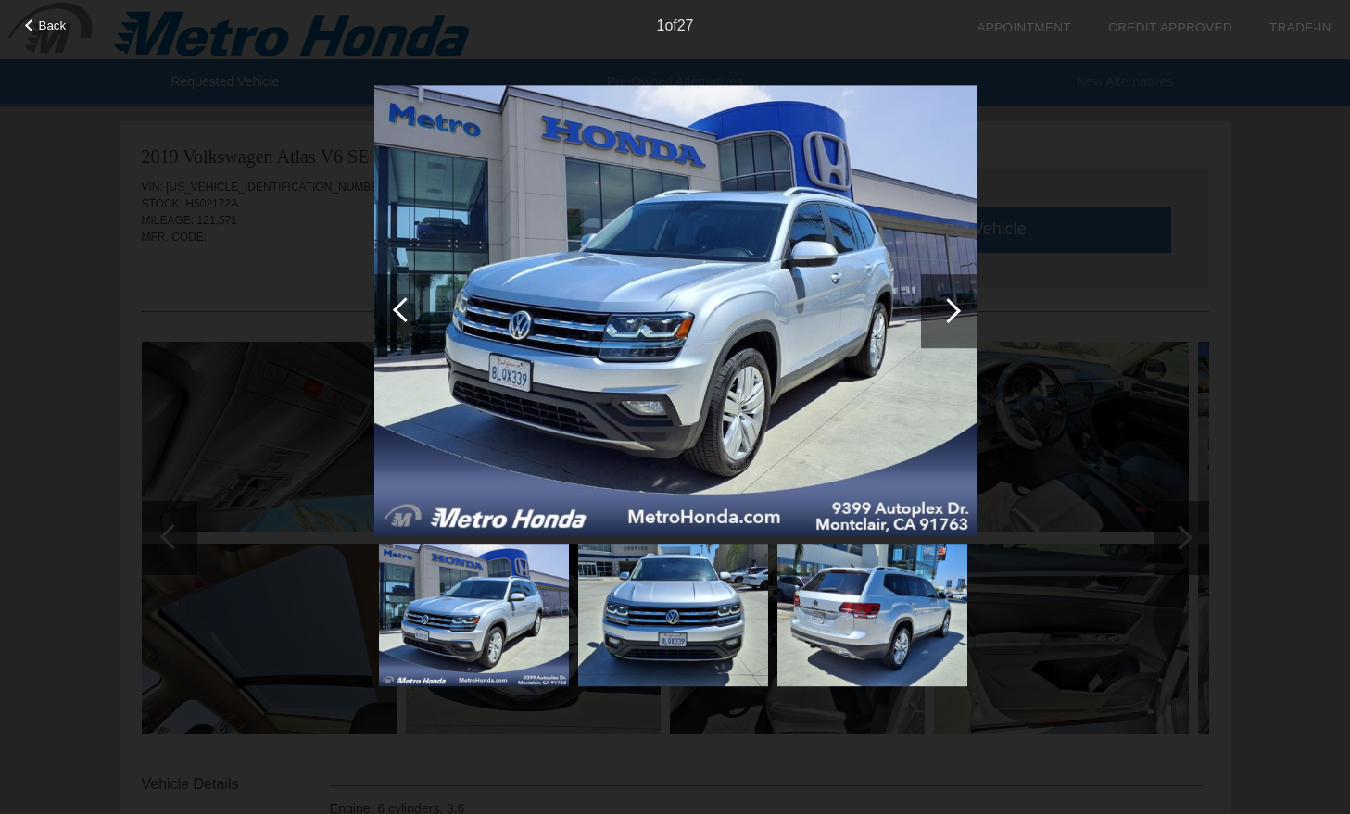
click at [397, 320] on div at bounding box center [402, 311] width 56 height 74
click at [400, 294] on div at bounding box center [402, 311] width 56 height 74
click at [1094, 206] on div "Back 1 of 27" at bounding box center [675, 407] width 1350 height 814
click at [51, 20] on span "Back" at bounding box center [53, 26] width 28 height 14
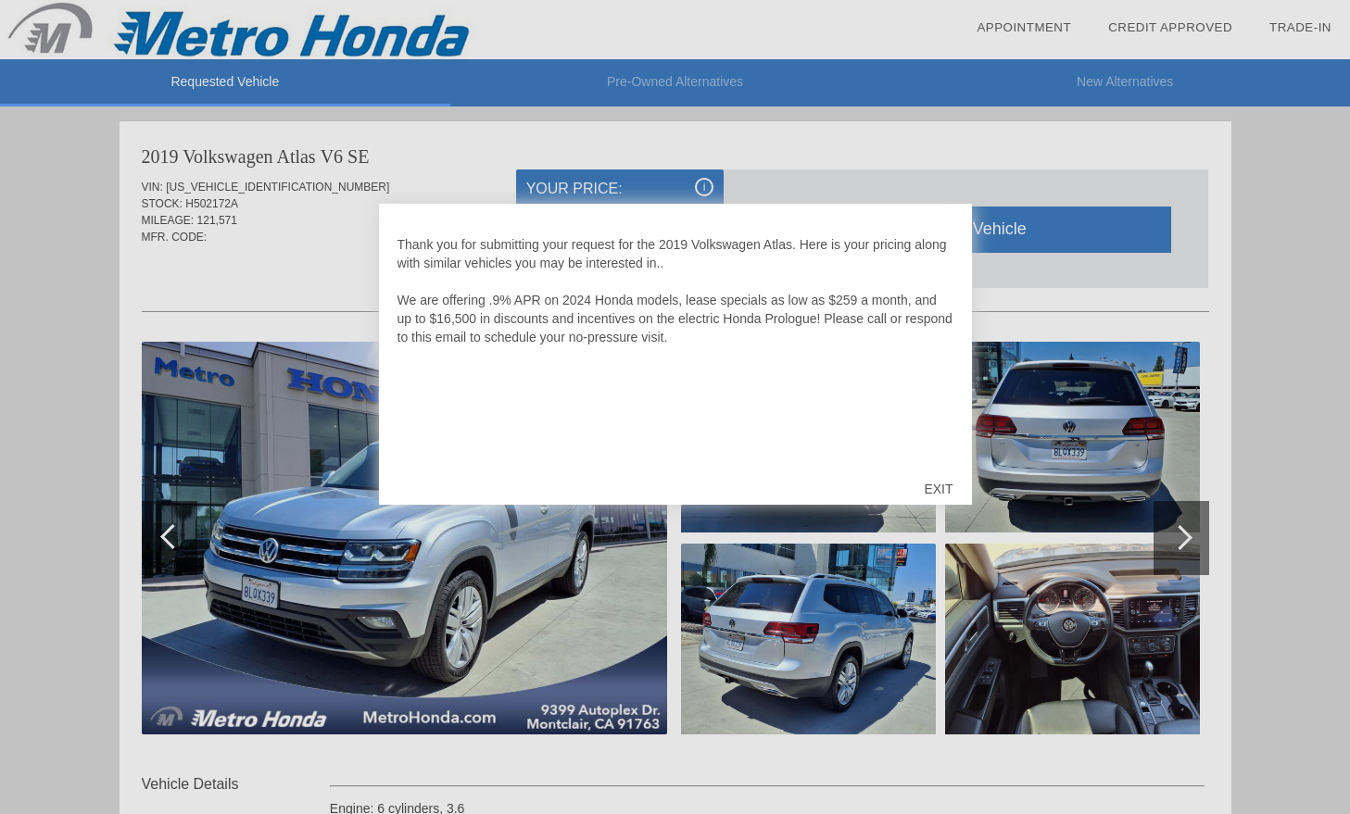
click at [940, 488] on div "EXIT" at bounding box center [938, 489] width 66 height 56
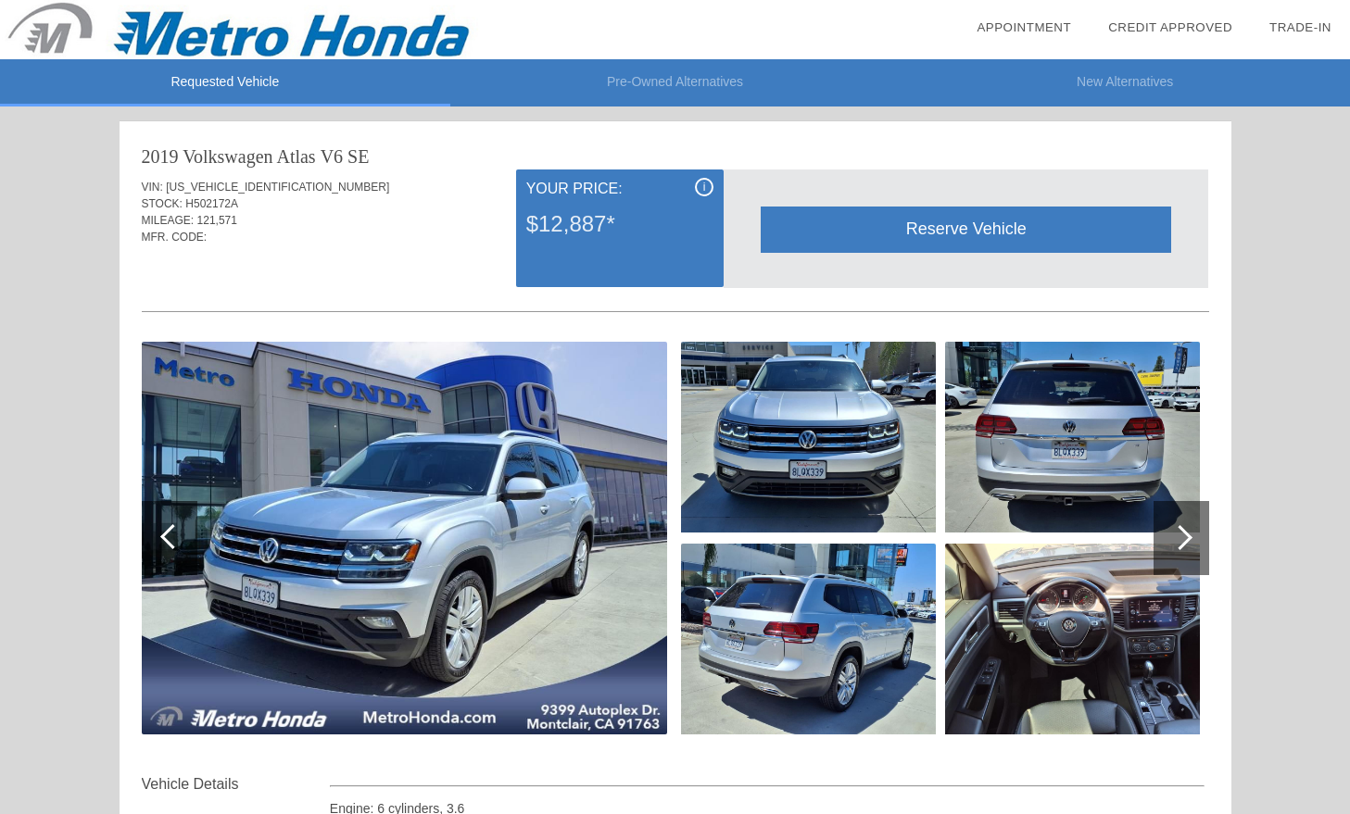
click at [1176, 514] on div at bounding box center [1181, 538] width 56 height 74
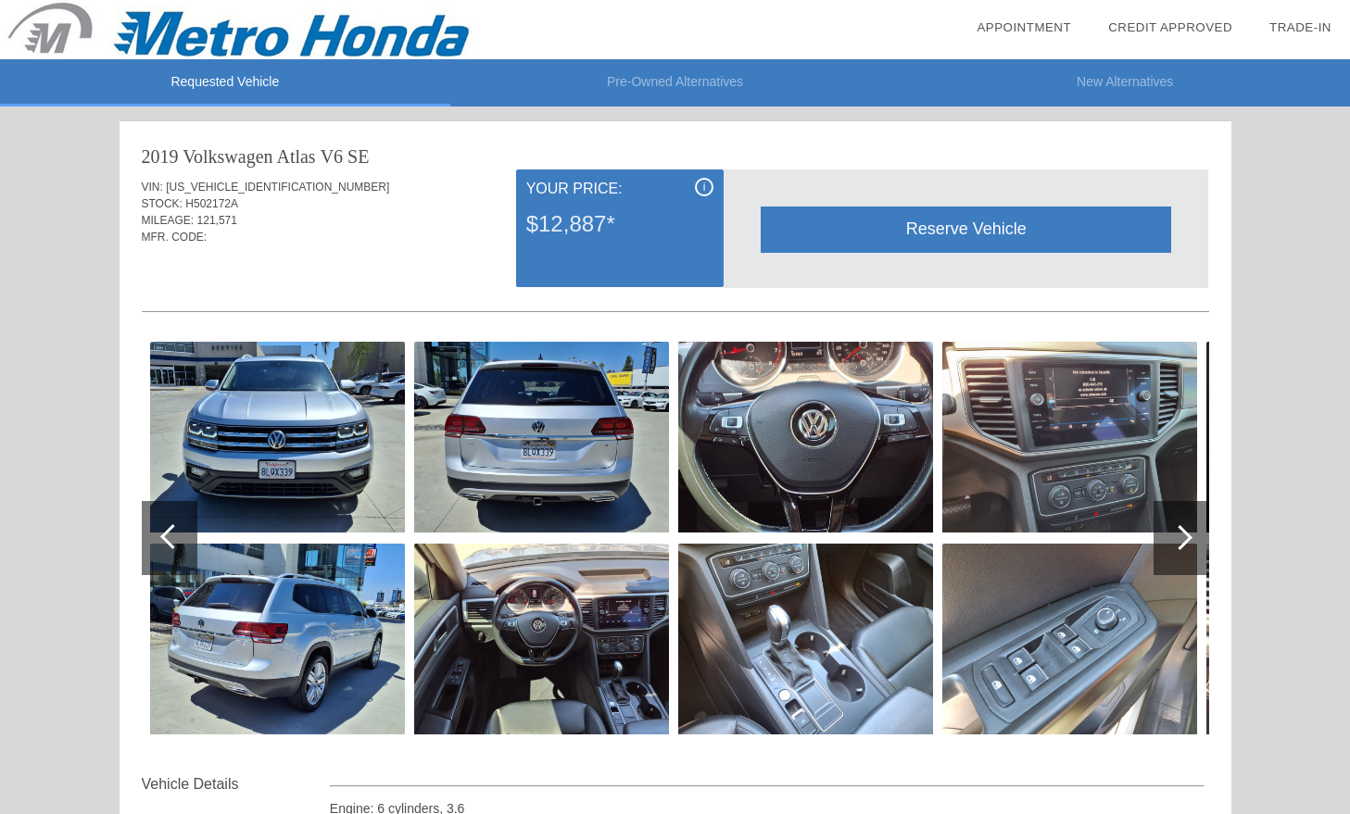
click at [1157, 539] on div at bounding box center [1181, 538] width 56 height 74
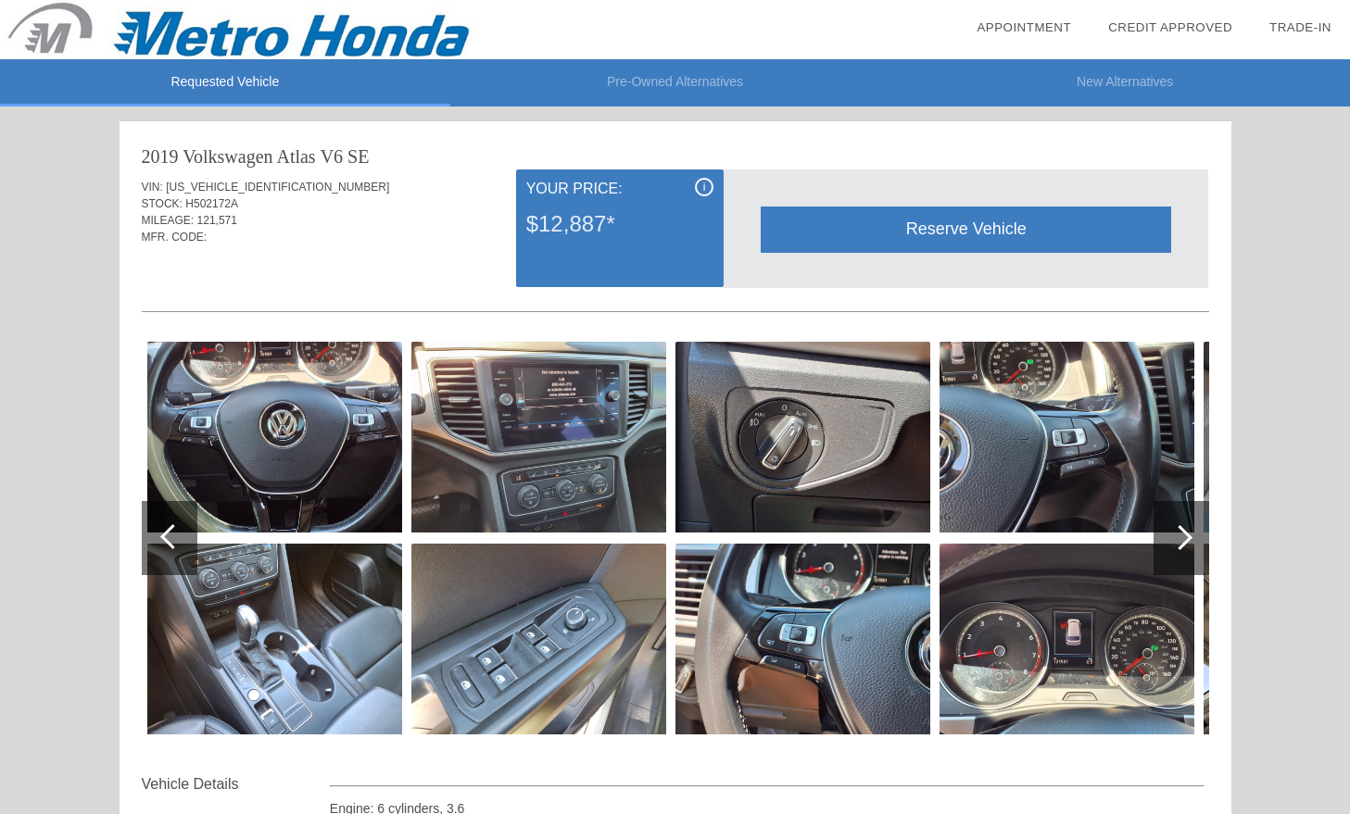
click at [1177, 548] on div at bounding box center [1181, 538] width 56 height 74
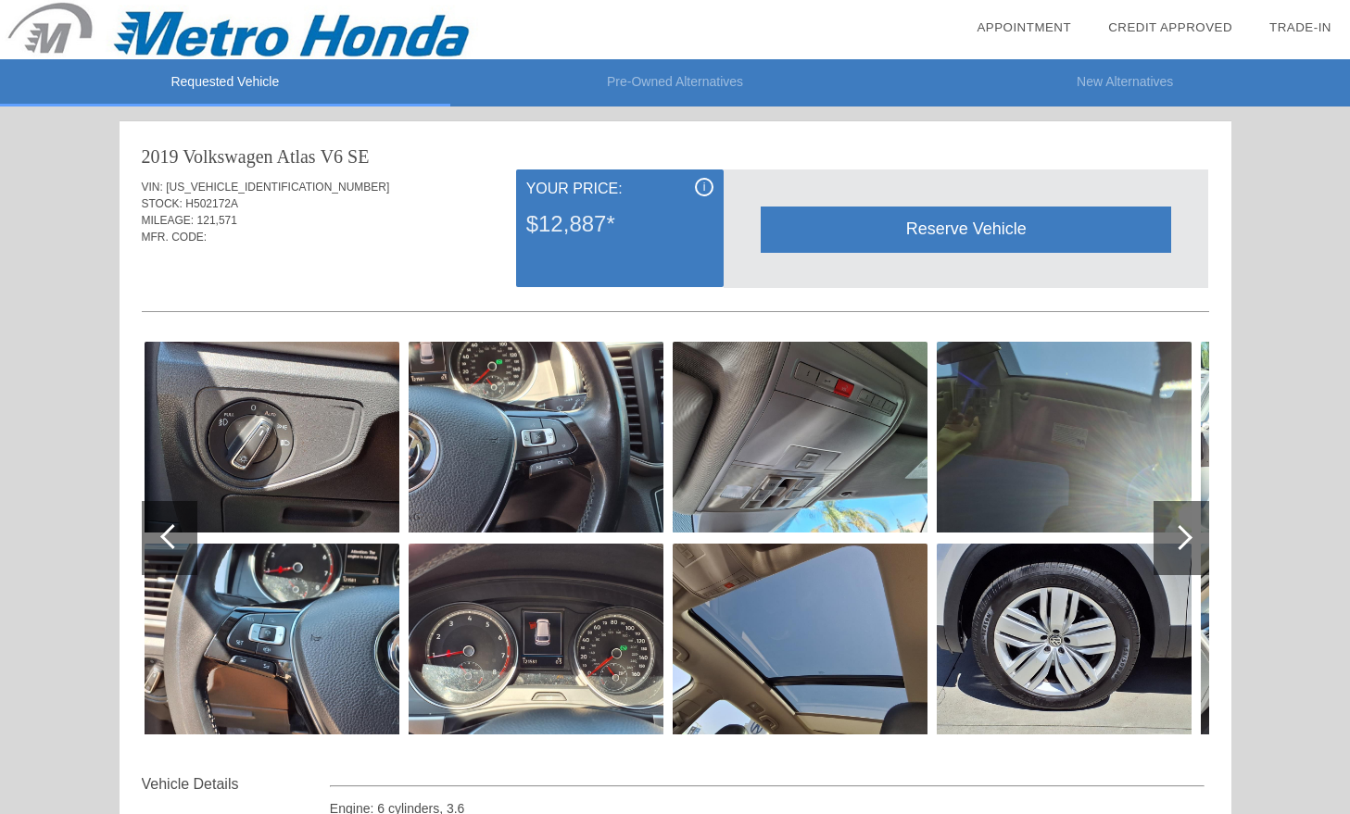
click at [1177, 548] on div at bounding box center [1181, 538] width 56 height 74
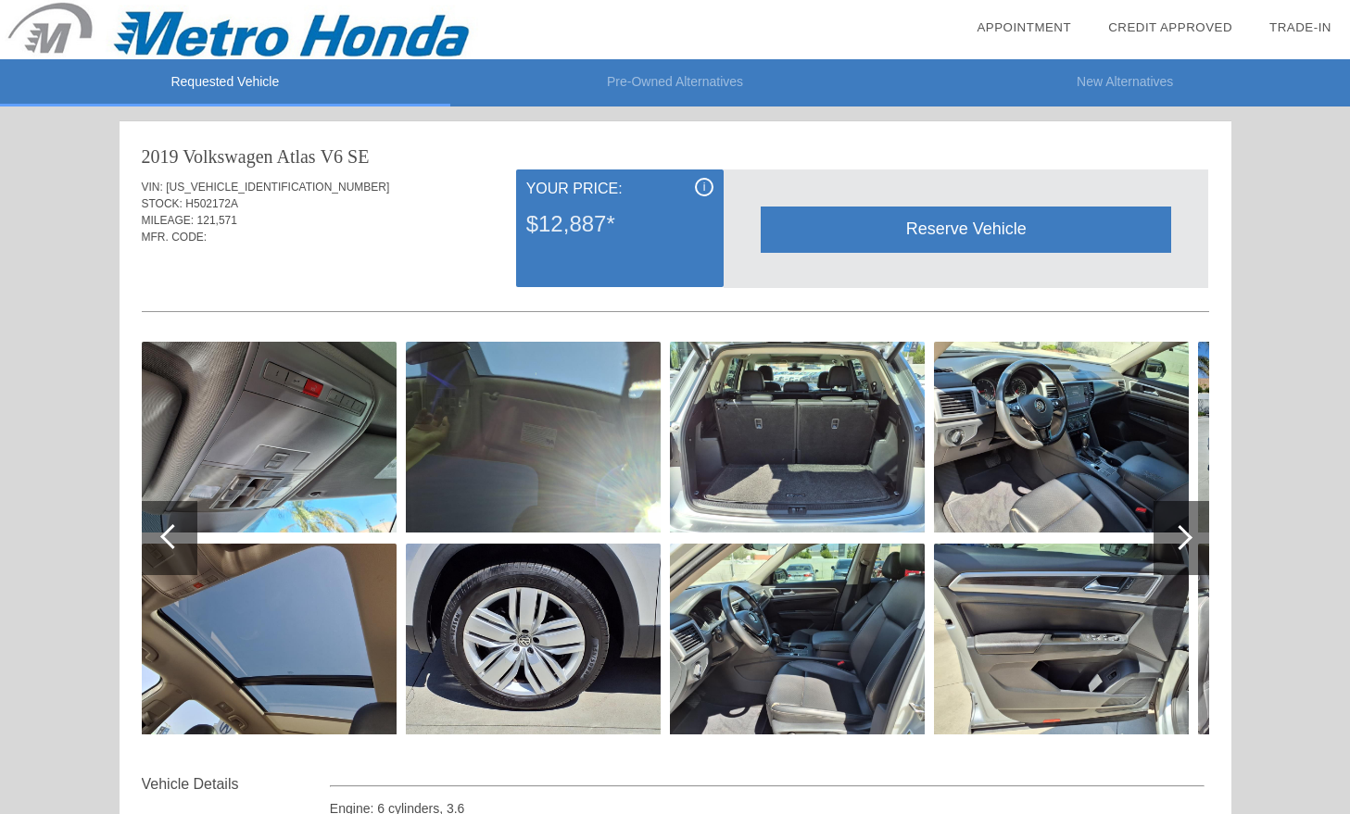
click at [849, 598] on img at bounding box center [797, 639] width 255 height 191
